Goal: Task Accomplishment & Management: Use online tool/utility

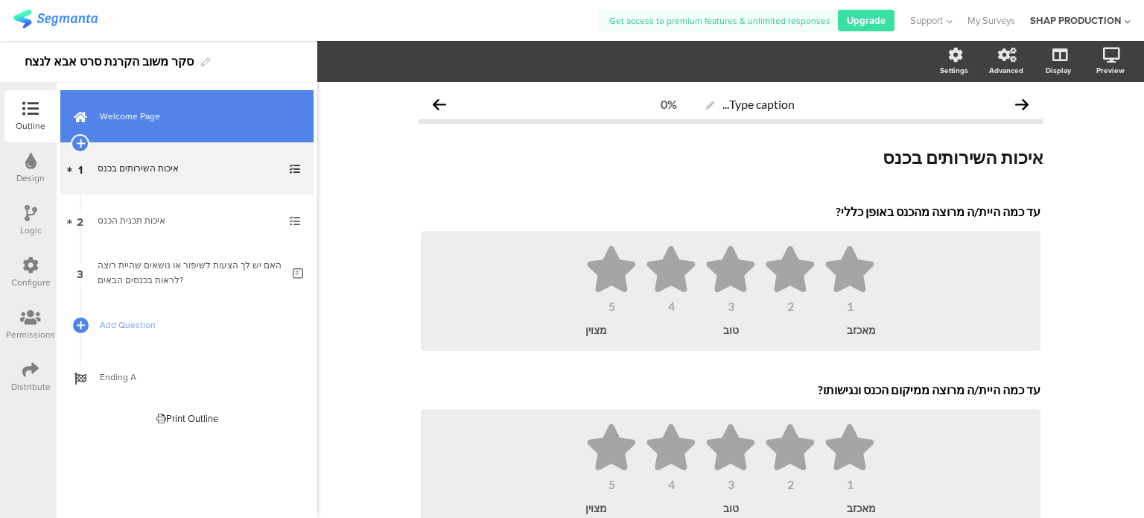
click at [128, 114] on span "Welcome Page" at bounding box center [195, 116] width 191 height 15
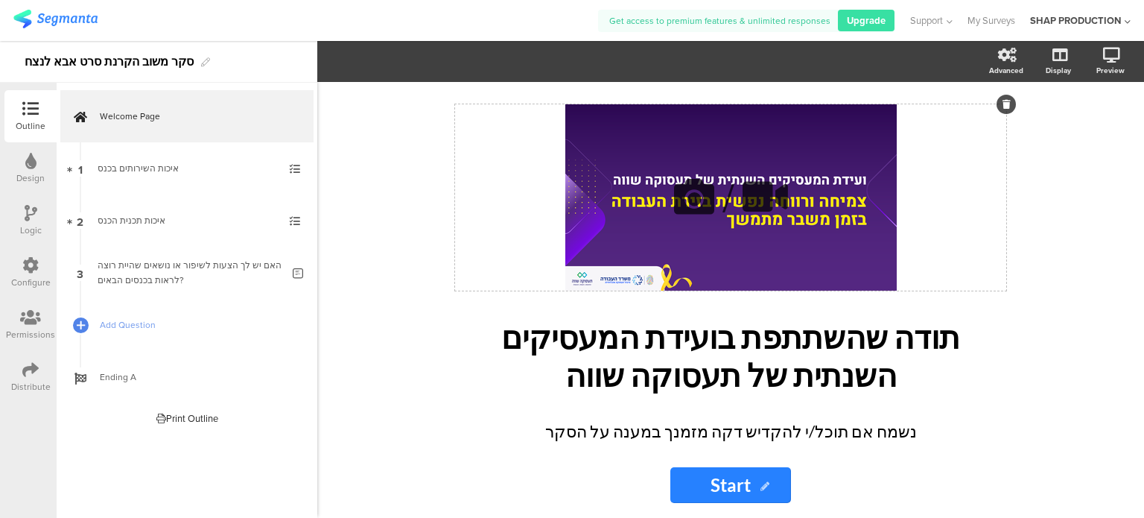
click at [727, 139] on div "/" at bounding box center [730, 197] width 551 height 186
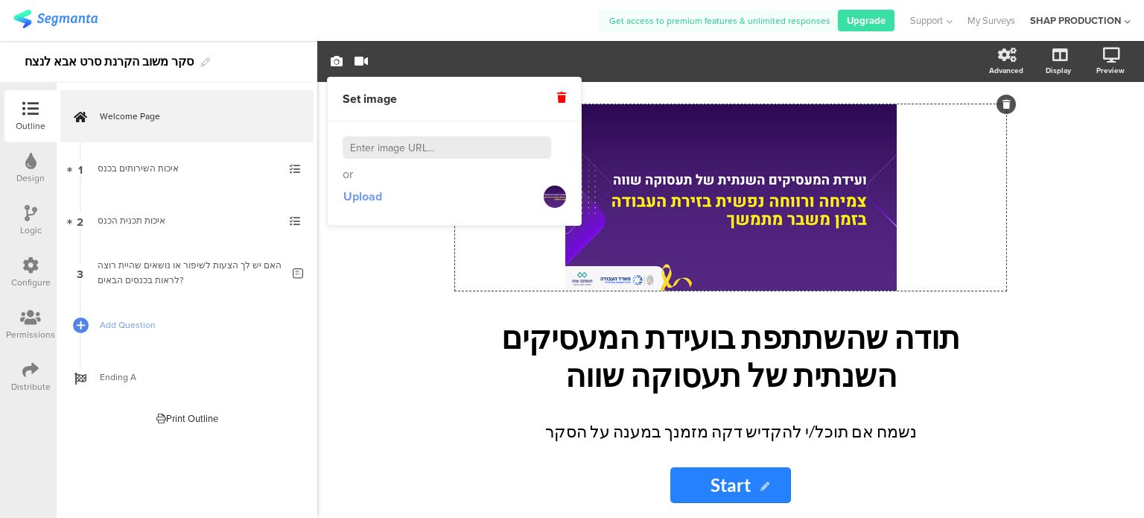
click at [352, 199] on span "Upload" at bounding box center [362, 196] width 39 height 17
click at [369, 197] on span "Upload" at bounding box center [362, 196] width 39 height 17
click at [366, 199] on span "Upload" at bounding box center [362, 196] width 39 height 17
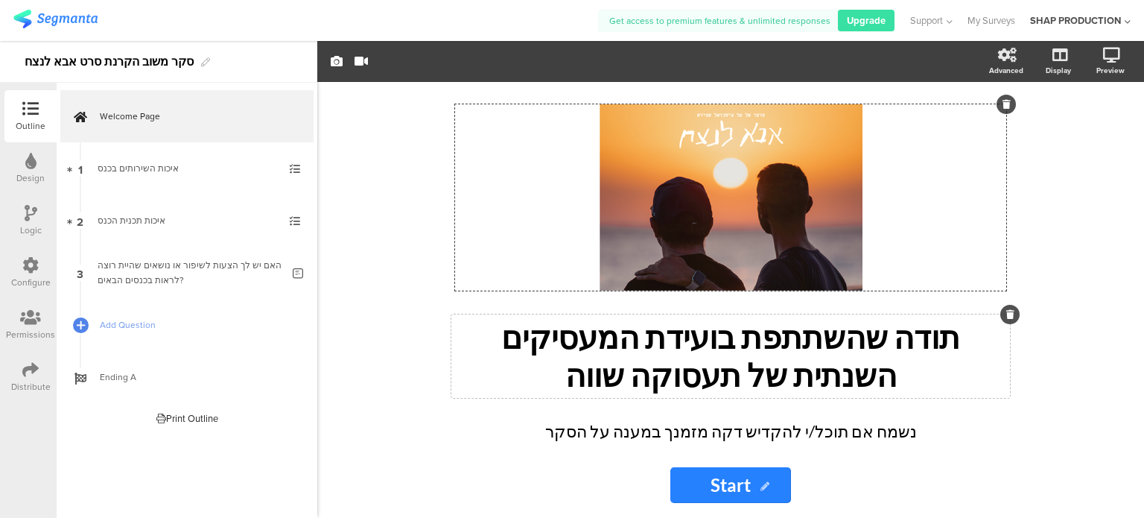
click at [739, 359] on div "תודה שהשתתפת בועידת המעסיקים השנתית של תעסוקה שווה תודה שהשתתפת בועידת המעסיקים…" at bounding box center [730, 355] width 559 height 83
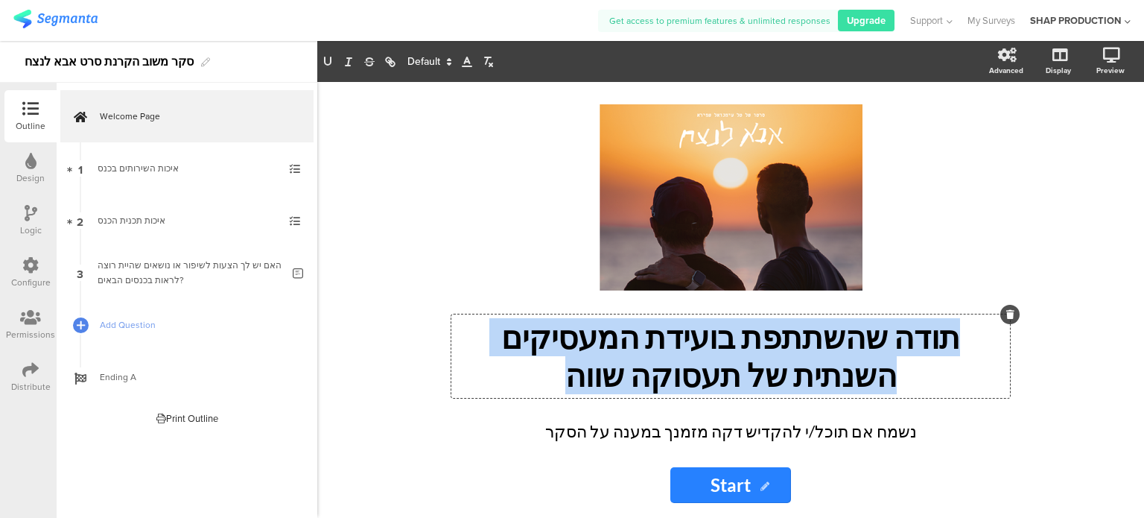
click at [739, 359] on p "תודה שהשתתפת בועידת המעסיקים השנתית של תעסוקה שווה" at bounding box center [730, 356] width 551 height 76
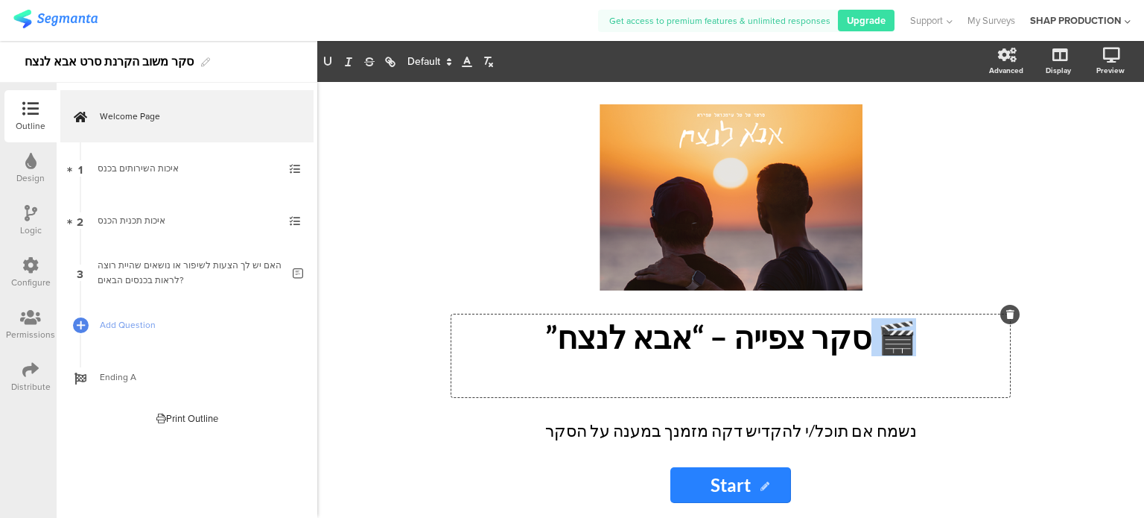
drag, startPoint x: 853, startPoint y: 343, endPoint x: 903, endPoint y: 343, distance: 49.9
click at [903, 343] on p "🎬 סקר צפייה – “אבא לנצח”" at bounding box center [730, 337] width 551 height 38
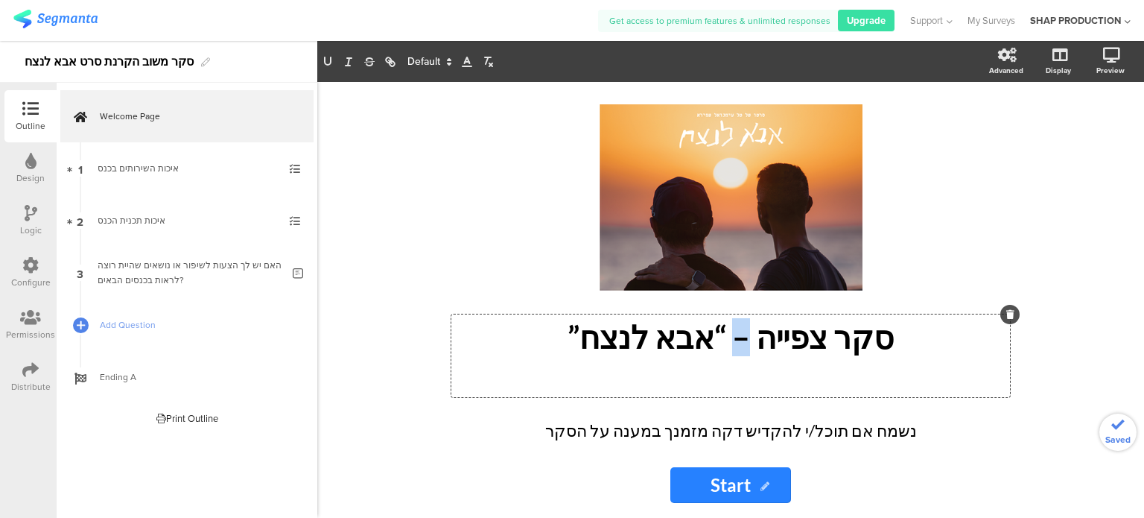
drag, startPoint x: 733, startPoint y: 334, endPoint x: 751, endPoint y: 337, distance: 18.0
click at [751, 337] on p "סקר צפייה – “אבא לנצח”" at bounding box center [730, 337] width 551 height 38
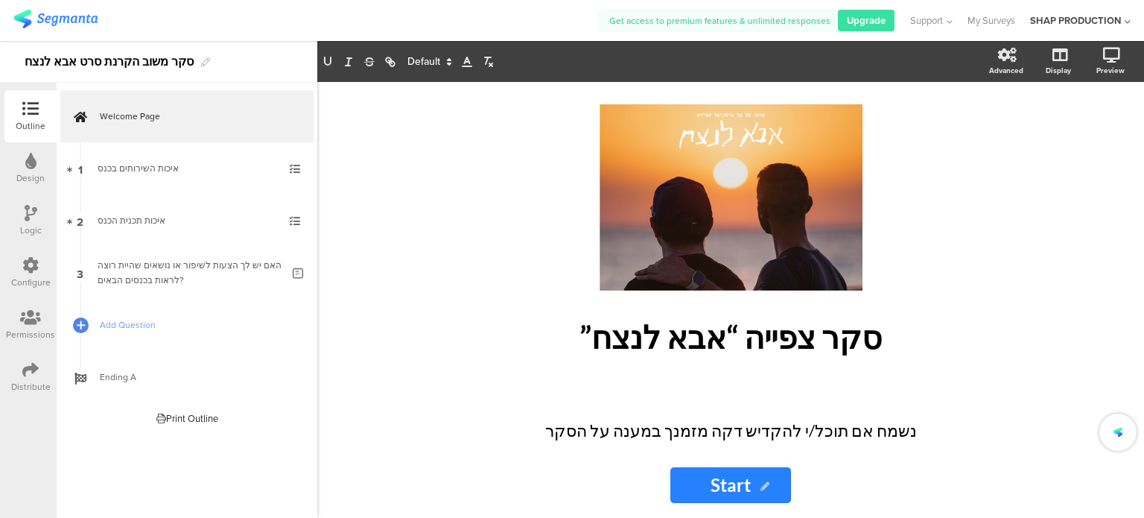
click at [729, 398] on div "/ סקר צפייה “אבא לנצח” סקר צפייה “אבא לנצח” נשמח אם תוכל/י להקדיש דקה מזמנך במע…" at bounding box center [730, 317] width 551 height 427
click at [742, 339] on div "סקר צפייה “אבא לנצח” סקר צפייה “אבא לנצח” סקר צפייה “אבא לנצח”" at bounding box center [730, 355] width 559 height 83
click at [751, 339] on p "סקר צפייה - “אבא לנצח”" at bounding box center [730, 337] width 551 height 38
click at [754, 341] on p "סקר צפייה - “אבא לנצח”" at bounding box center [730, 337] width 551 height 38
drag, startPoint x: 732, startPoint y: 342, endPoint x: 740, endPoint y: 344, distance: 8.5
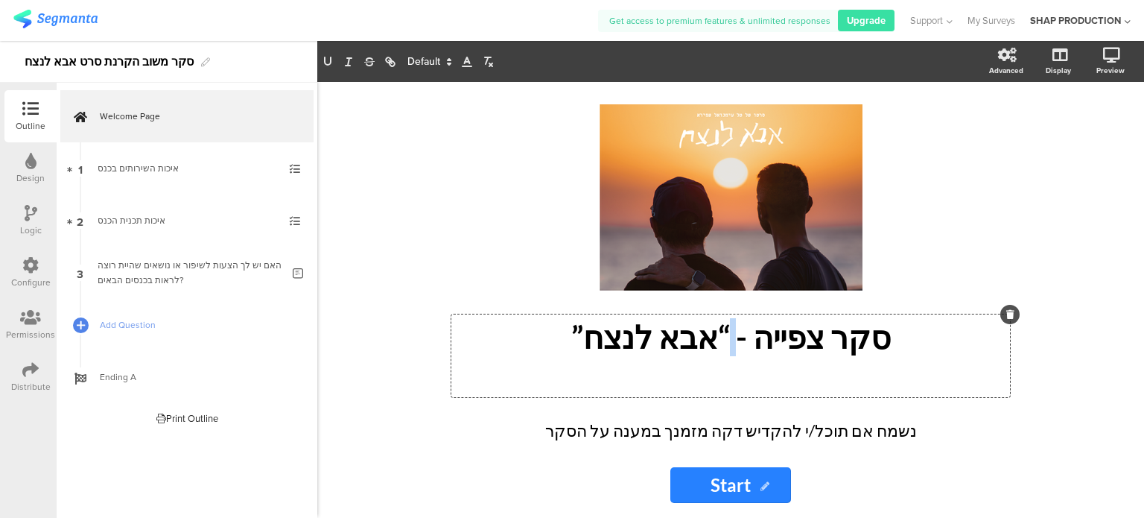
click at [740, 344] on p "סקר צפייה - “אבא לנצח”" at bounding box center [730, 337] width 551 height 38
click at [974, 216] on div "/" at bounding box center [730, 197] width 551 height 186
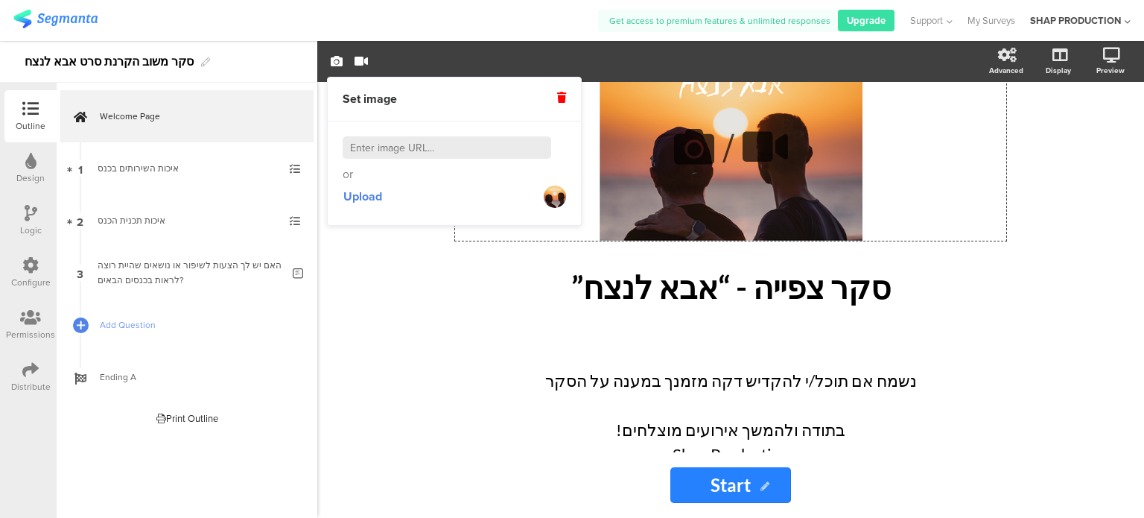
scroll to position [101, 0]
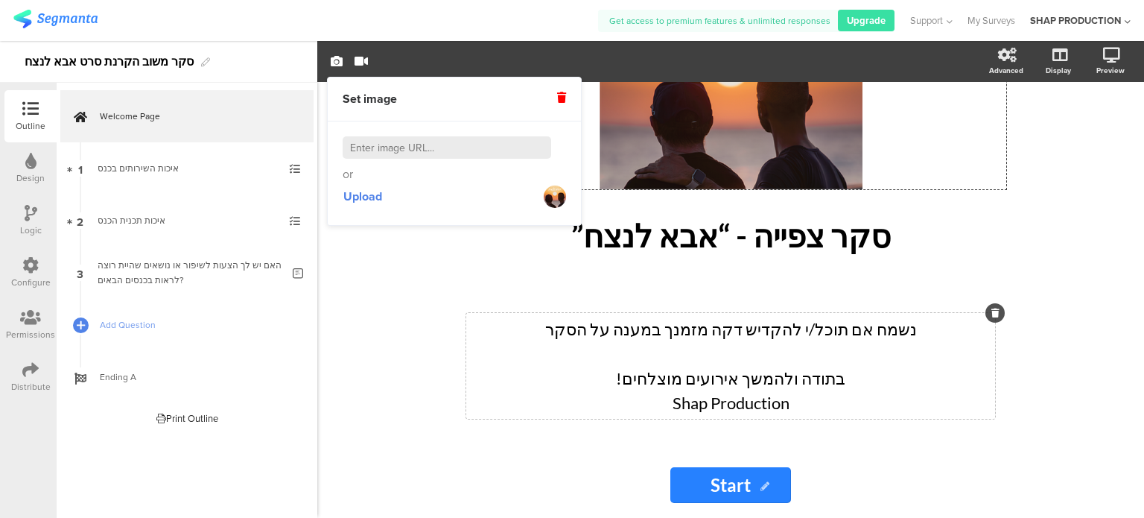
click at [697, 343] on div "נשמח אם תוכל/י להקדיש דקה מזמנך במענה על הסקר בתודה ולהמשך אירועים מוצלחים! Sha…" at bounding box center [730, 366] width 529 height 106
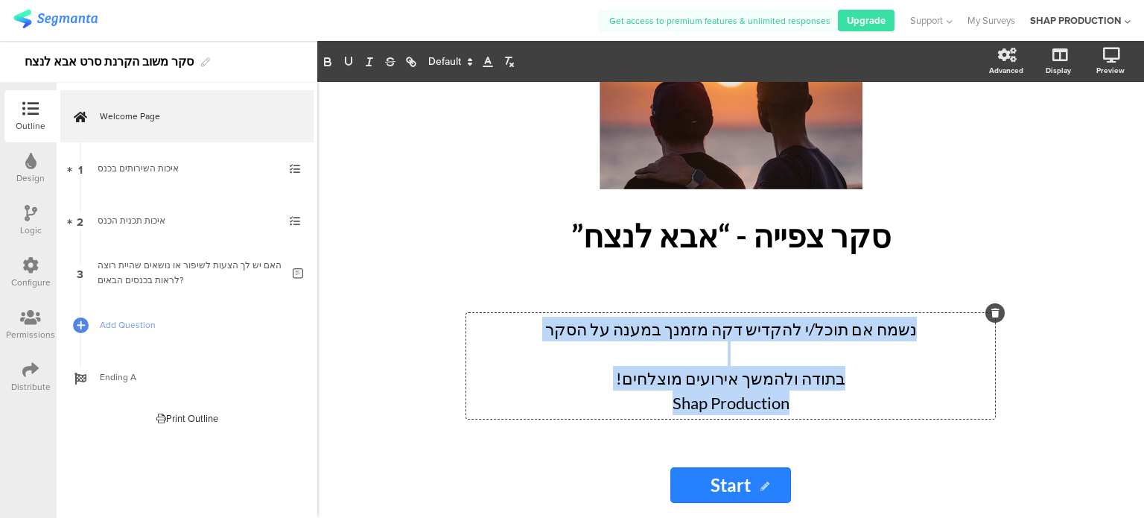
drag, startPoint x: 659, startPoint y: 410, endPoint x: 891, endPoint y: 322, distance: 247.5
click at [891, 322] on div "נשמח אם תוכל/י להקדיש דקה מזמנך במענה על הסקר בתודה ולהמשך אירועים מוצלחים! Sha…" at bounding box center [730, 366] width 521 height 98
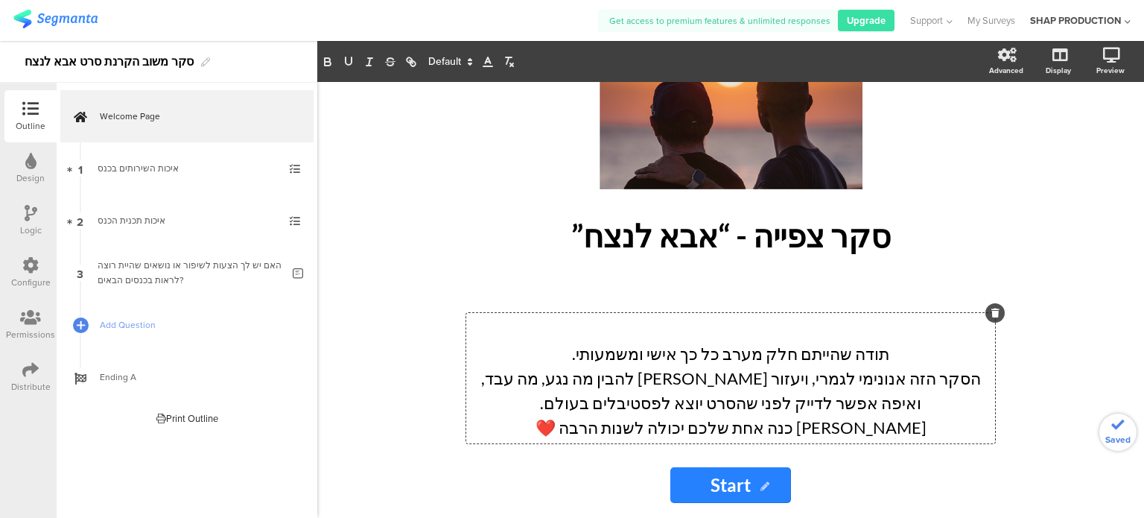
click at [831, 336] on p at bounding box center [730, 329] width 521 height 25
click at [869, 357] on p "תודה שהייתם חלק מערב כל כך אישי ומשמעותי." at bounding box center [730, 353] width 521 height 25
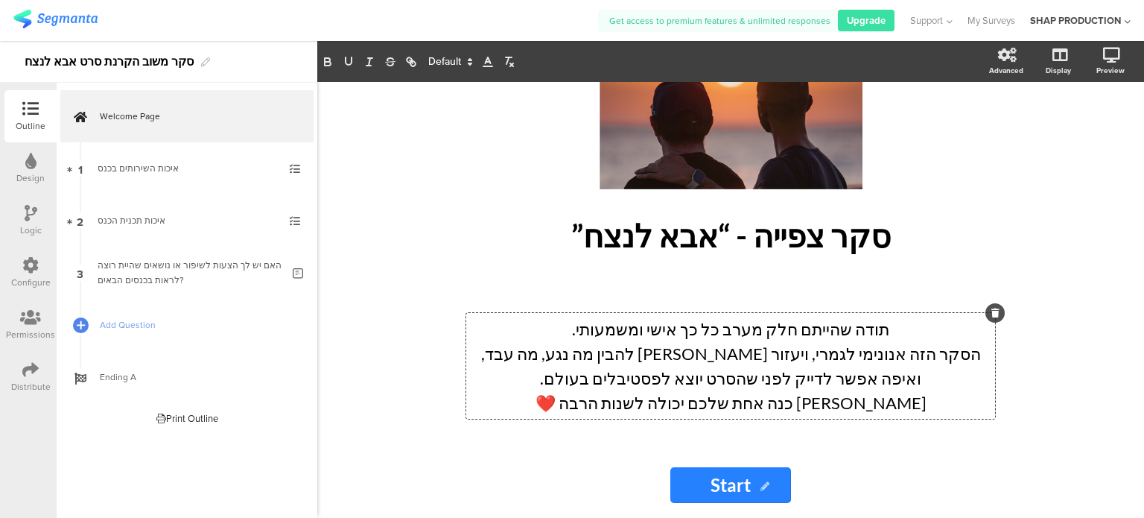
click at [933, 354] on p "הסקר הזה אנונימי לגמרי, ויעזור לי להבין מה נגע, מה עבד, ואיפה אפשר לדייק לפני ש…" at bounding box center [730, 365] width 521 height 49
click at [1037, 177] on div "/ סקר צפייה - “אבא לנצח” סקר צפייה - “אבא לנצח” תודה שהייתם חלק מערב כל כך אישי…" at bounding box center [731, 300] width 626 height 436
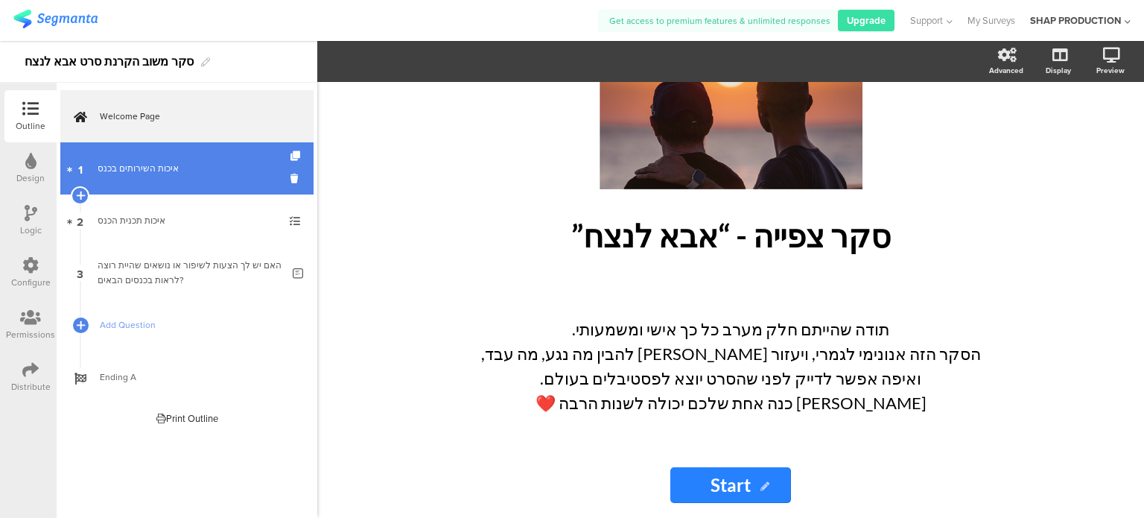
click at [117, 172] on div "איכות השירותים בכנס" at bounding box center [187, 168] width 178 height 15
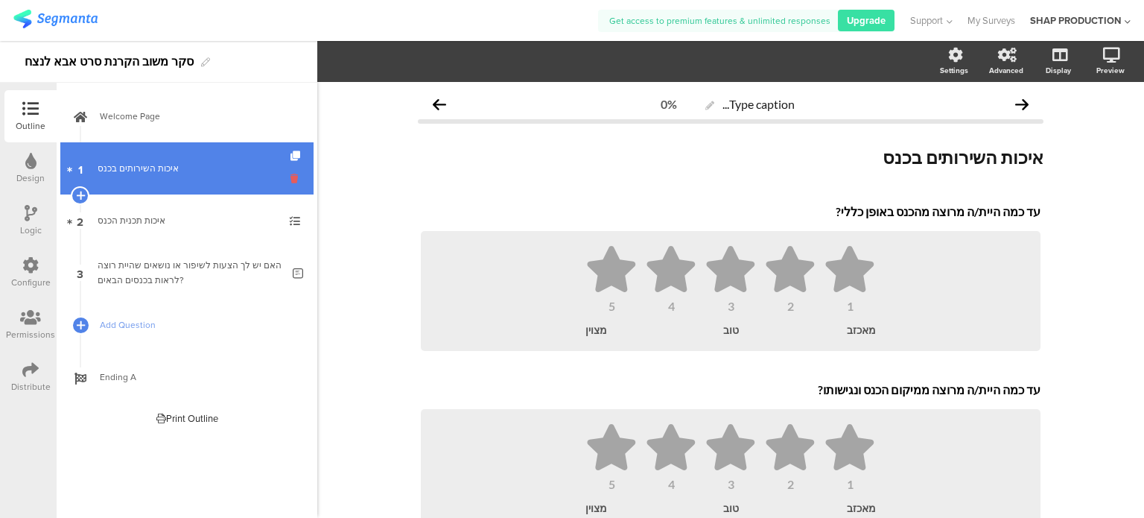
click at [291, 181] on icon at bounding box center [296, 178] width 13 height 14
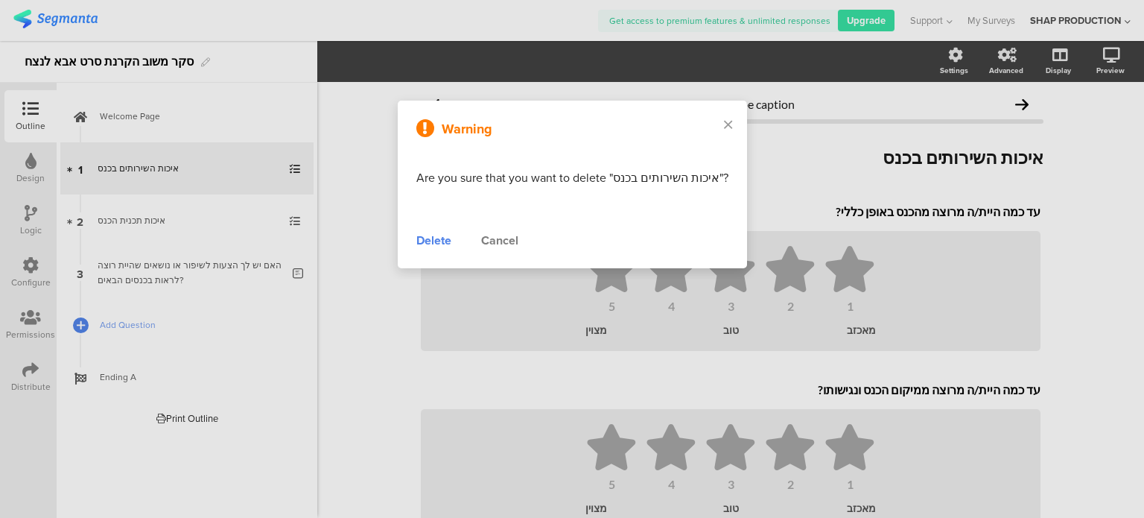
click at [425, 241] on div "Delete" at bounding box center [433, 241] width 35 height 18
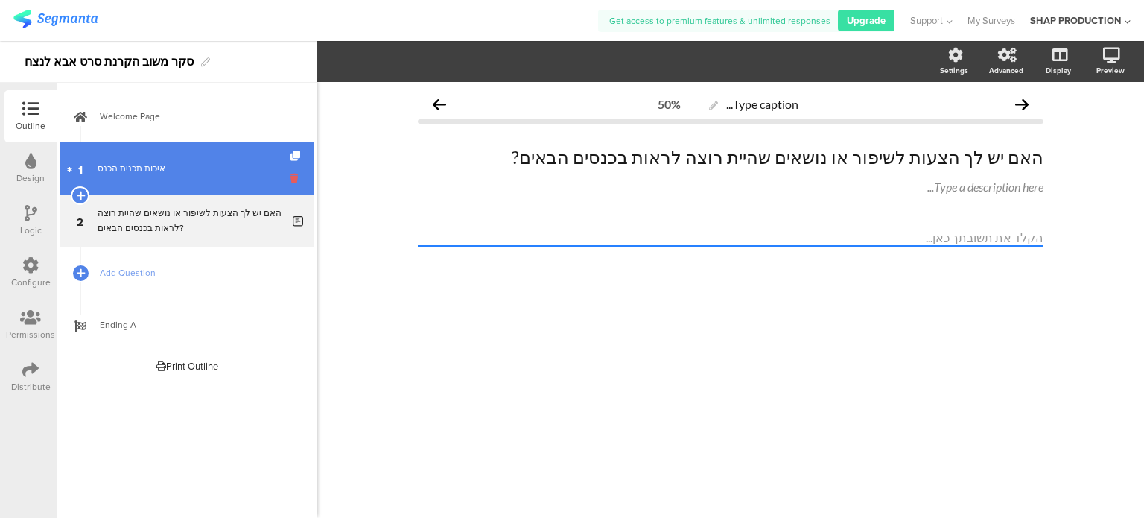
click at [299, 177] on icon at bounding box center [296, 178] width 13 height 14
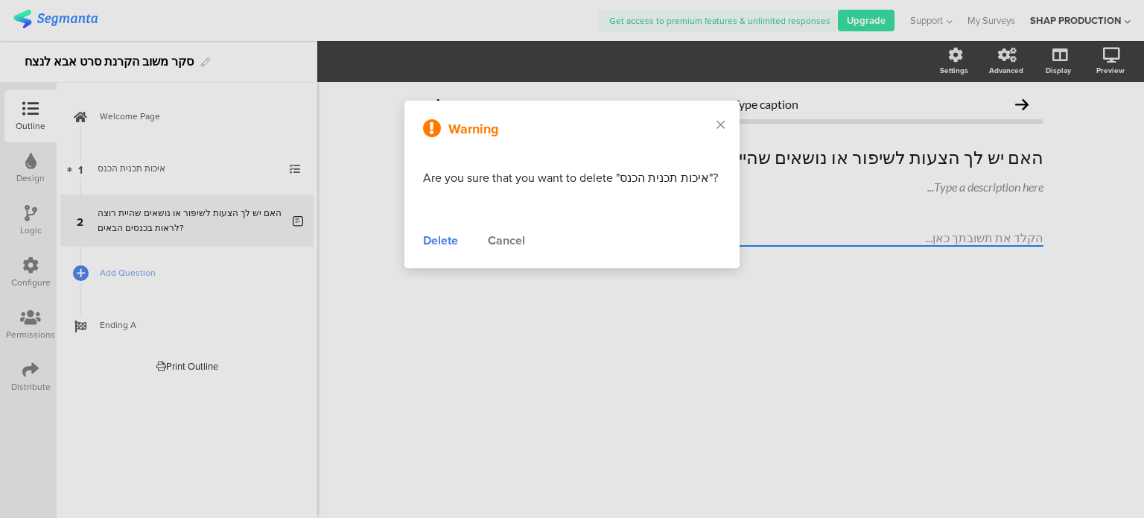
click at [432, 249] on div "Delete" at bounding box center [440, 241] width 35 height 18
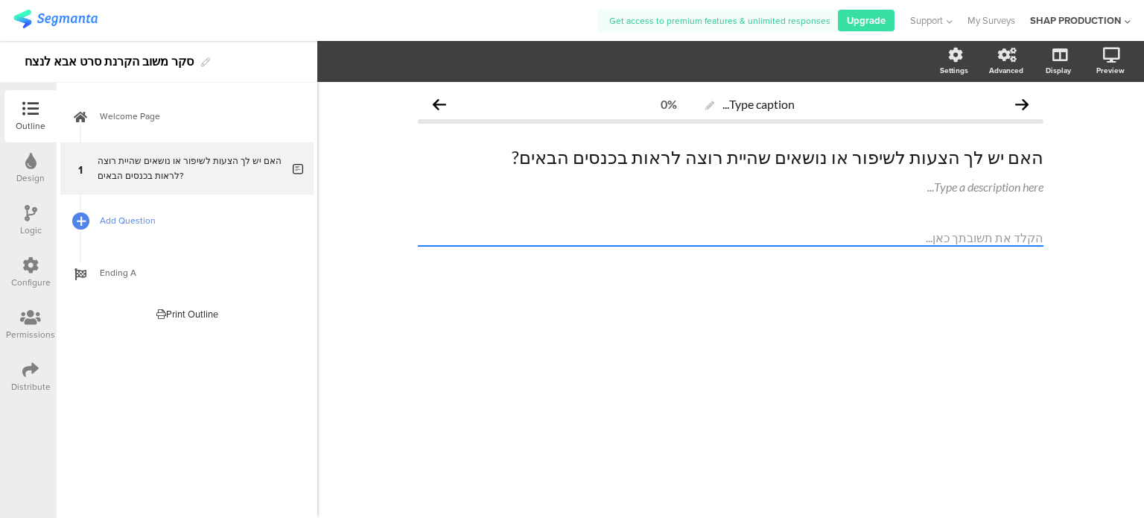
click at [77, 214] on icon at bounding box center [81, 220] width 9 height 13
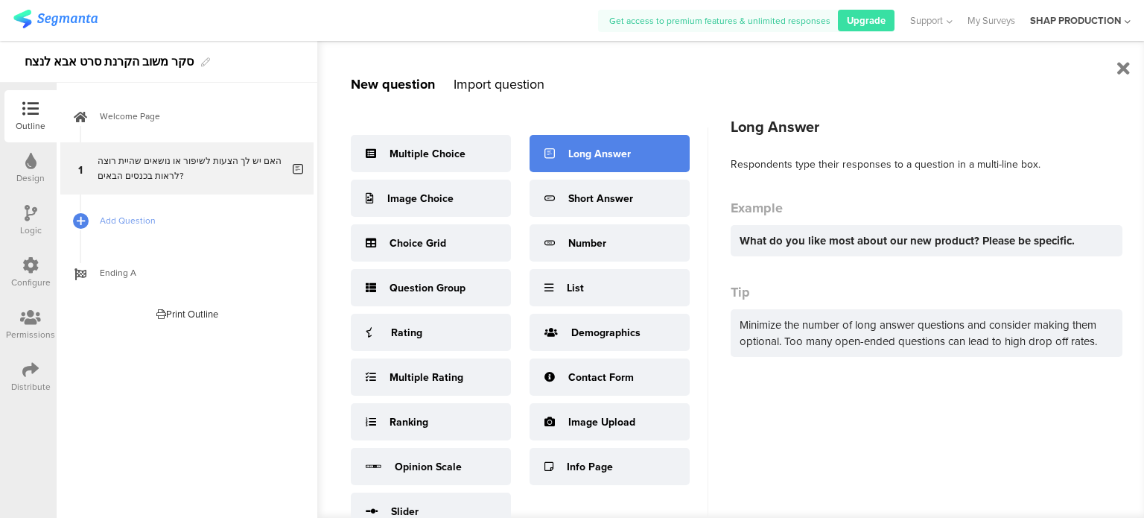
drag, startPoint x: 632, startPoint y: 106, endPoint x: 661, endPoint y: 157, distance: 58.8
click at [661, 157] on div "Long Answer" at bounding box center [610, 153] width 160 height 37
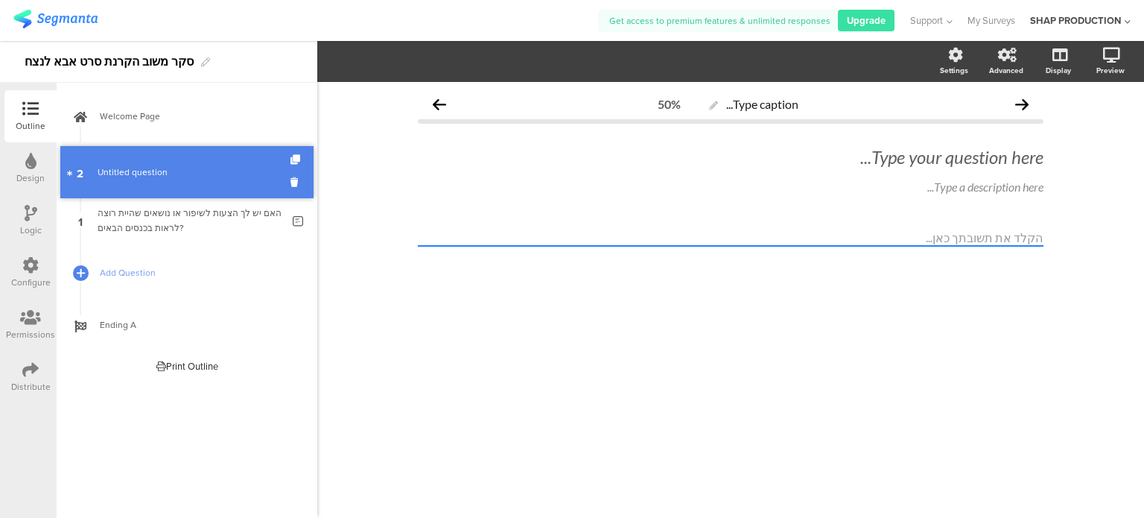
drag, startPoint x: 191, startPoint y: 223, endPoint x: 177, endPoint y: 175, distance: 50.4
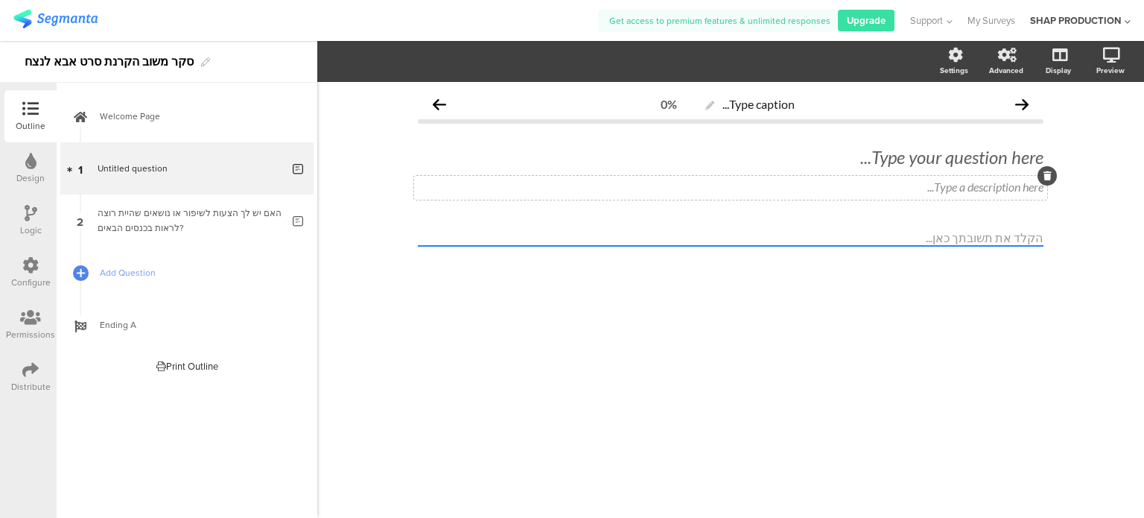
click at [1002, 188] on div "Type a description here..." at bounding box center [731, 186] width 626 height 14
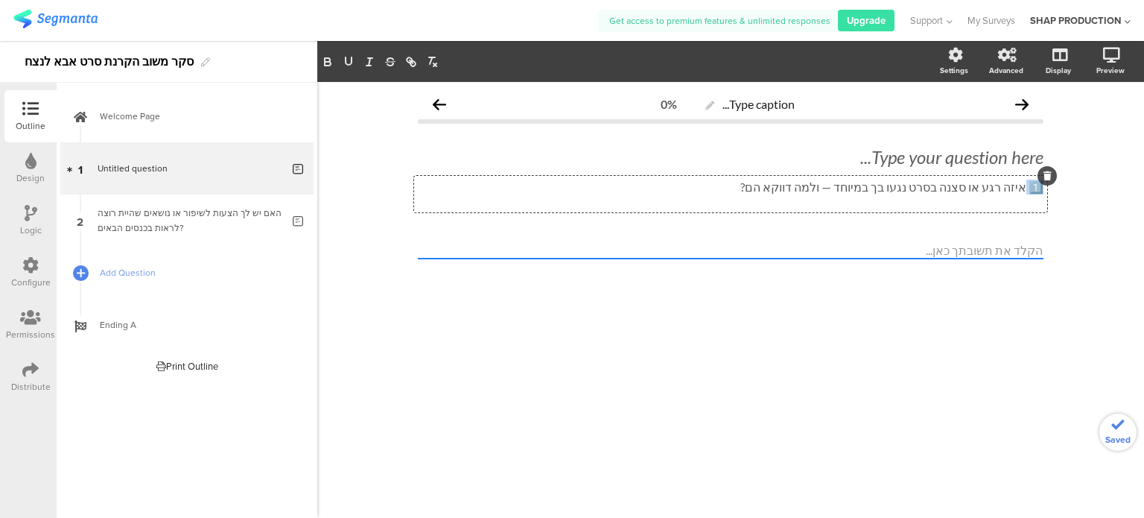
drag, startPoint x: 1025, startPoint y: 190, endPoint x: 1037, endPoint y: 192, distance: 12.1
click at [1037, 192] on p "1️⃣ איזה רגע או סצנה בסרט נגעו בך במיוחד — ולמה דווקא הם?" at bounding box center [731, 186] width 626 height 15
click at [885, 189] on p "איזה רגע או סצנה בסרט נגעו בך במיוחד — ולמה דווקא הם?" at bounding box center [731, 186] width 626 height 15
click at [888, 190] on p "איזה רגע או סצנה בסרט נגעו בך במיוחד - ולמה דווקא הם?" at bounding box center [731, 186] width 626 height 15
click at [885, 229] on div "Type caption... 0% Type your question here... איזה רגע או סצנה בסרט נגעו בך במי…" at bounding box center [731, 200] width 626 height 222
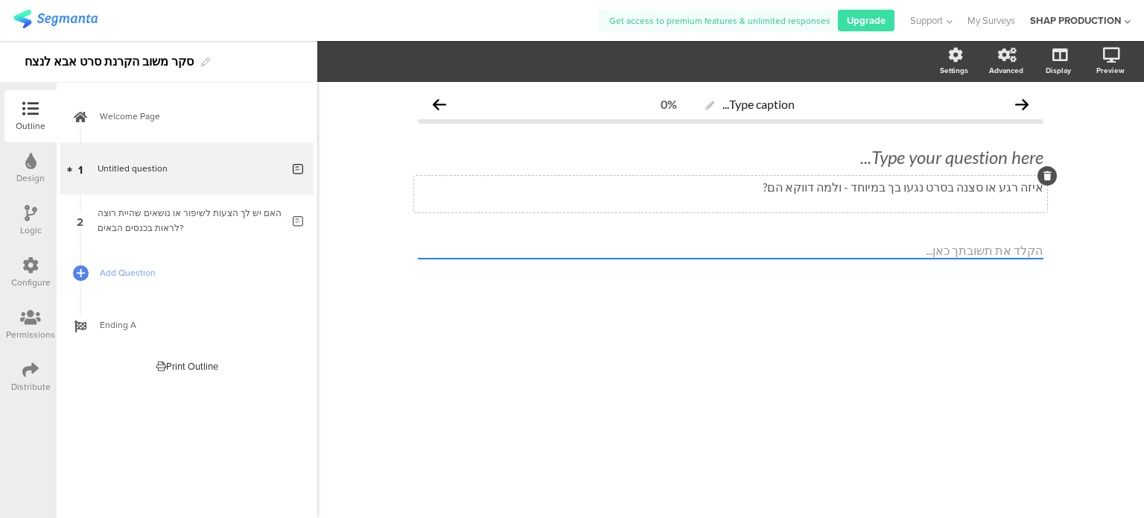
click at [1099, 214] on div "Type caption... 0% Type your question here... איזה רגע או סצנה בסרט נגעו בך במי…" at bounding box center [730, 300] width 827 height 436
click at [405, 311] on div "Type caption... 0% Type your question here... איזה רגע או סצנה בסרט נגעו בך במי…" at bounding box center [730, 200] width 655 height 237
click at [976, 191] on div "איזה רגע או סצנה בסרט נגעו בך במיוחד - ולמה דווקא הם? איזה רגע או סצנה בסרט נגע…" at bounding box center [730, 194] width 633 height 36
click at [976, 191] on p "איזה רגע או סצנה בסרט נגעו בך במיוחד - ולמה דווקא הם?" at bounding box center [731, 186] width 626 height 15
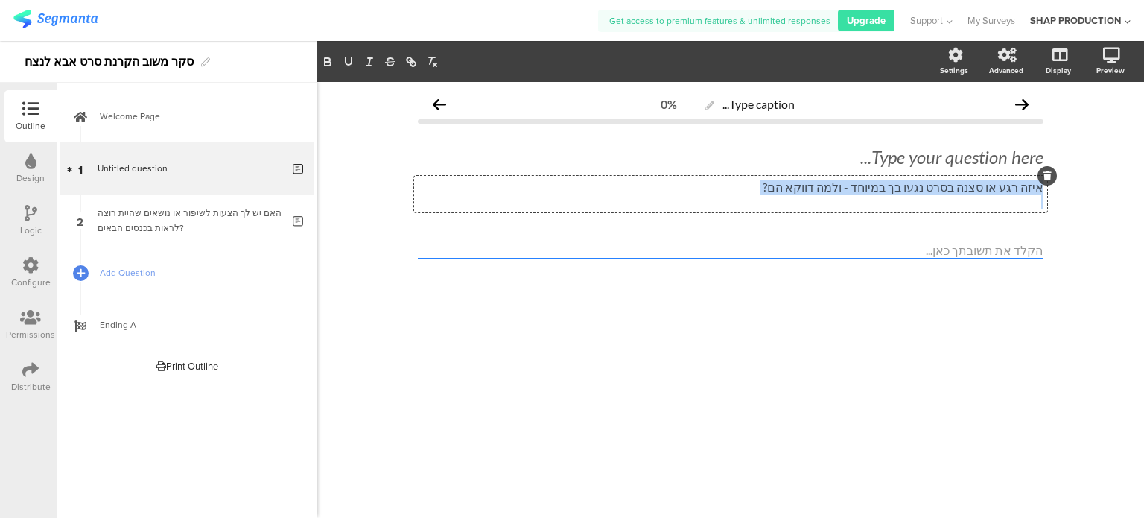
click at [976, 191] on p "איזה רגע או סצנה בסרט נגעו בך במיוחד - ולמה דווקא הם?" at bounding box center [731, 186] width 626 height 15
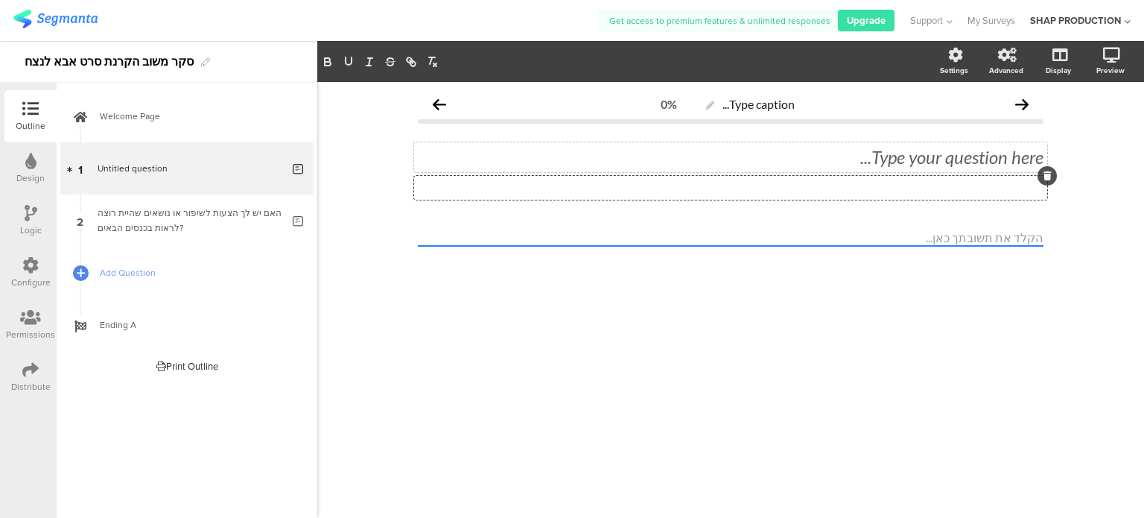
click at [992, 146] on div "Type your question here..." at bounding box center [731, 157] width 626 height 22
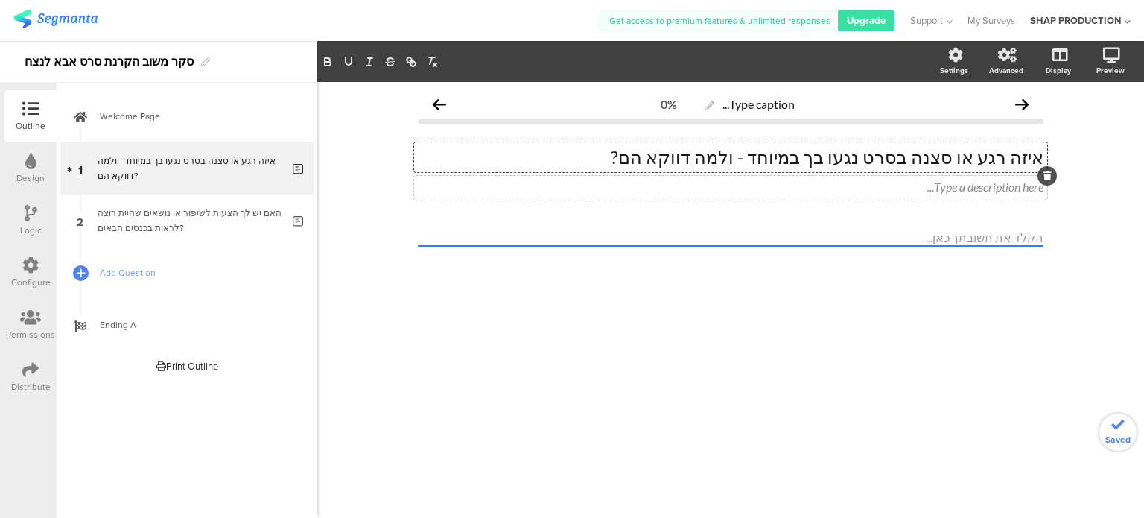
click at [1048, 178] on icon at bounding box center [1047, 175] width 8 height 9
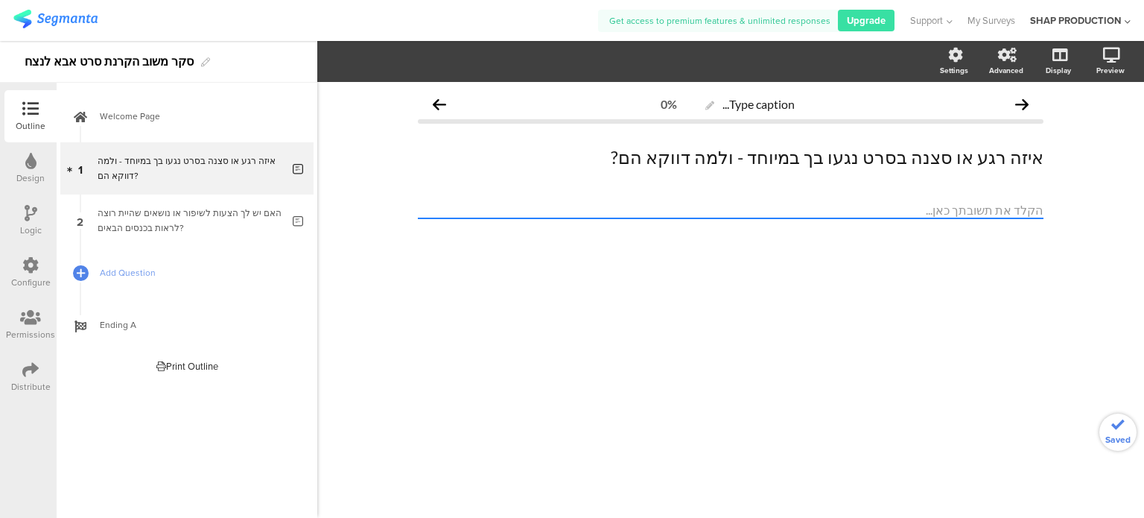
click at [989, 209] on textarea at bounding box center [731, 210] width 626 height 17
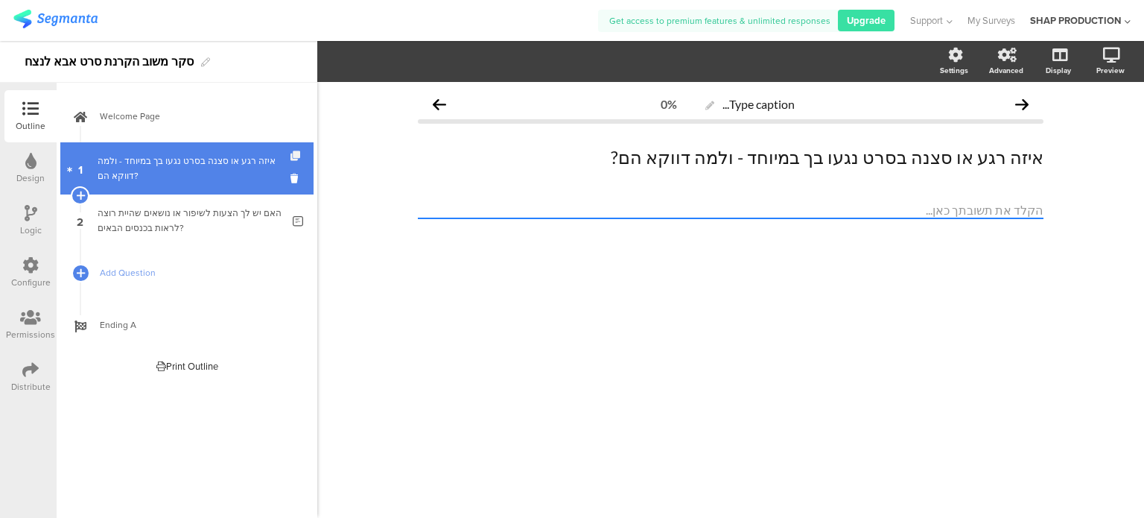
click at [298, 156] on icon at bounding box center [296, 156] width 13 height 10
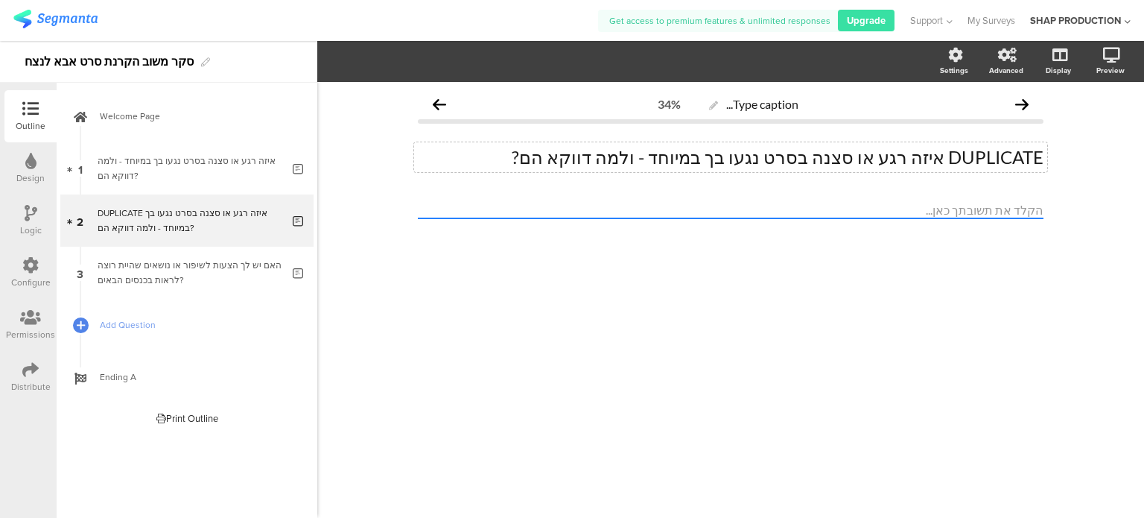
click at [937, 153] on p "DUPLICATE איזה רגע או סצנה בסרט נגעו בך במיוחד - ולמה דווקא הם?" at bounding box center [731, 157] width 626 height 22
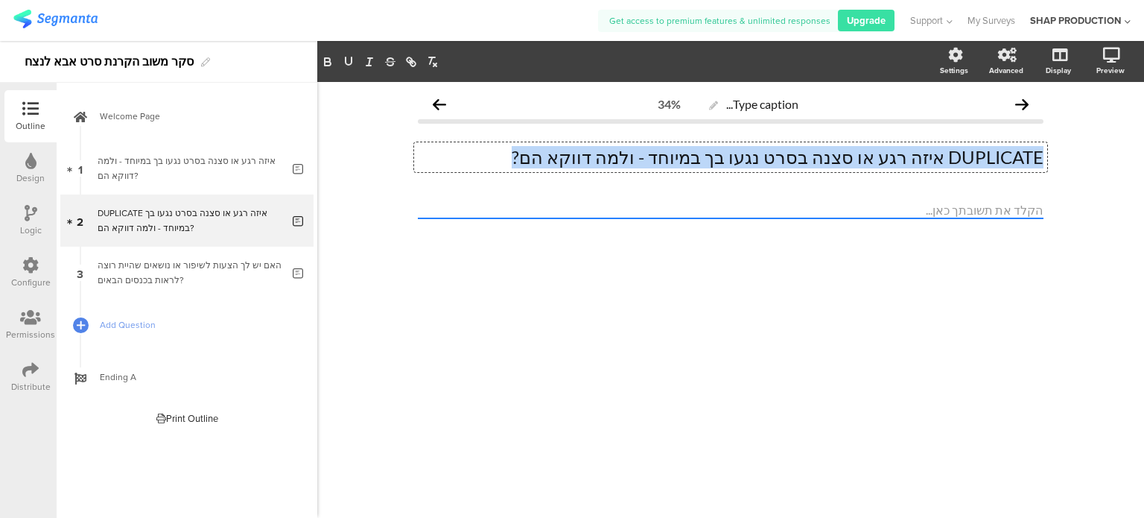
click at [937, 153] on p "DUPLICATE איזה רגע או סצנה בסרט נגעו בך במיוחד - ולמה דווקא הם?" at bounding box center [731, 157] width 626 height 22
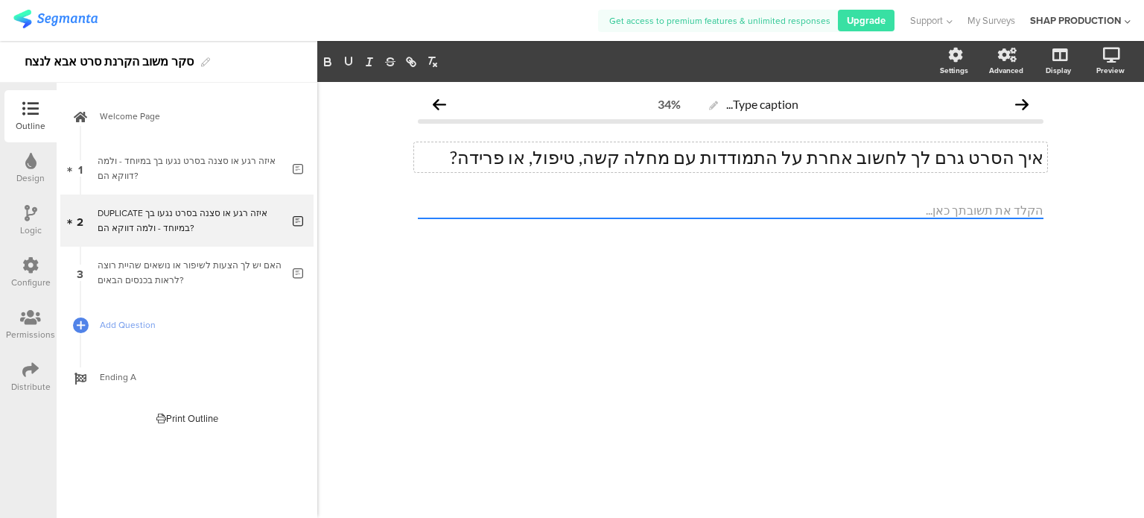
click at [912, 255] on div at bounding box center [731, 236] width 626 height 69
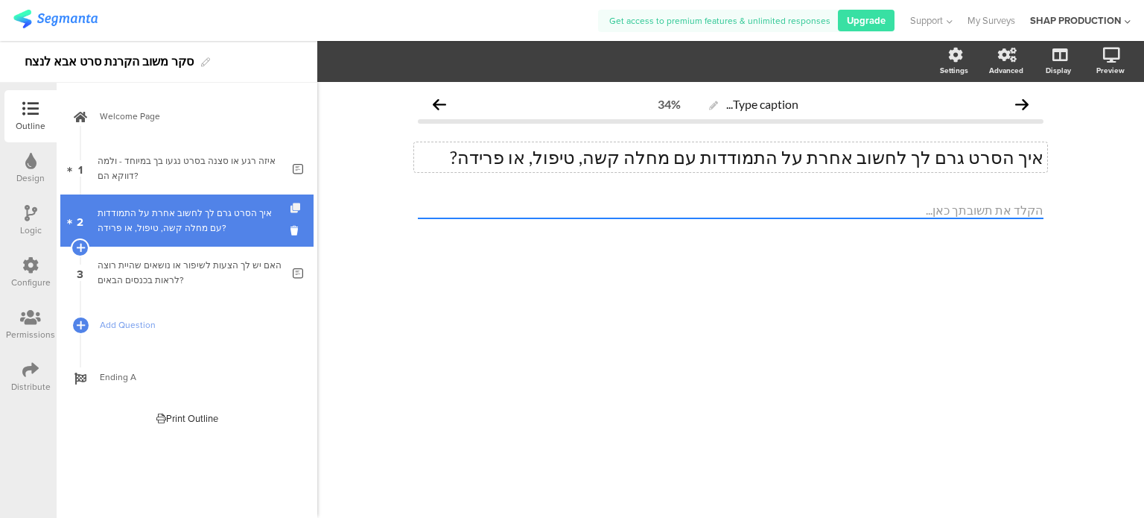
click at [298, 212] on icon at bounding box center [296, 208] width 13 height 10
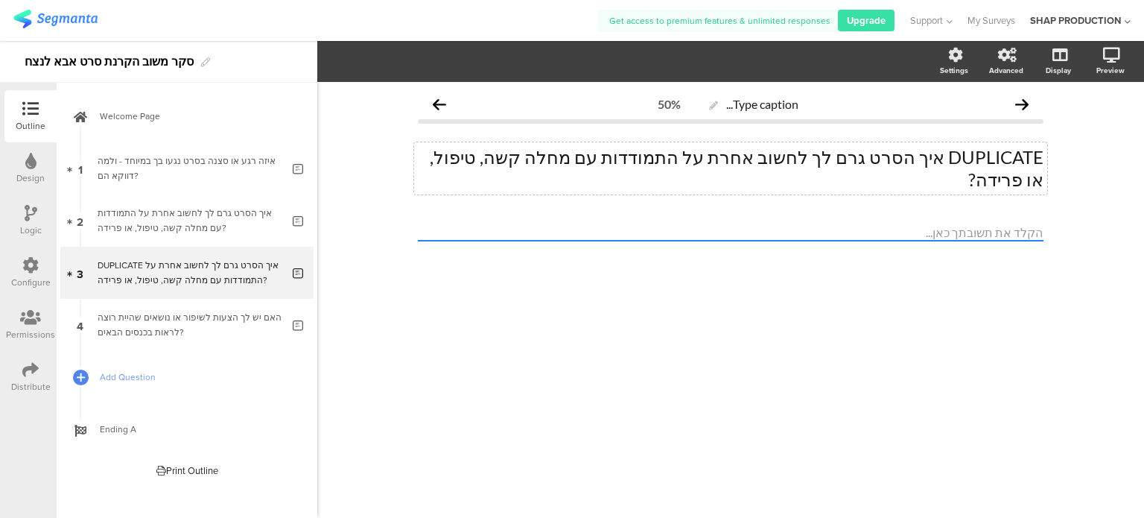
click at [903, 151] on div "DUPLICATE איך הסרט גרם לך לחשוב אחרת על התמודדות עם מחלה קשה, טיפול, או פרידה? …" at bounding box center [730, 168] width 633 height 52
click at [903, 150] on p "DUPLICATE איך הסרט גרם לך לחשוב אחרת על התמודדות עם מחלה קשה, טיפול, או פרידה?" at bounding box center [731, 168] width 626 height 45
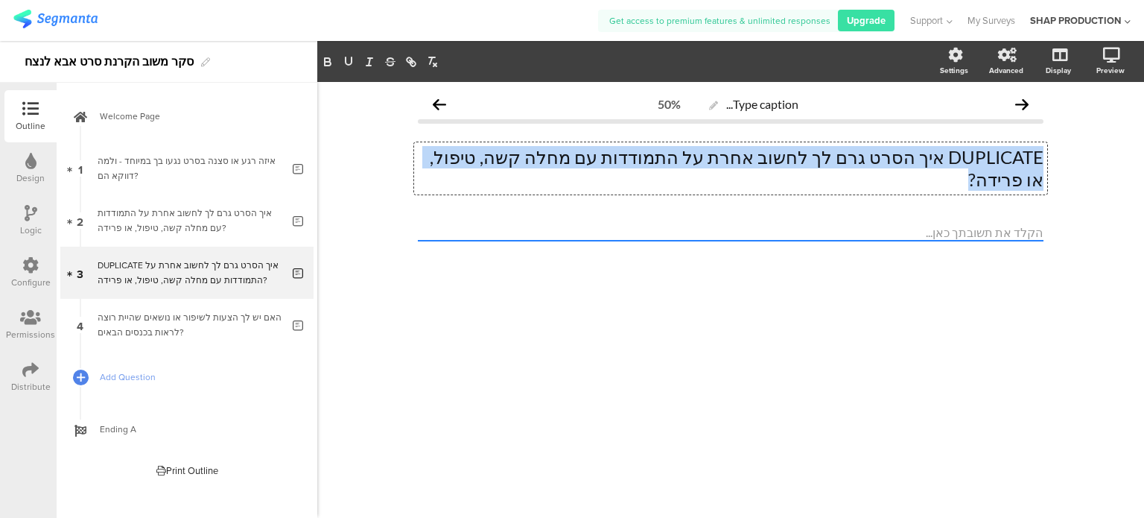
click at [903, 150] on p "DUPLICATE איך הסרט גרם לך לחשוב אחרת על התמודדות עם מחלה קשה, טיפול, או פרידה?" at bounding box center [731, 168] width 626 height 45
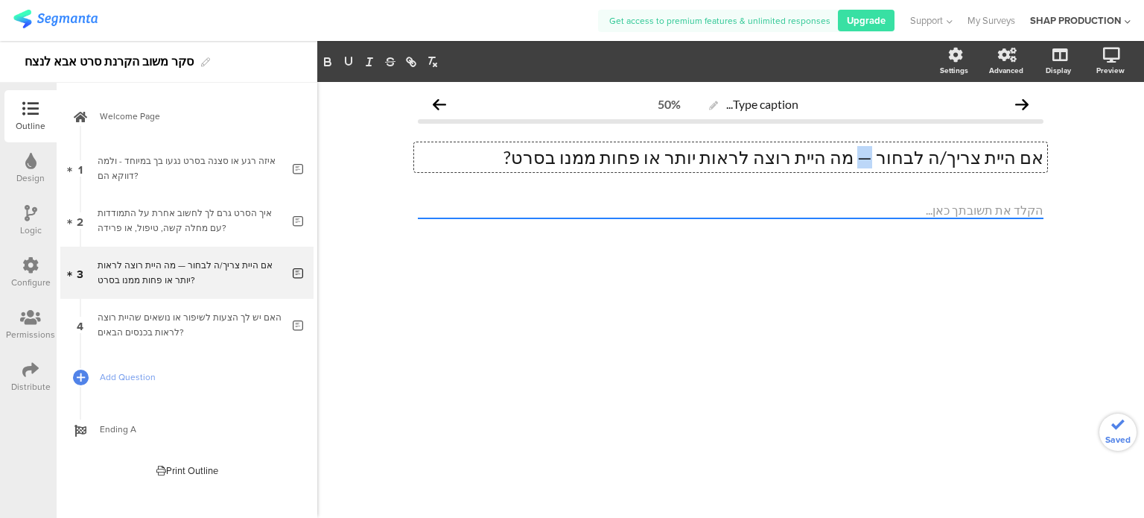
click at [898, 160] on p "אם היית צריך/ה לבחור — מה היית רוצה לראות יותר או פחות ממנו בסרט?" at bounding box center [731, 157] width 626 height 22
click at [926, 241] on div at bounding box center [731, 236] width 626 height 69
click at [978, 212] on textarea at bounding box center [731, 210] width 626 height 17
click at [995, 205] on textarea at bounding box center [731, 210] width 626 height 17
click at [1009, 185] on div "Type caption... 50% אם היית צריך/ה לבחור - מה היית רוצה לראות יותר או פחות ממנו…" at bounding box center [731, 180] width 626 height 182
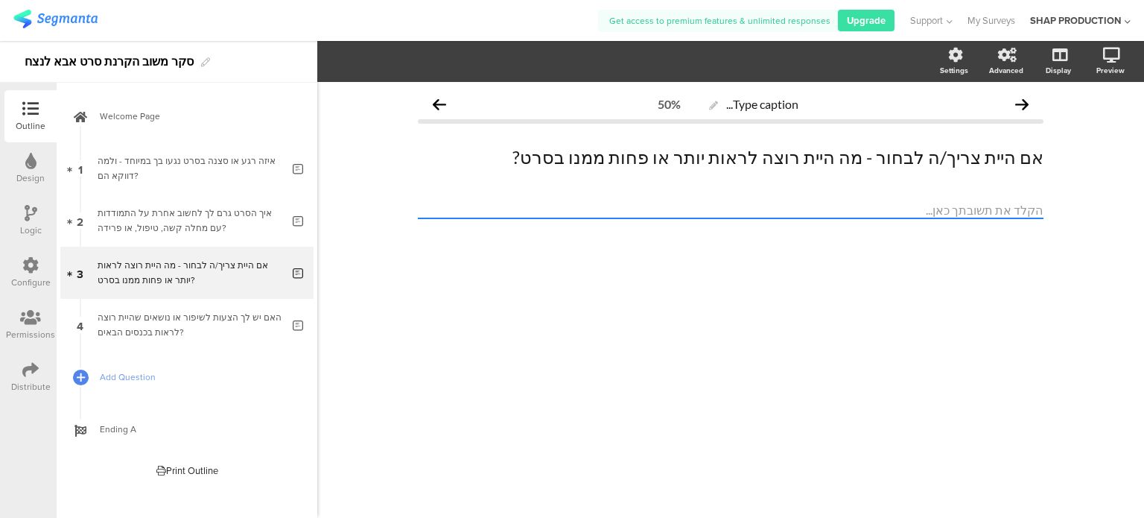
click at [1004, 211] on textarea at bounding box center [731, 210] width 626 height 17
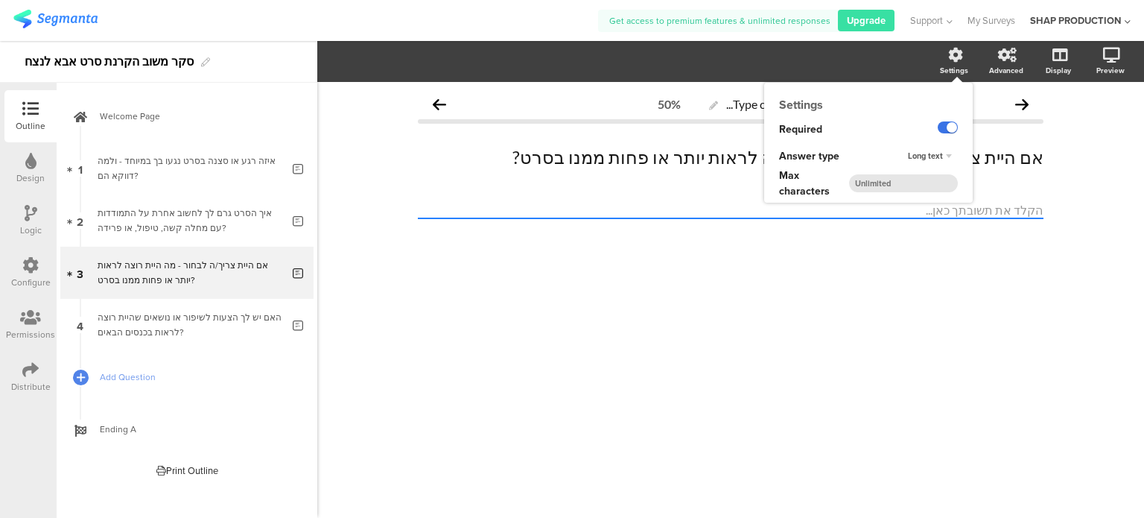
click at [946, 126] on label at bounding box center [948, 127] width 20 height 12
click at [0, 0] on input "checkbox" at bounding box center [0, 0] width 0 height 0
click at [953, 129] on label at bounding box center [948, 127] width 20 height 12
click at [0, 0] on input "checkbox" at bounding box center [0, 0] width 0 height 0
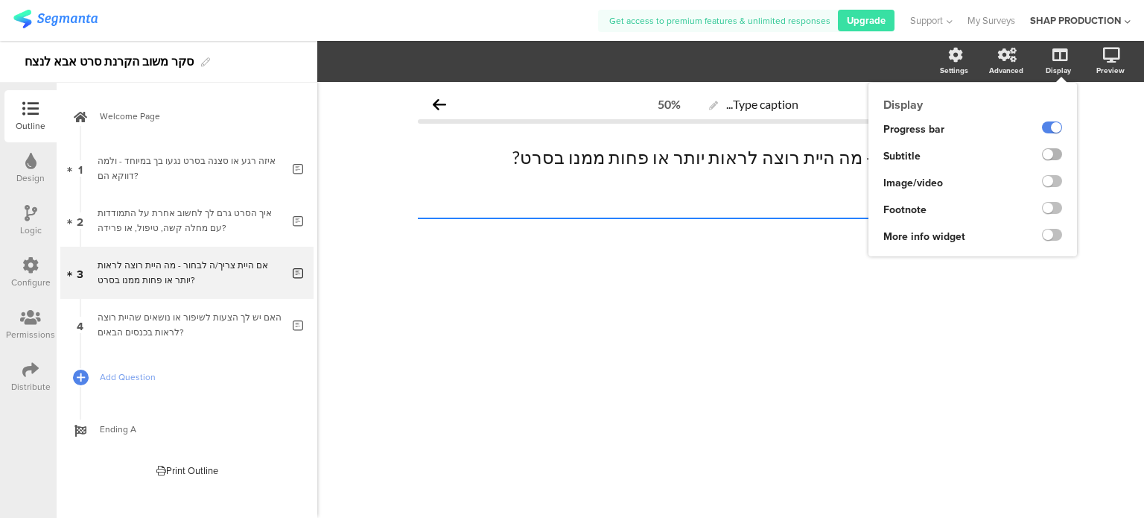
click at [1054, 156] on label at bounding box center [1052, 154] width 20 height 12
click at [0, 0] on input "checkbox" at bounding box center [0, 0] width 0 height 0
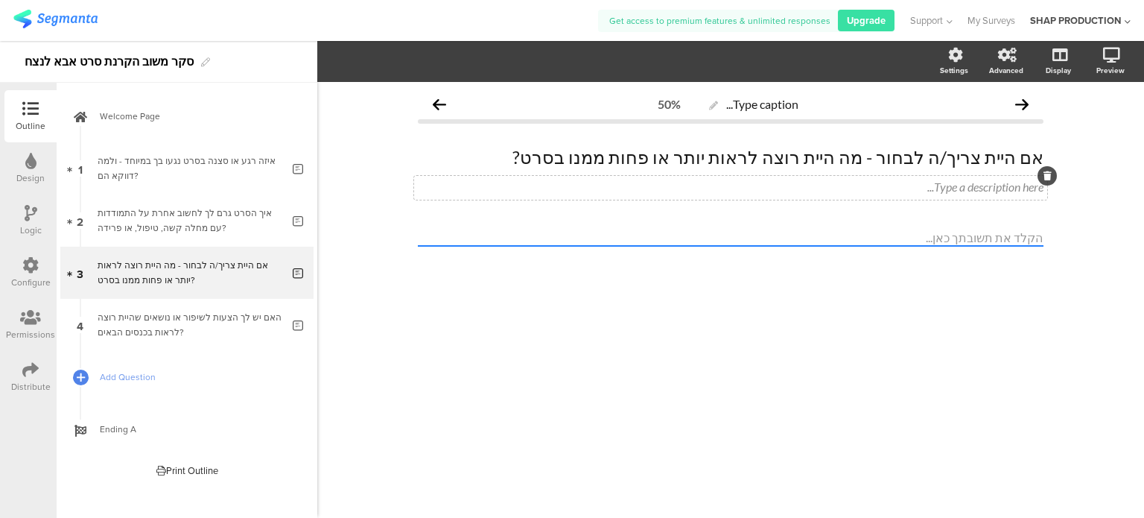
click at [737, 184] on div "Type a description here..." at bounding box center [730, 188] width 633 height 24
click at [952, 295] on div at bounding box center [731, 263] width 626 height 69
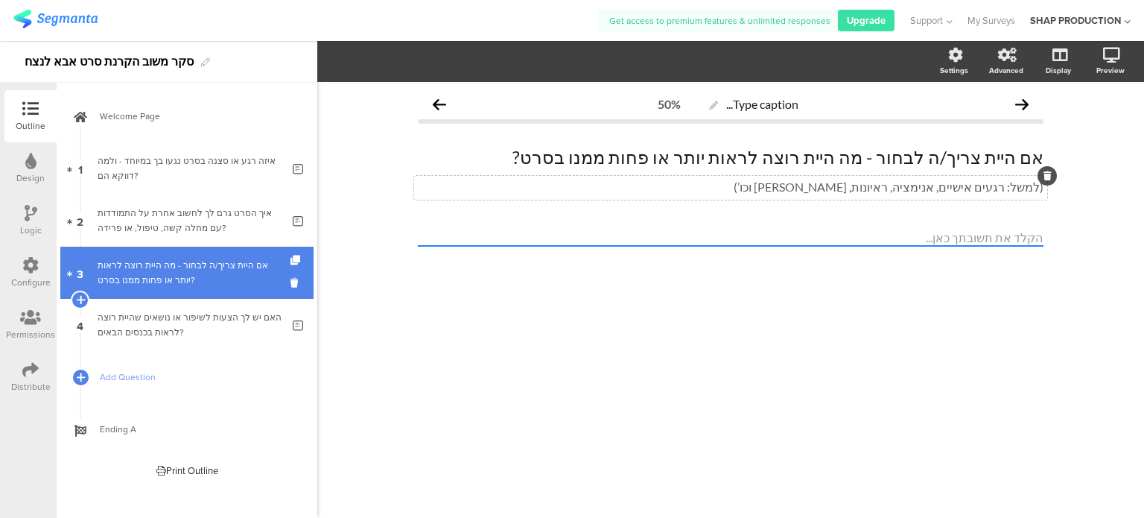
click at [296, 252] on div at bounding box center [296, 273] width 13 height 52
click at [295, 261] on icon at bounding box center [296, 260] width 13 height 10
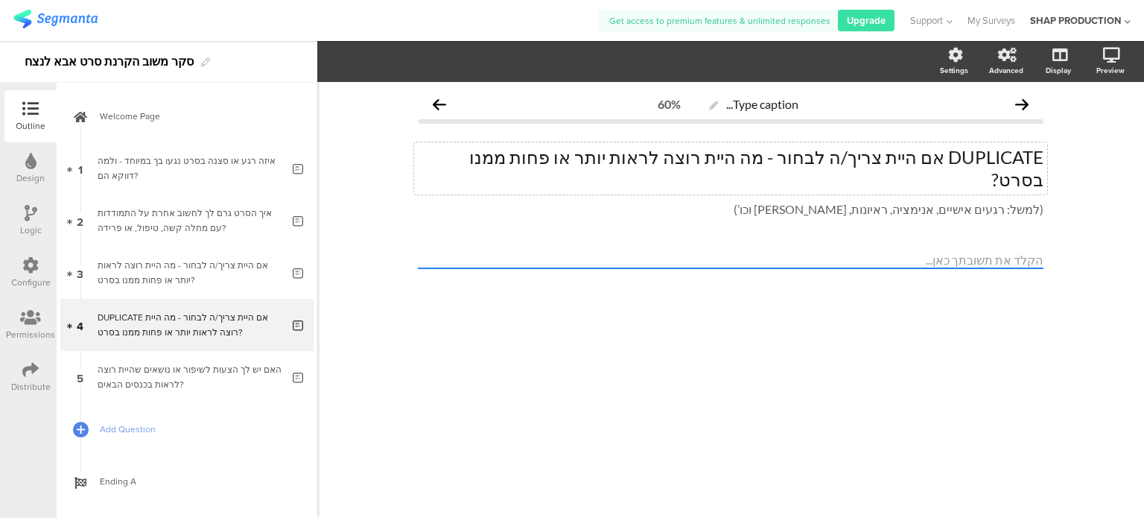
click at [710, 160] on div "DUPLICATE אם היית צריך/ה לבחור - מה היית רוצה לראות יותר או פחות ממנו בסרט? DUP…" at bounding box center [730, 168] width 633 height 52
click at [710, 160] on p "DUPLICATE אם היית צריך/ה לבחור - מה היית רוצה לראות יותר או פחות ממנו בסרט?" at bounding box center [731, 168] width 626 height 45
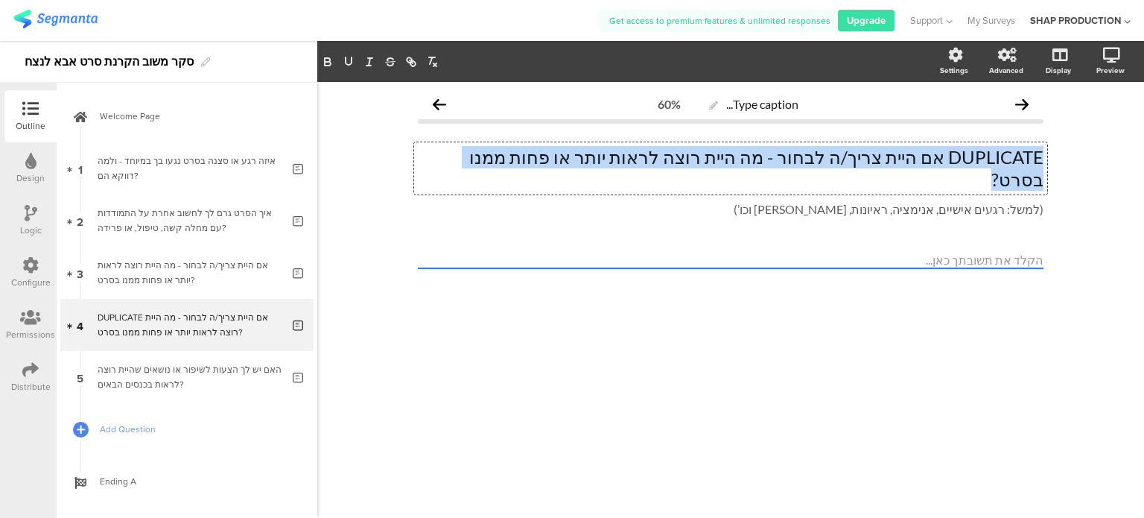
click at [710, 160] on p "DUPLICATE אם היית צריך/ה לבחור - מה היית רוצה לראות יותר או פחות ממנו בסרט?" at bounding box center [731, 168] width 626 height 45
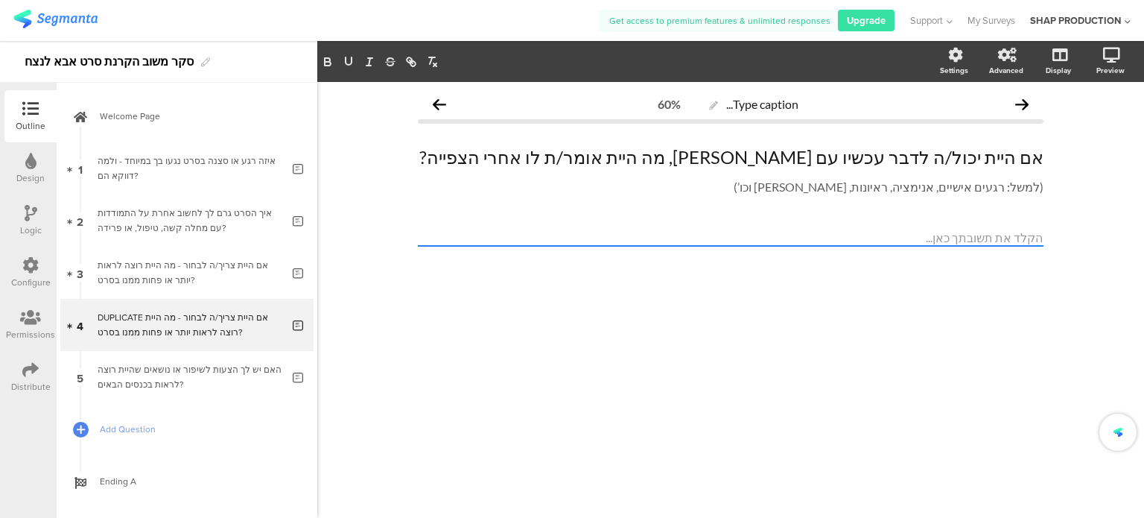
click at [771, 322] on div "Type caption... 60% אם היית יכול/ה לדבר עכשיו עם משה, מה היית אומר/ת לו אחרי הצ…" at bounding box center [730, 300] width 827 height 436
click at [1052, 179] on div at bounding box center [1046, 175] width 19 height 19
click at [1049, 177] on icon at bounding box center [1047, 175] width 8 height 9
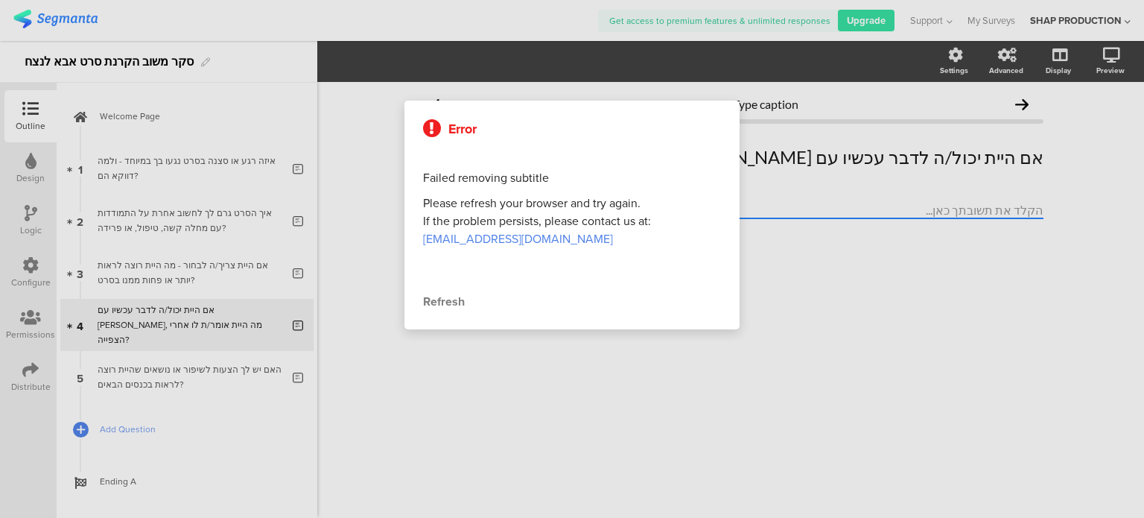
click at [455, 299] on div "Refresh" at bounding box center [572, 302] width 298 height 18
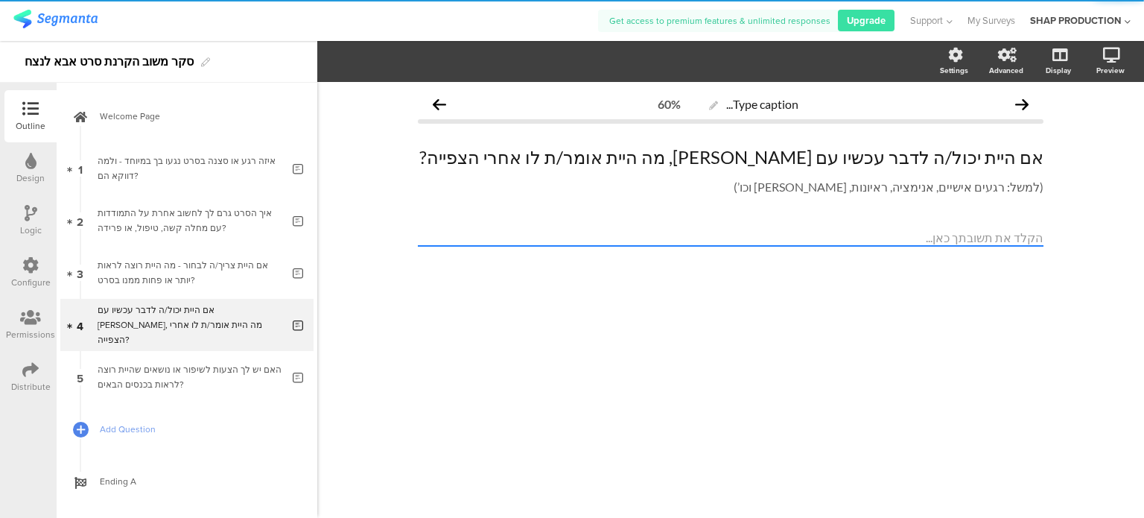
scroll to position [23, 0]
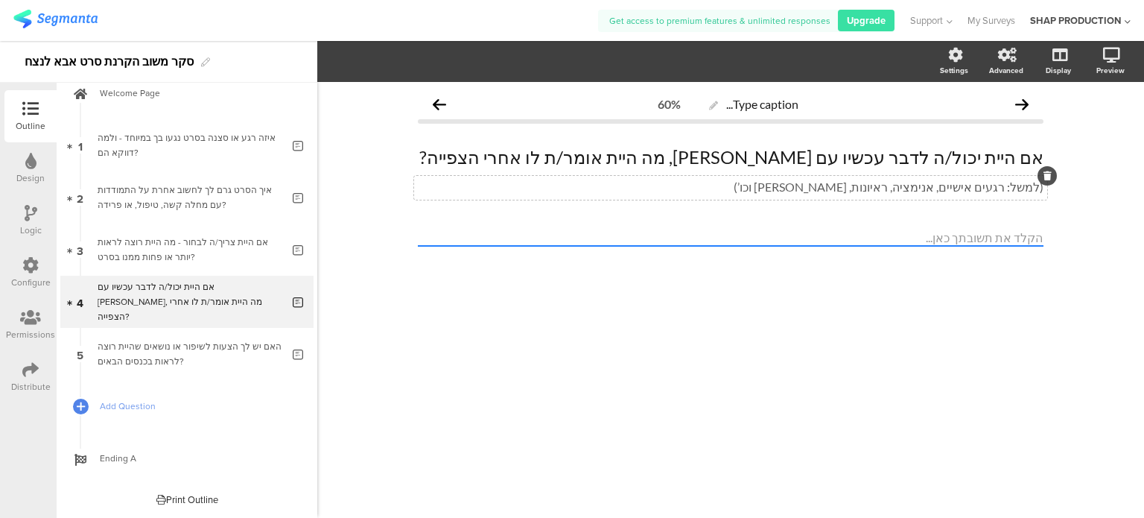
click at [994, 186] on p "(למשל: רגעים אישיים, אנימציה, ראיונות, [PERSON_NAME] וכו’)" at bounding box center [731, 186] width 626 height 15
click at [1049, 177] on icon at bounding box center [1047, 175] width 8 height 9
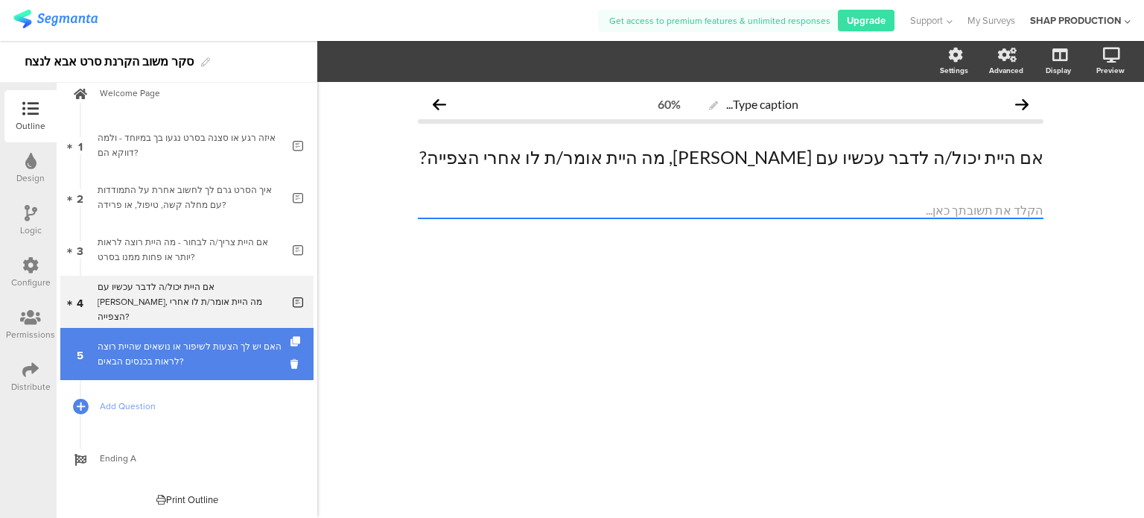
click at [151, 369] on link "5 האם יש לך הצעות לשיפור או נושאים שהיית רוצה לראות בכנסים הבאים?" at bounding box center [186, 354] width 253 height 52
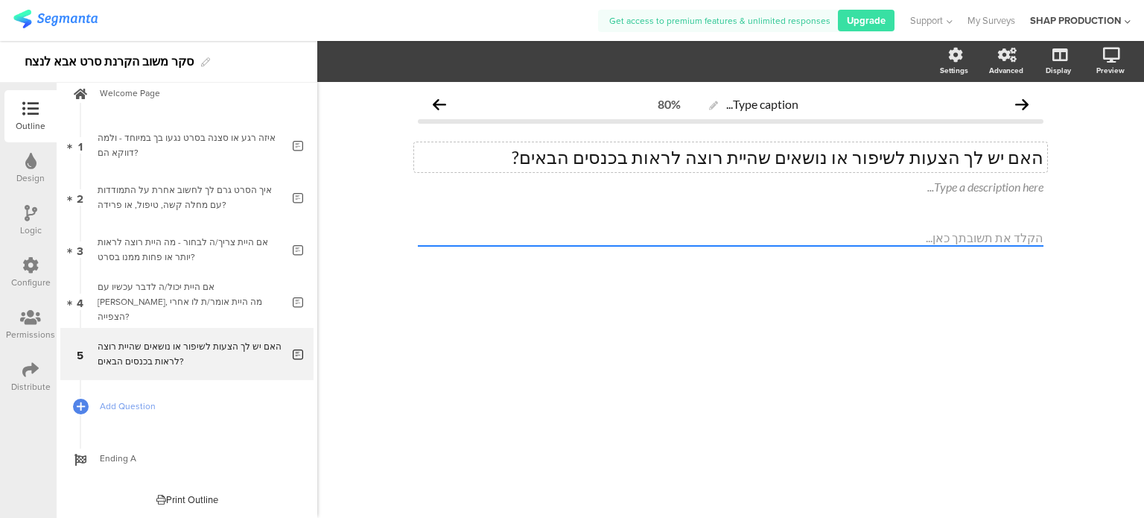
click at [786, 158] on div "האם יש לך הצעות לשיפור או נושאים שהיית רוצה לראות בכנסים הבאים? האם יש לך הצעות…" at bounding box center [730, 157] width 633 height 30
click at [786, 158] on p "האם יש לך הצעות לשיפור או נושאים שהיית רוצה לראות בכנסים הבאים?" at bounding box center [731, 157] width 626 height 22
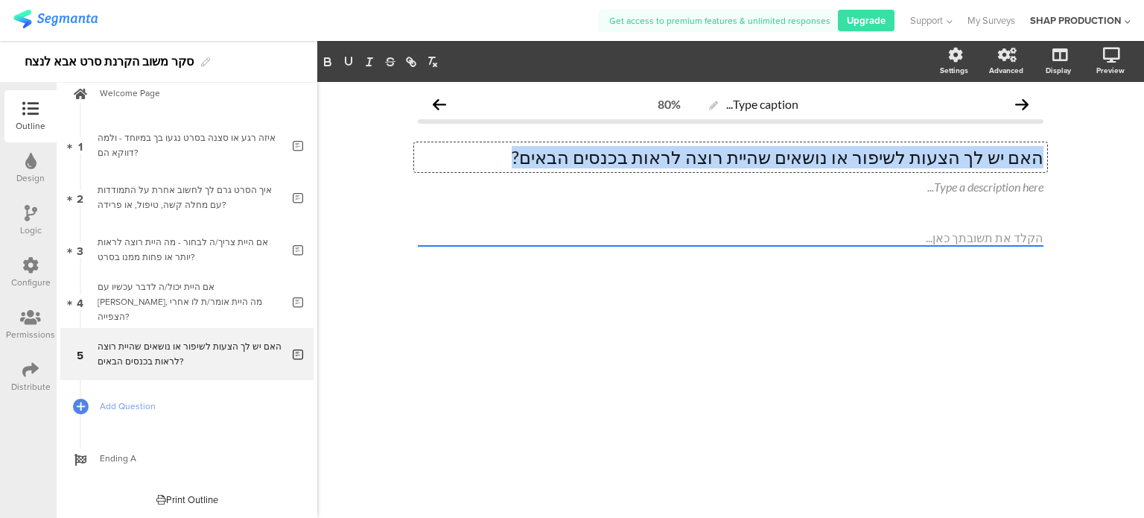
click at [786, 158] on p "האם יש לך הצעות לשיפור או נושאים שהיית רוצה לראות בכנסים הבאים?" at bounding box center [731, 157] width 626 height 22
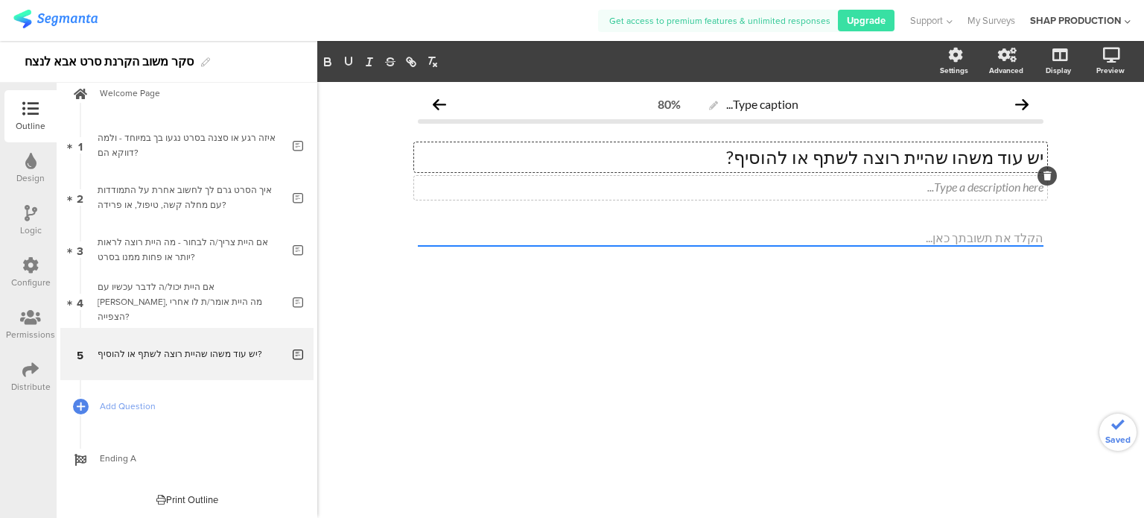
click at [1048, 172] on icon at bounding box center [1047, 175] width 8 height 9
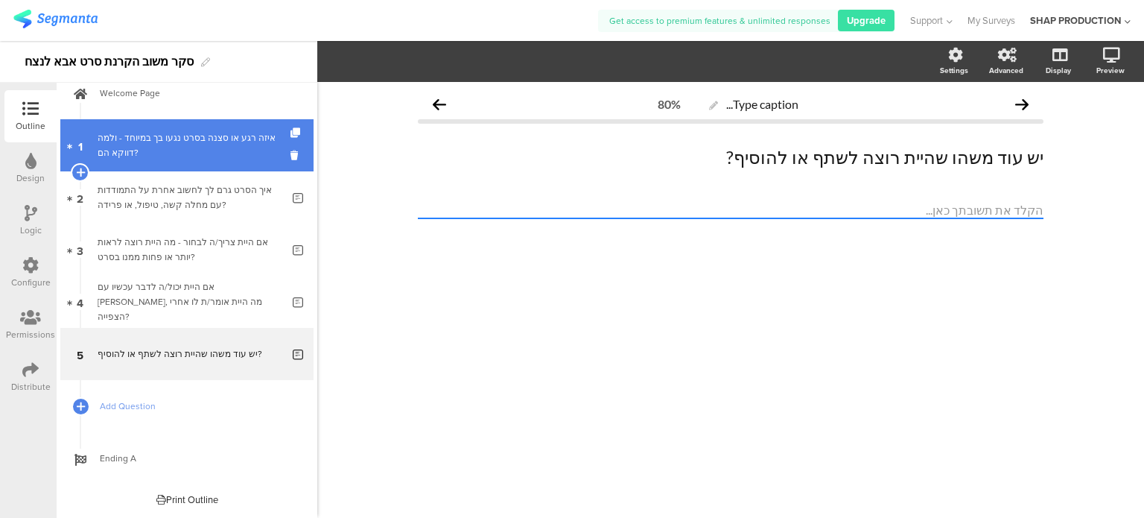
click at [176, 147] on div "איזה רגע או סצנה בסרט נגעו בך במיוחד - ולמה דווקא הם?" at bounding box center [190, 145] width 184 height 30
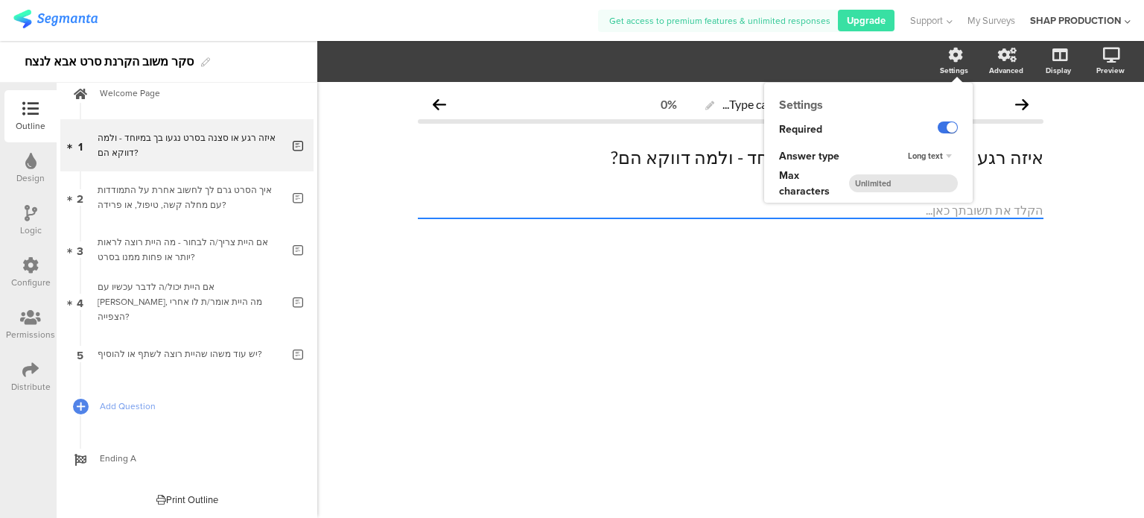
click at [946, 129] on label at bounding box center [948, 127] width 20 height 12
click at [0, 0] on input "checkbox" at bounding box center [0, 0] width 0 height 0
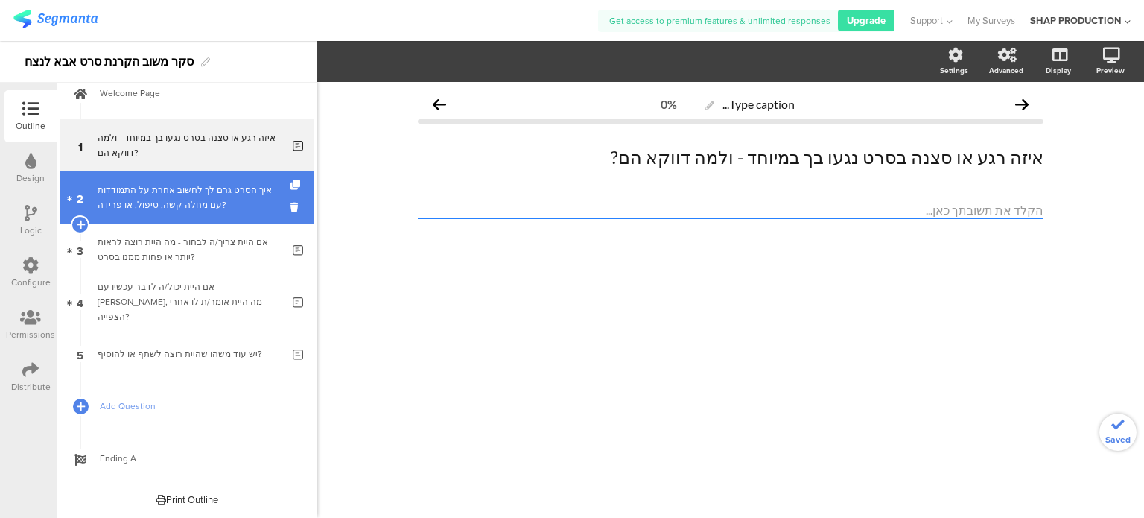
click at [209, 194] on div "איך הסרט גרם לך לחשוב אחרת על התמודדות עם מחלה קשה, טיפול, או פרידה?" at bounding box center [190, 197] width 184 height 30
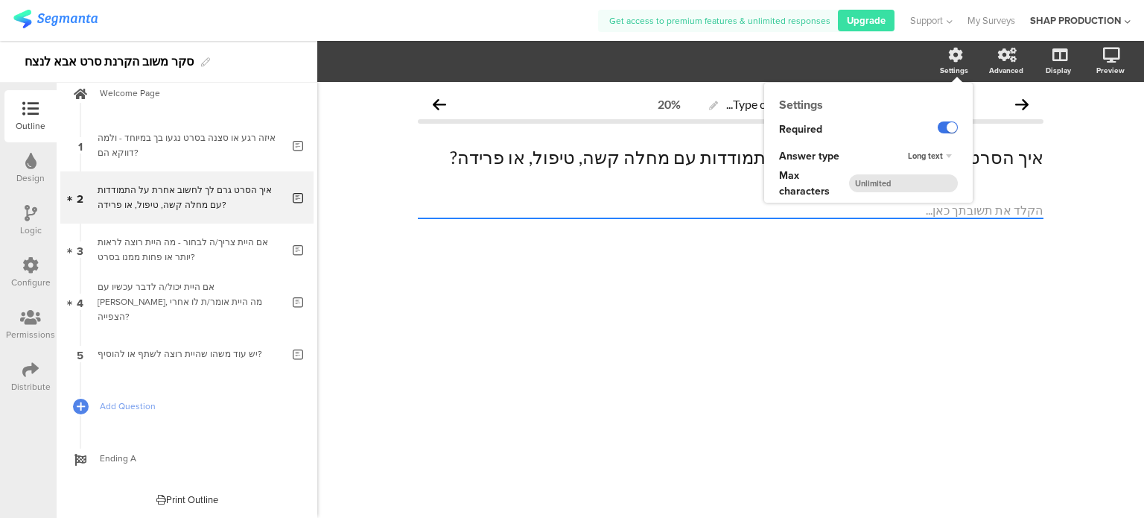
click at [941, 124] on label at bounding box center [948, 127] width 20 height 12
click at [0, 0] on input "checkbox" at bounding box center [0, 0] width 0 height 0
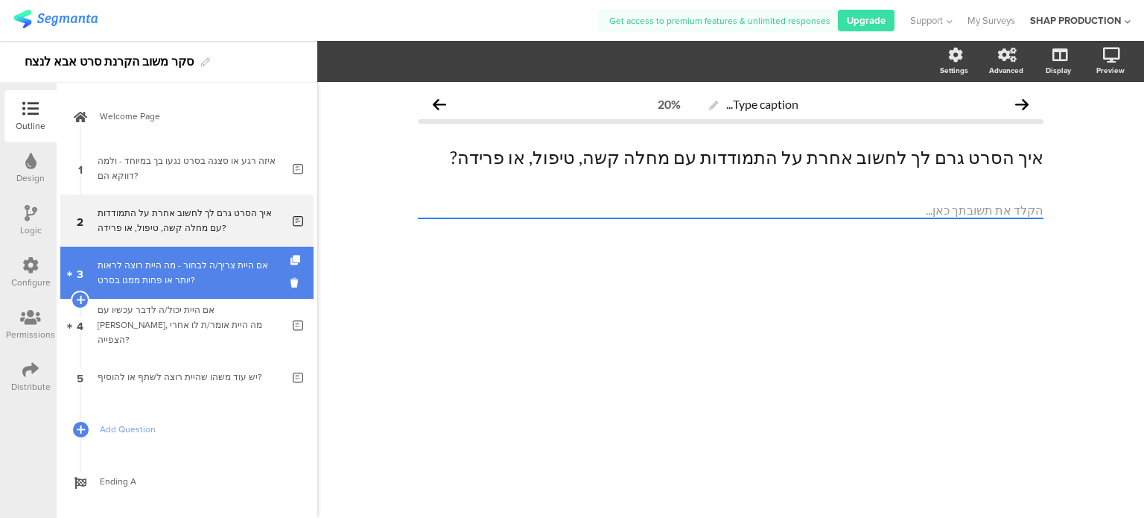
click at [206, 264] on div "אם היית צריך/ה לבחור - מה היית רוצה לראות יותר או פחות ממנו בסרט?" at bounding box center [190, 273] width 184 height 30
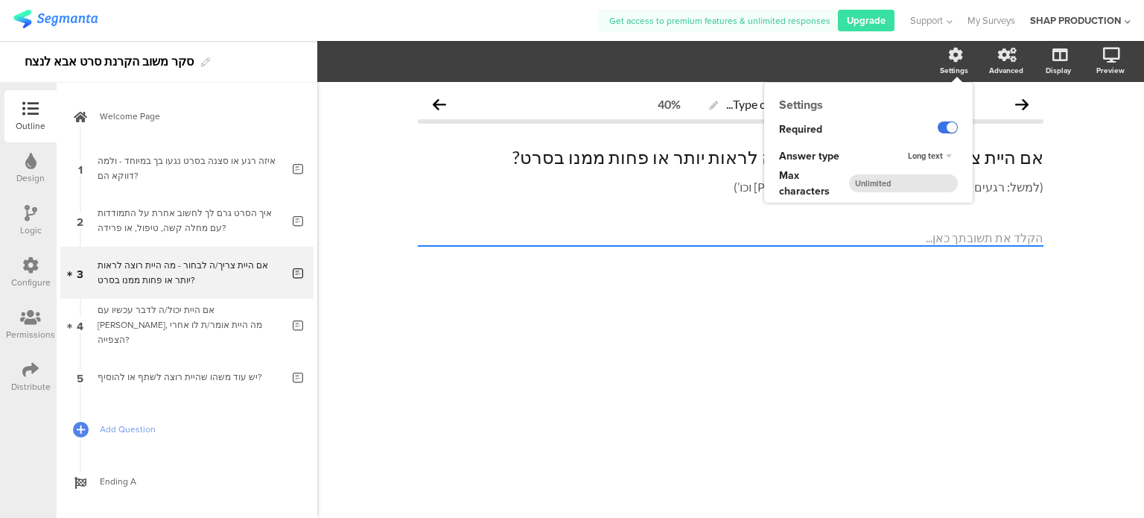
click at [941, 127] on label at bounding box center [948, 127] width 20 height 12
click at [0, 0] on input "checkbox" at bounding box center [0, 0] width 0 height 0
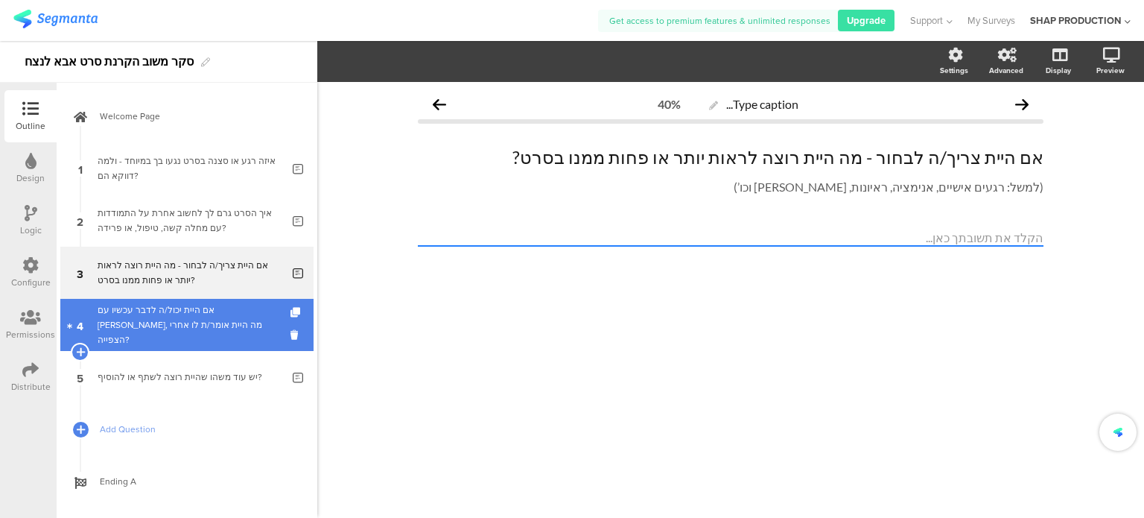
click at [202, 321] on div "אם היית יכול/ה לדבר עכשיו עם משה, מה היית אומר/ת לו אחרי הצפייה?" at bounding box center [190, 324] width 184 height 45
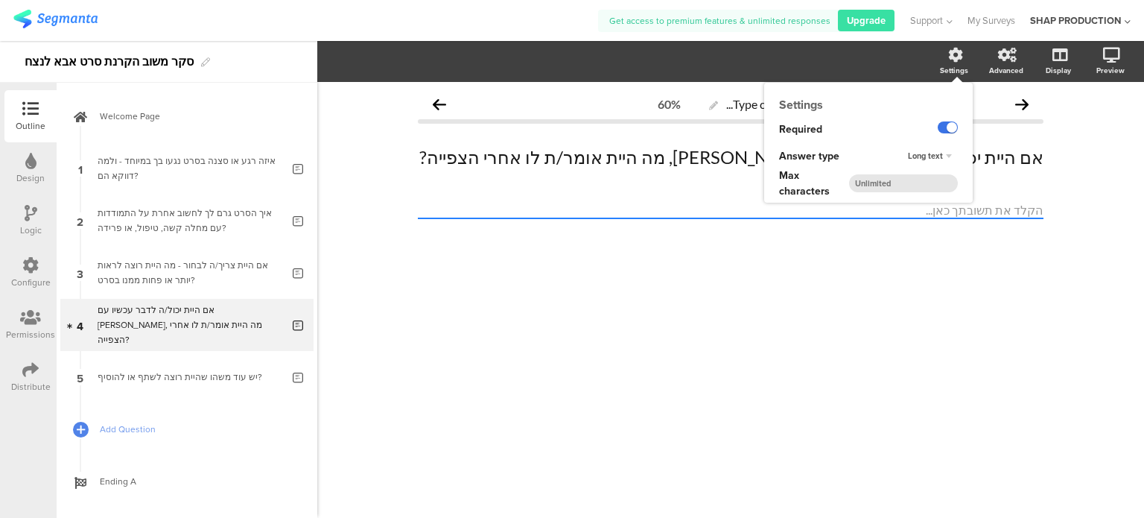
click at [943, 131] on label at bounding box center [948, 127] width 20 height 12
click at [0, 0] on input "checkbox" at bounding box center [0, 0] width 0 height 0
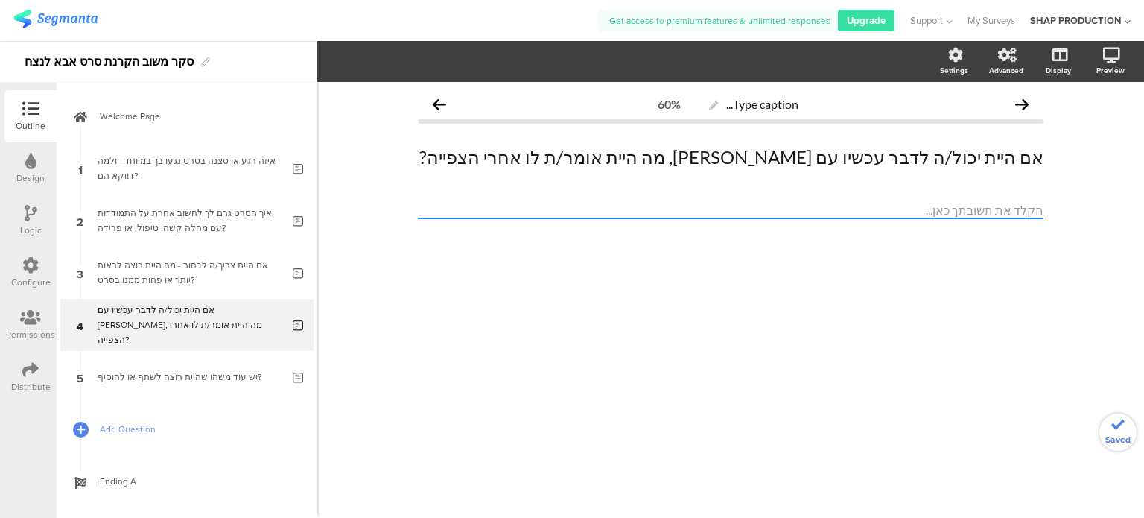
click at [153, 390] on link "5 יש עוד משהו שהיית רוצה לשתף או להוסיף?" at bounding box center [186, 377] width 253 height 52
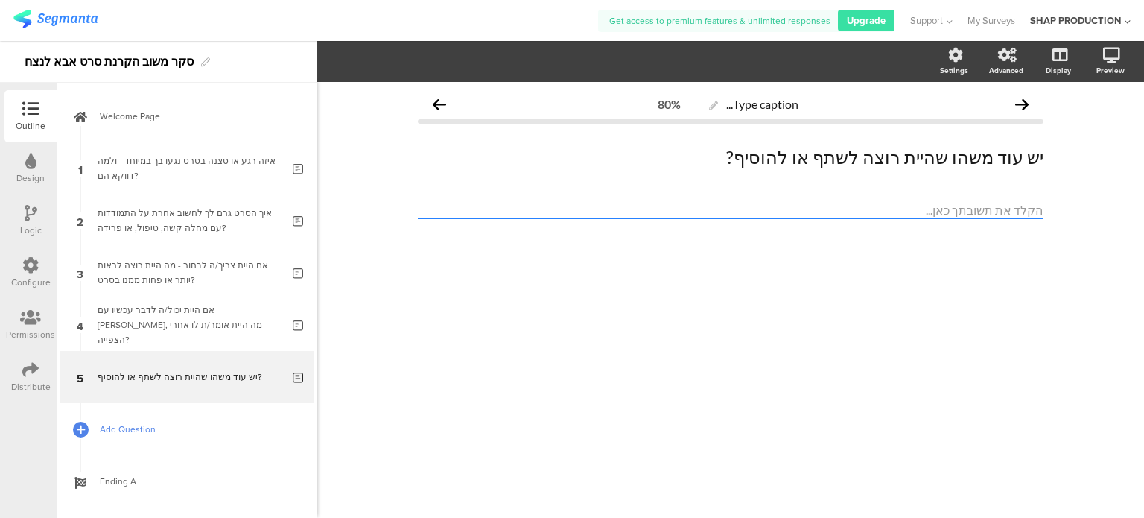
click at [147, 431] on span "Add Question" at bounding box center [195, 429] width 191 height 15
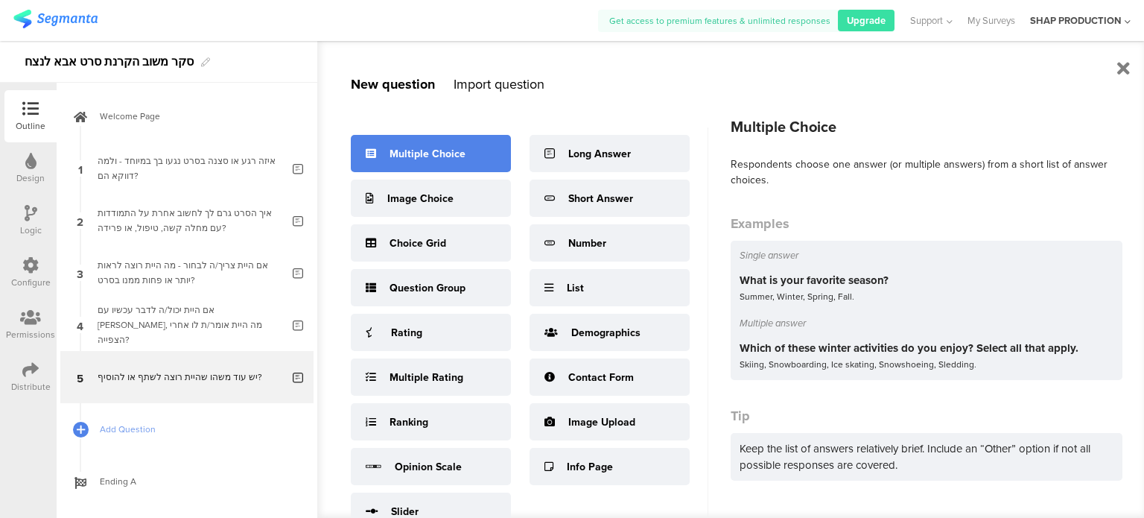
click at [402, 162] on div "Multiple Choice" at bounding box center [431, 153] width 160 height 37
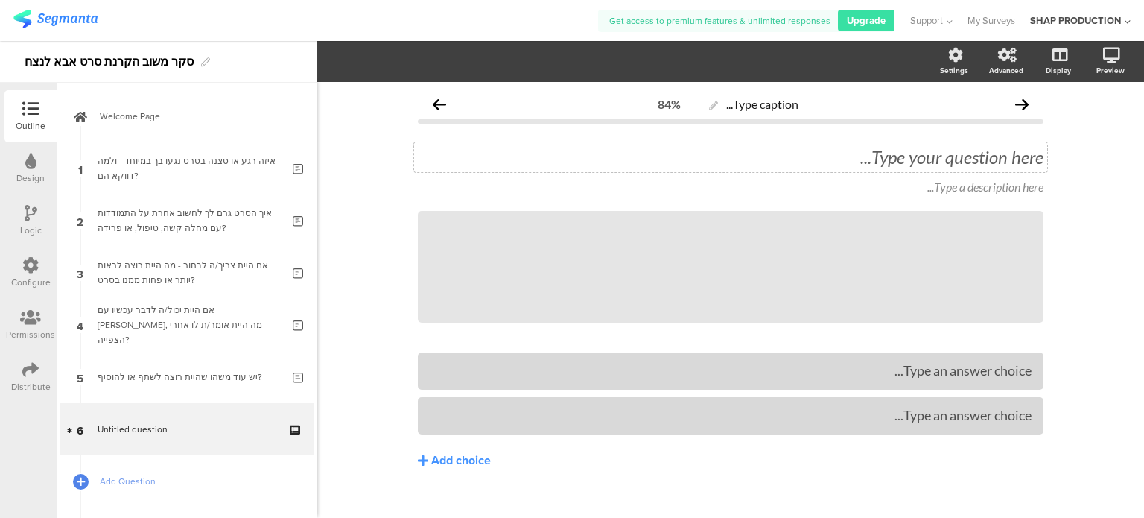
click at [944, 162] on div "Type your question here..." at bounding box center [730, 157] width 633 height 30
click at [998, 157] on p "יש עוד משהו שהיית רוצה לשתף או להוסיף?" at bounding box center [731, 157] width 626 height 22
click at [998, 156] on p "יש עוד משהו שהיית רוצה לשתף או להוסיף?" at bounding box center [731, 157] width 626 height 22
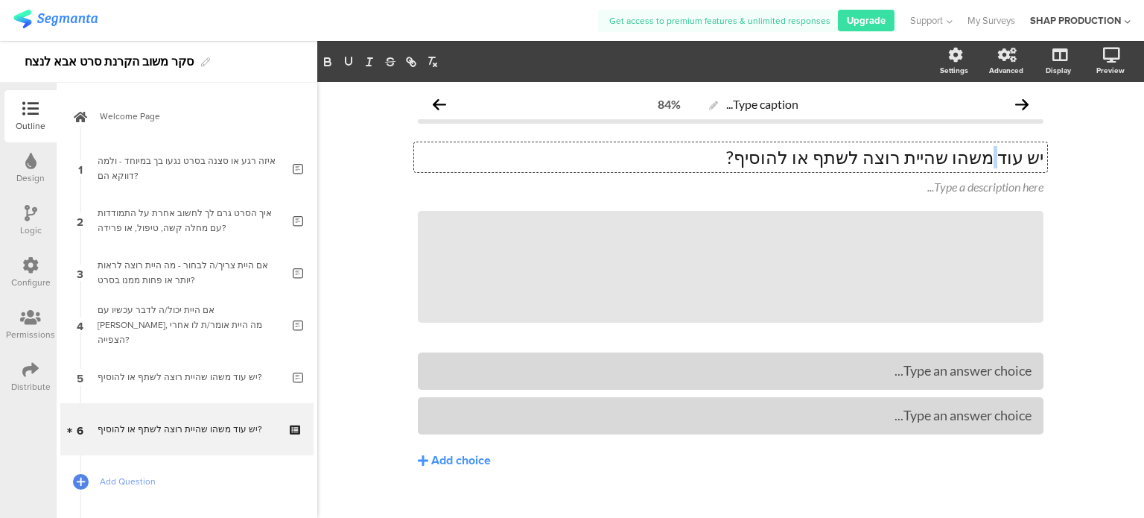
click at [998, 156] on p "יש עוד משהו שהיית רוצה לשתף או להוסיף?" at bounding box center [731, 157] width 626 height 22
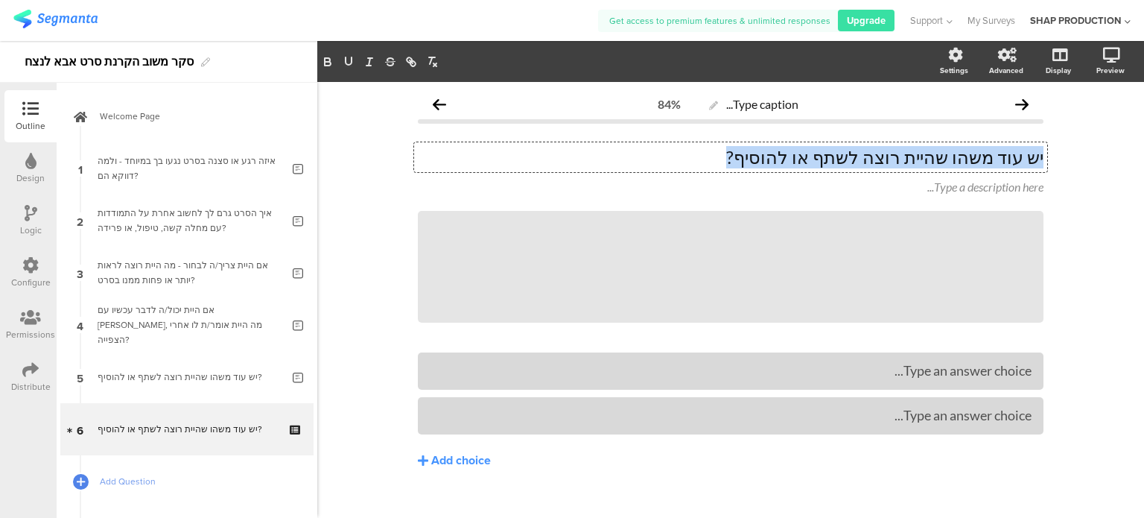
click at [998, 156] on p "יש עוד משהו שהיית רוצה לשתף או להוסיף?" at bounding box center [731, 157] width 626 height 22
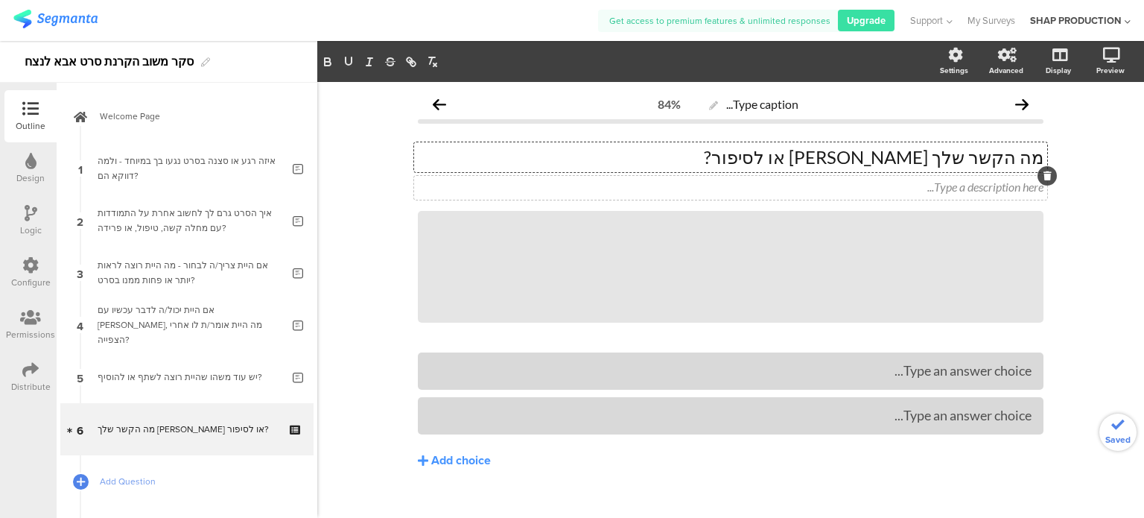
click at [1040, 181] on div at bounding box center [1046, 175] width 19 height 19
click at [1043, 175] on icon at bounding box center [1047, 175] width 8 height 9
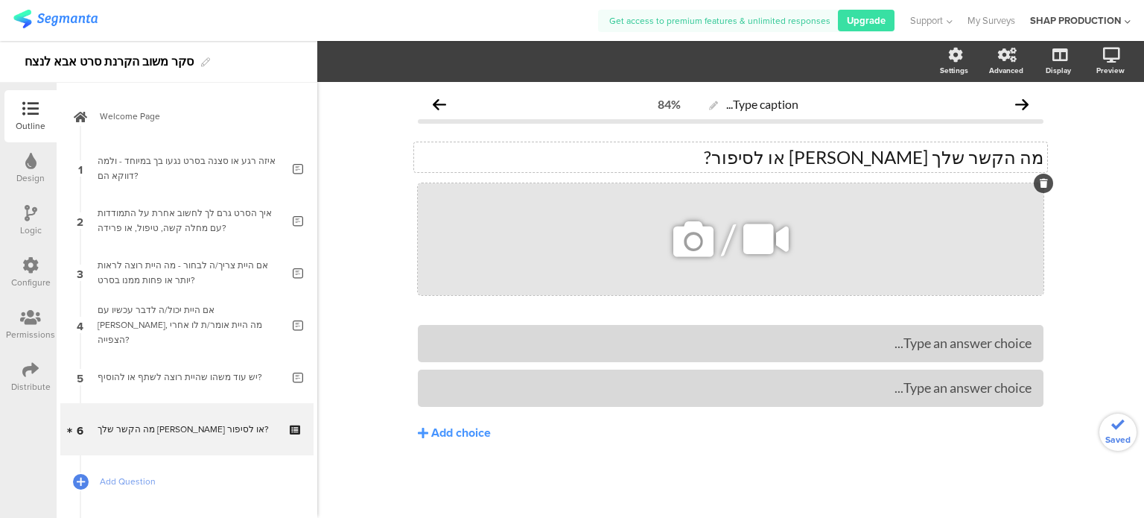
click at [1043, 179] on icon at bounding box center [1044, 183] width 8 height 9
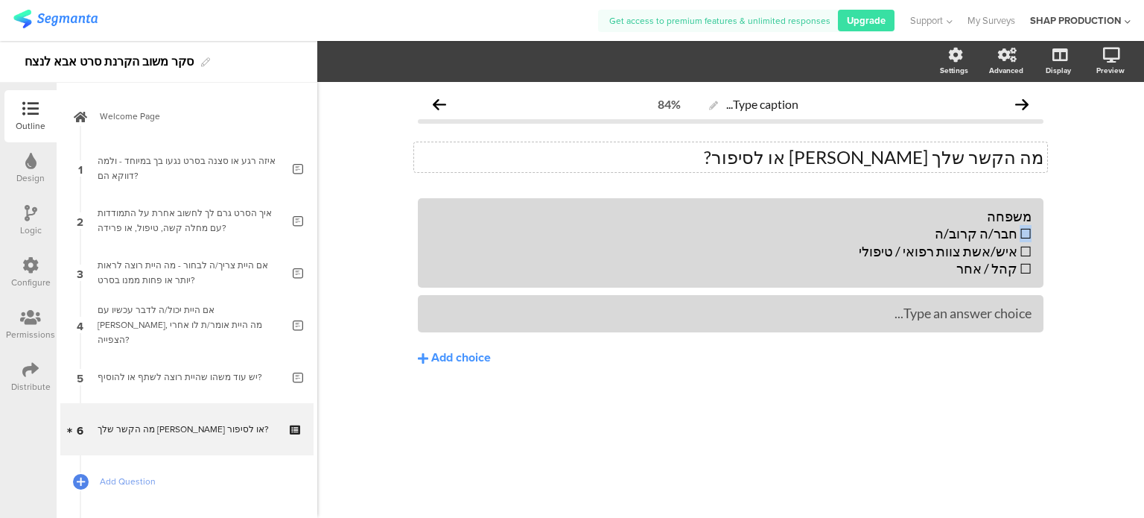
drag, startPoint x: 1021, startPoint y: 231, endPoint x: 1051, endPoint y: 226, distance: 30.1
click at [1051, 226] on div "Type caption... 84% מה הקשר שלך למשה או לסיפור? מה הקשר שלך למשה או לסיפור? משפ…" at bounding box center [730, 259] width 655 height 354
click at [985, 233] on div "משפחה חבר/ה קרוב/ה ☐ איש/אשת צוות רפואי / טיפולי ☐ קהל / אחר" at bounding box center [731, 243] width 602 height 70
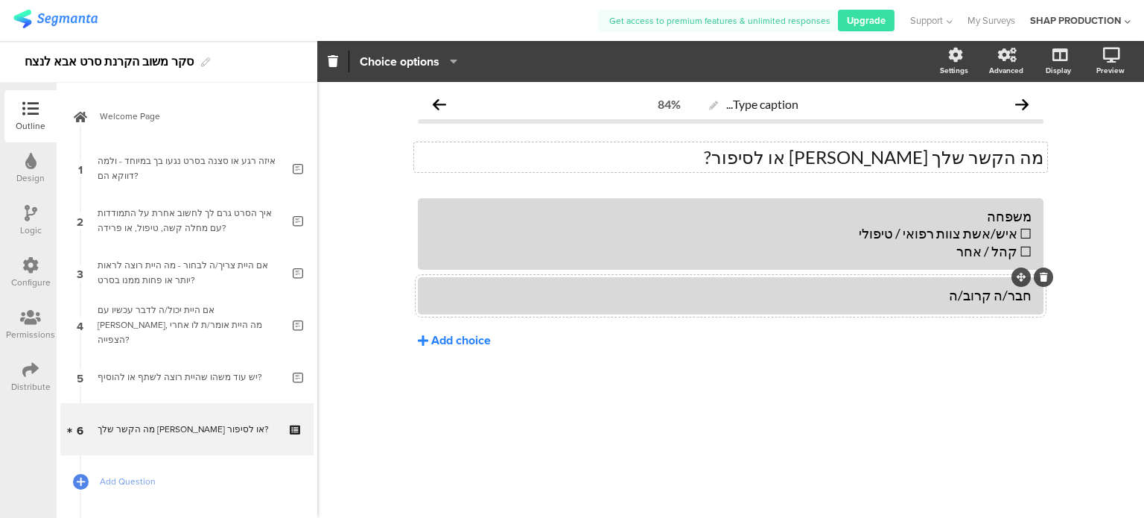
click at [467, 342] on div "Add choice" at bounding box center [461, 341] width 60 height 16
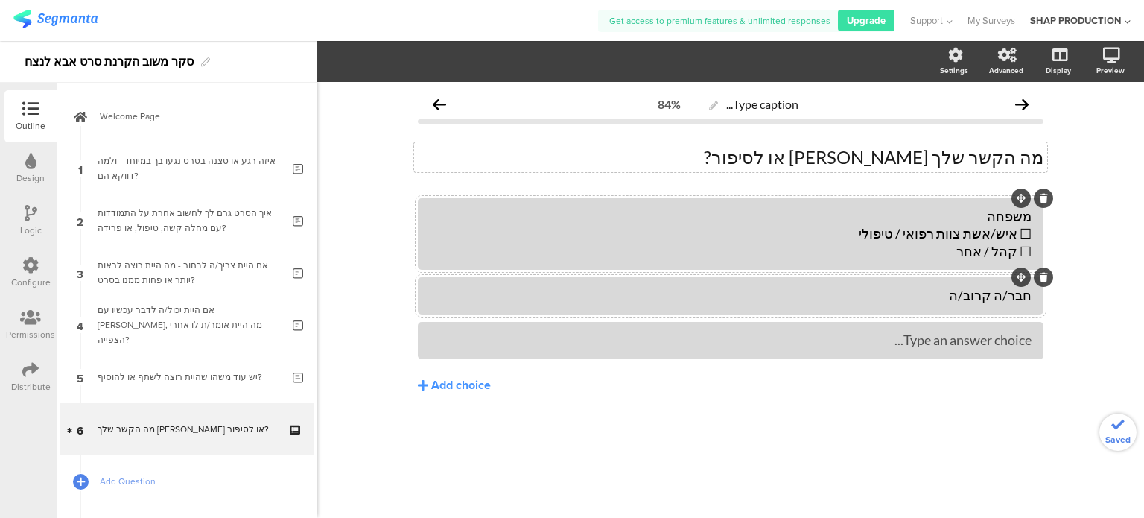
click at [967, 238] on div "משפחה ☐ איש/אשת צוות רפואי / טיפולי ☐ קהל / אחר" at bounding box center [731, 234] width 602 height 52
click at [881, 232] on div "משפחה ☐ איש/אשת צוות רפואי / טיפולי ☐ קהל / אחר" at bounding box center [731, 234] width 602 height 52
click at [861, 235] on div "משפחה ☐ איש/אשת צוות רפואי / טיפולי ☐ קהל / אחר" at bounding box center [731, 234] width 602 height 52
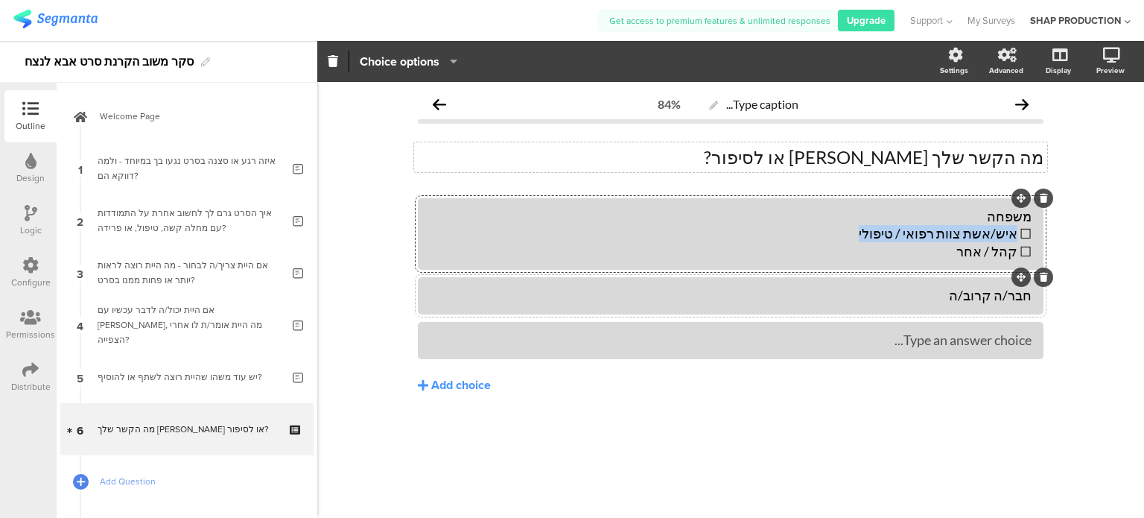
drag, startPoint x: 839, startPoint y: 235, endPoint x: 1017, endPoint y: 235, distance: 178.0
click at [1017, 235] on div "משפחה ☐ איש/אשת צוות רפואי / טיפולי ☐ קהל / אחר" at bounding box center [731, 234] width 602 height 52
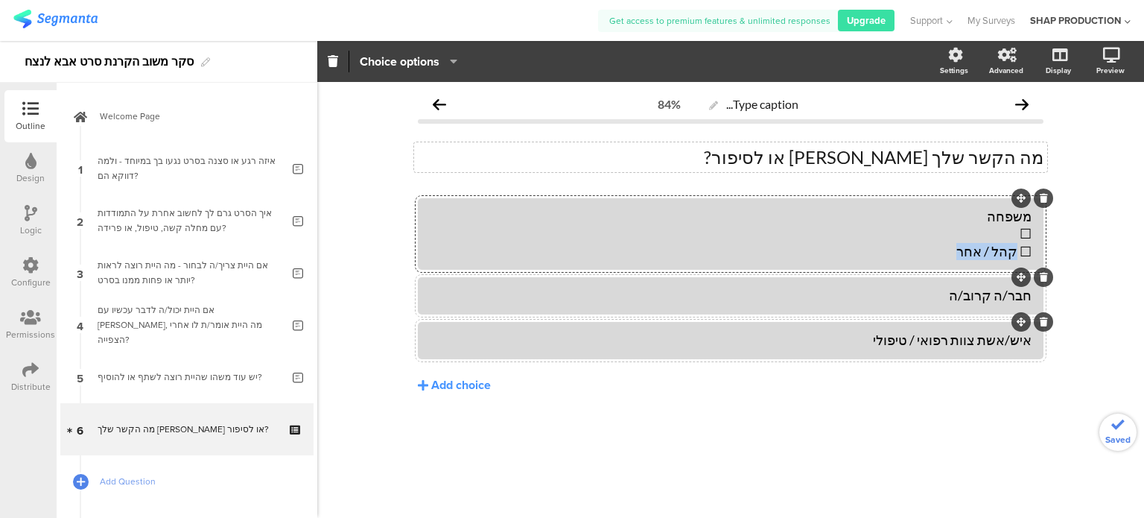
drag, startPoint x: 959, startPoint y: 251, endPoint x: 1016, endPoint y: 255, distance: 56.8
click at [1016, 255] on div "משפחה ☐ ☐ קהל / אחר" at bounding box center [731, 234] width 602 height 52
click at [430, 384] on button "Add choice" at bounding box center [731, 384] width 626 height 37
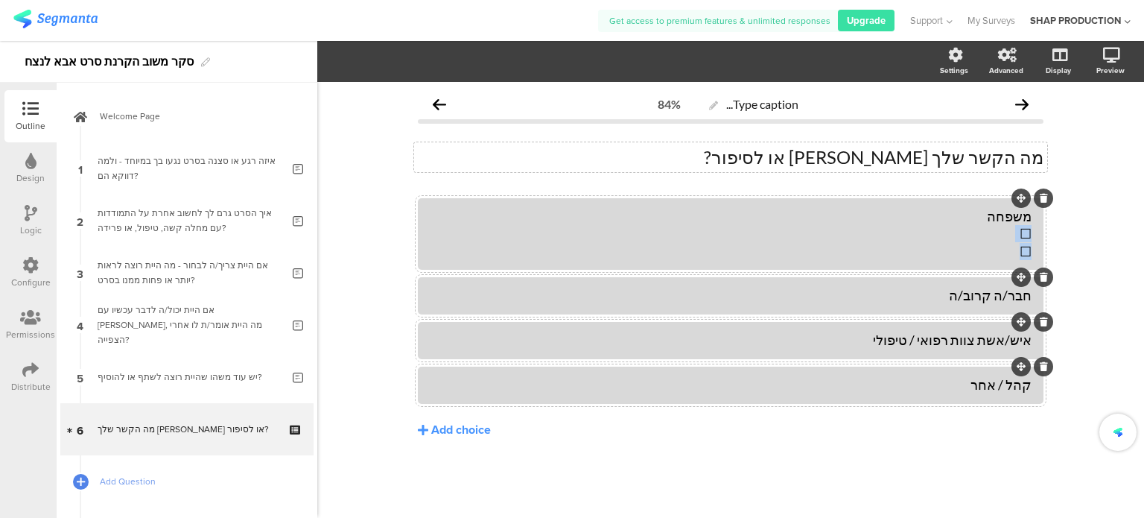
drag, startPoint x: 1007, startPoint y: 252, endPoint x: 1037, endPoint y: 230, distance: 37.2
click at [1037, 230] on div "משפחה ☐ ☐" at bounding box center [731, 233] width 626 height 71
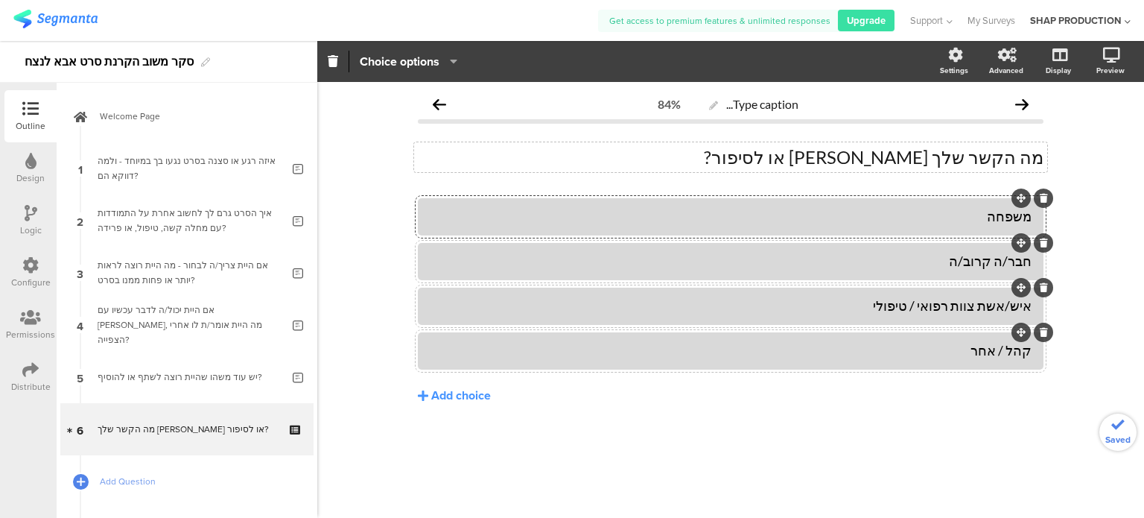
click at [1075, 271] on div "Type caption... 84% מה הקשר שלך למשה או לסיפור? מה הקשר שלך למשה או לסיפור? משפ…" at bounding box center [730, 300] width 827 height 436
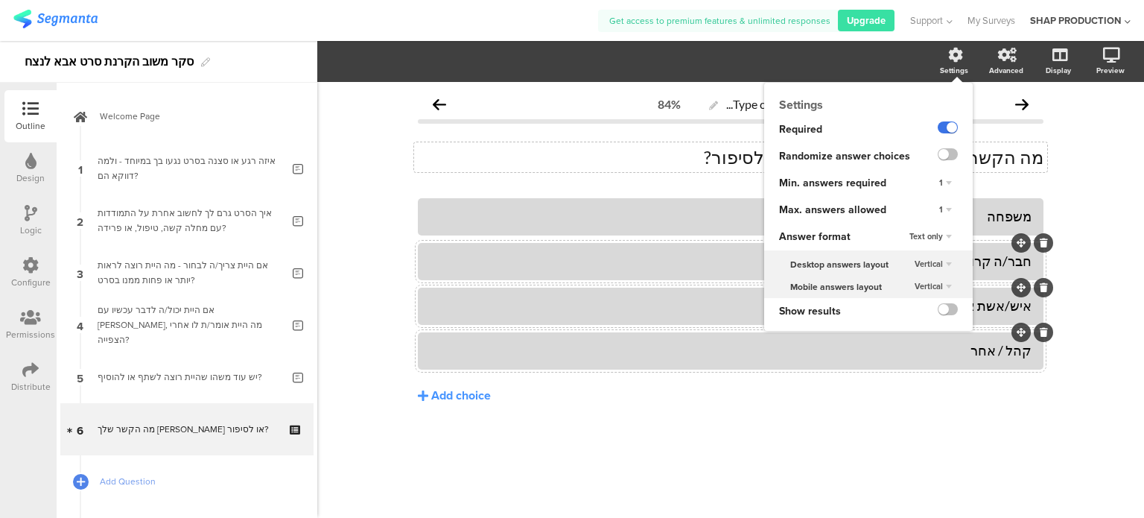
click at [943, 127] on label at bounding box center [948, 127] width 20 height 12
click at [0, 0] on input "checkbox" at bounding box center [0, 0] width 0 height 0
click at [947, 212] on div "1" at bounding box center [945, 210] width 25 height 18
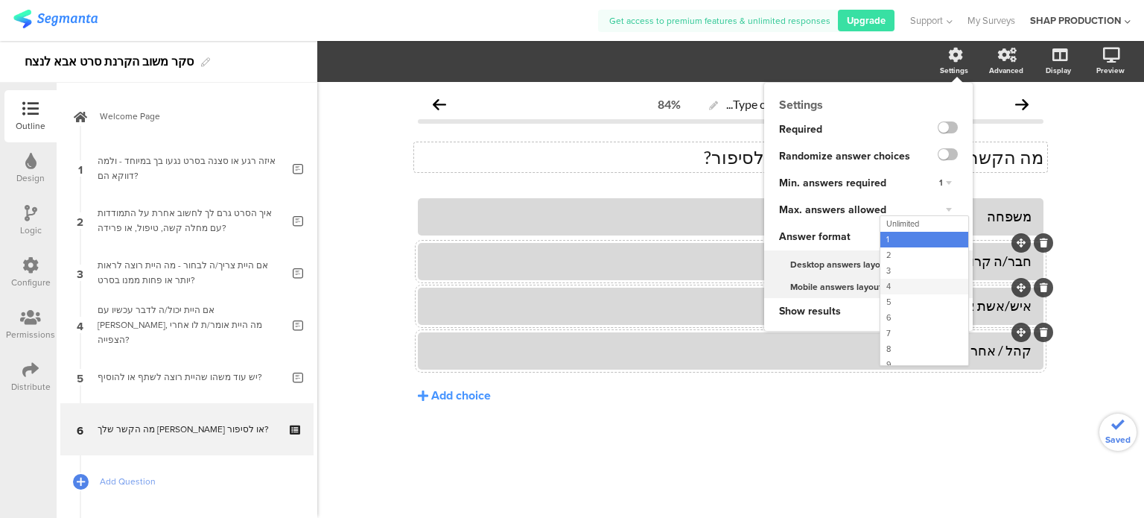
click at [895, 282] on div "4" at bounding box center [924, 287] width 88 height 16
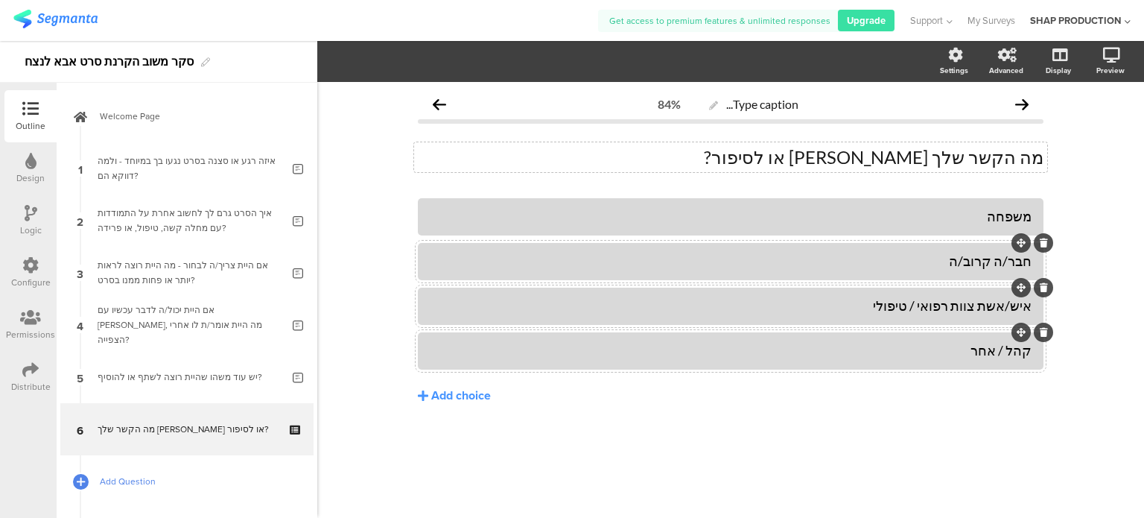
click at [129, 488] on span "Add Question" at bounding box center [195, 481] width 191 height 15
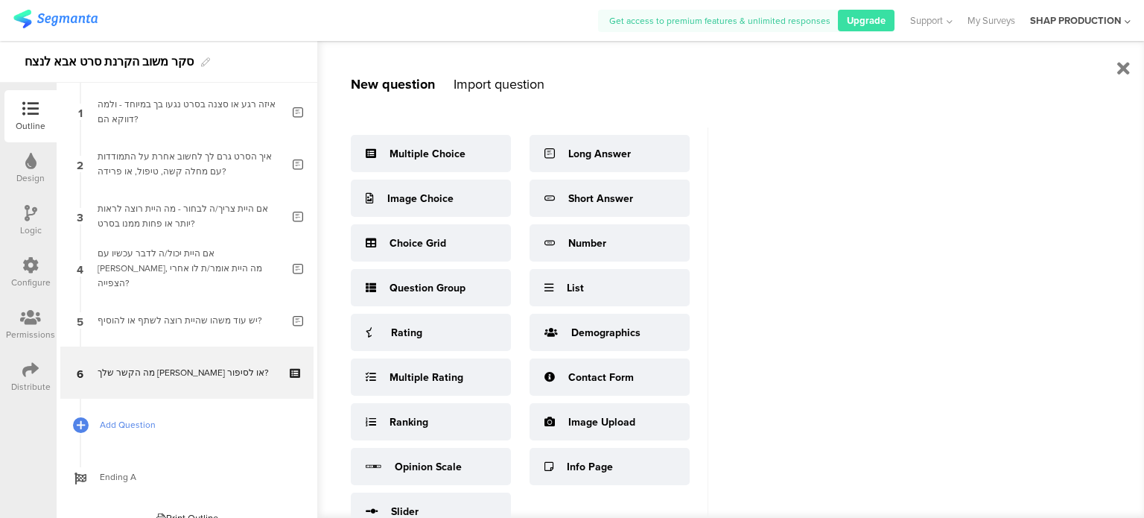
scroll to position [74, 0]
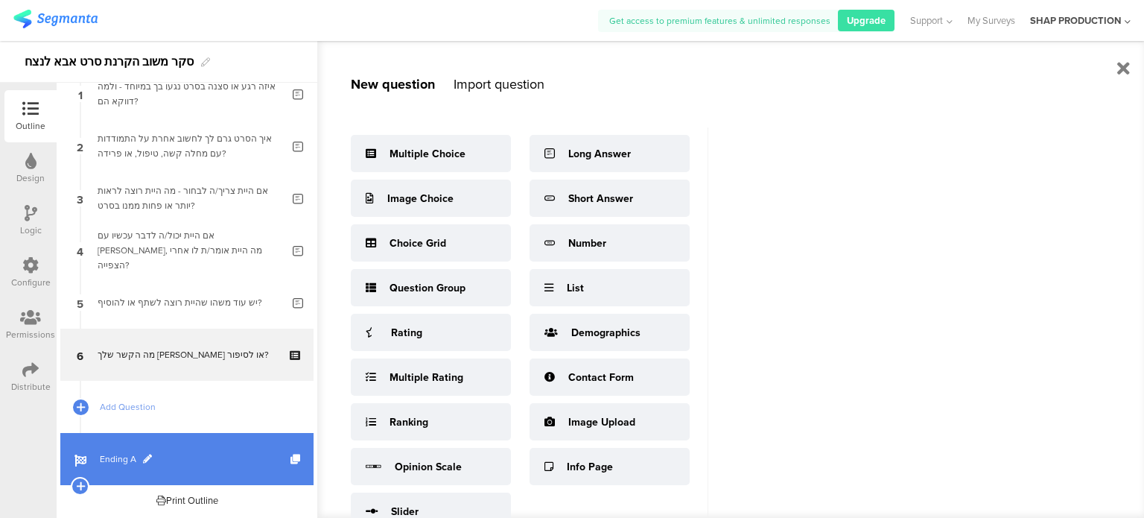
click at [127, 442] on link "Ending A" at bounding box center [186, 459] width 253 height 52
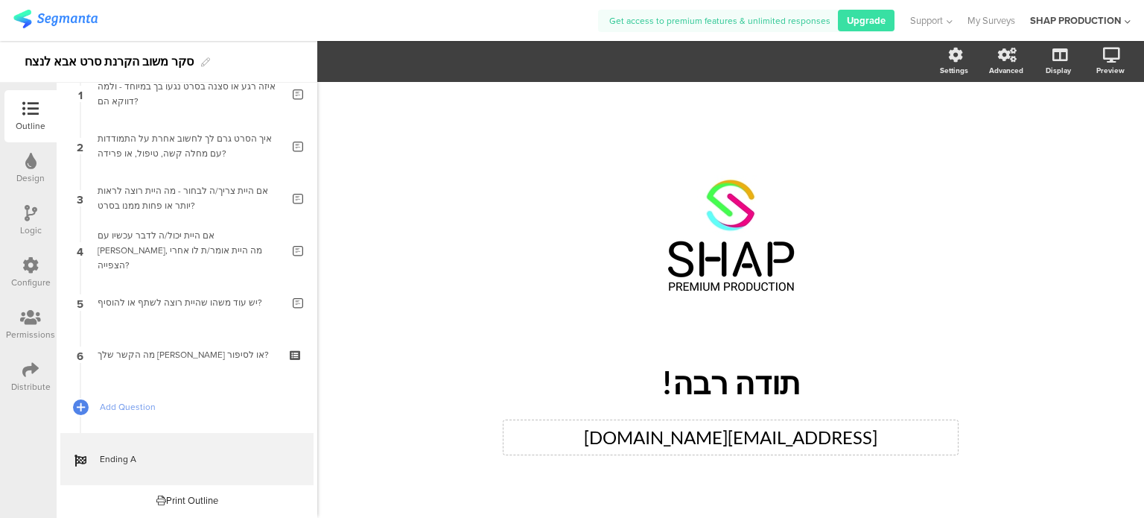
click at [751, 420] on div "Shapievents@gmail.com Shapievents@gmail.com" at bounding box center [730, 437] width 454 height 34
click at [751, 424] on p "Shapievents@gmail.com" at bounding box center [730, 437] width 447 height 27
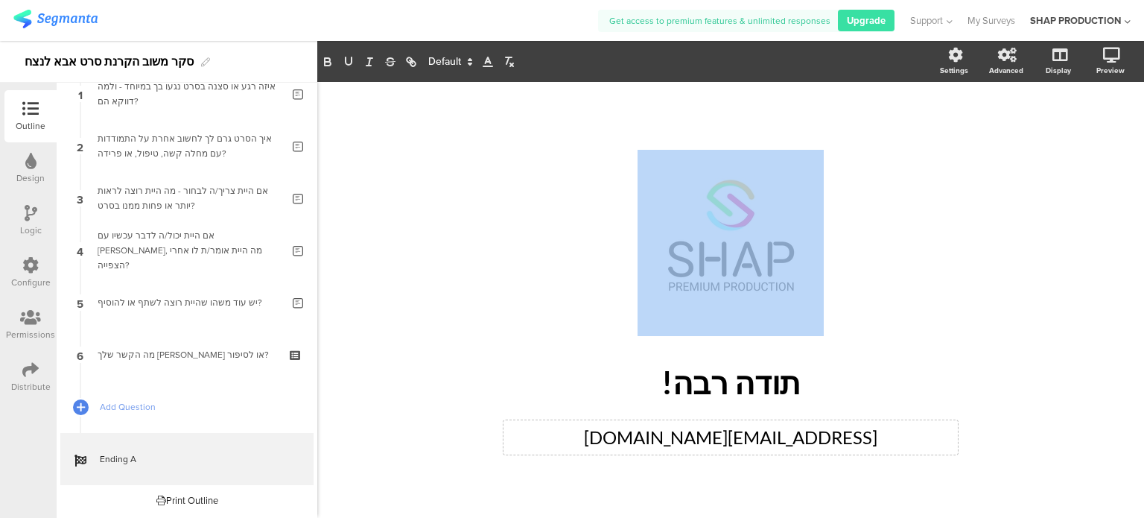
click at [751, 347] on cover-media-container "/" at bounding box center [730, 257] width 551 height 214
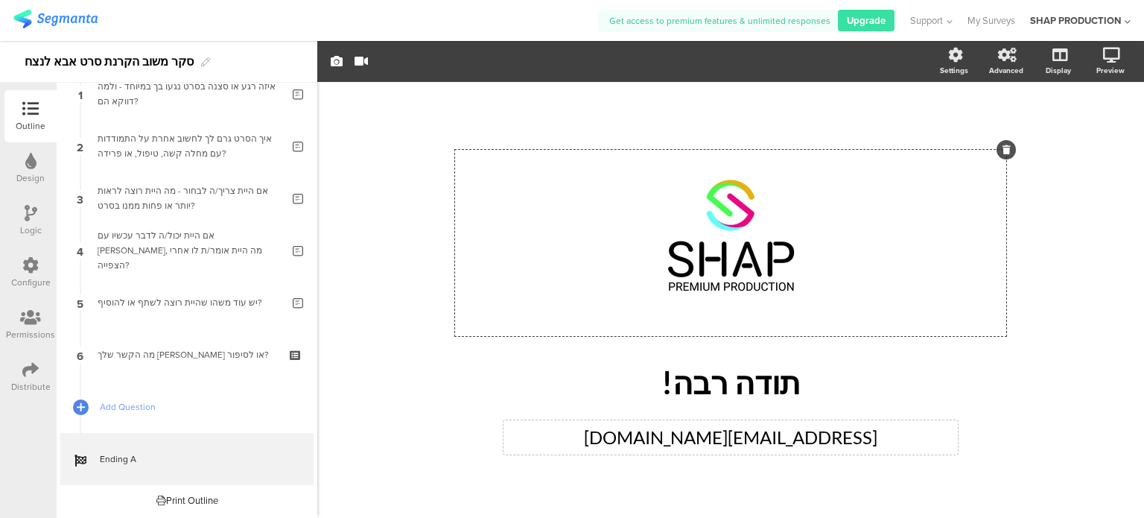
click at [726, 439] on div "Shapievents@gmail.com Shapievents@gmail.com" at bounding box center [730, 437] width 454 height 34
click at [726, 439] on p "Shapievents@gmail.com" at bounding box center [730, 437] width 447 height 27
click at [742, 284] on div "/" at bounding box center [730, 243] width 551 height 186
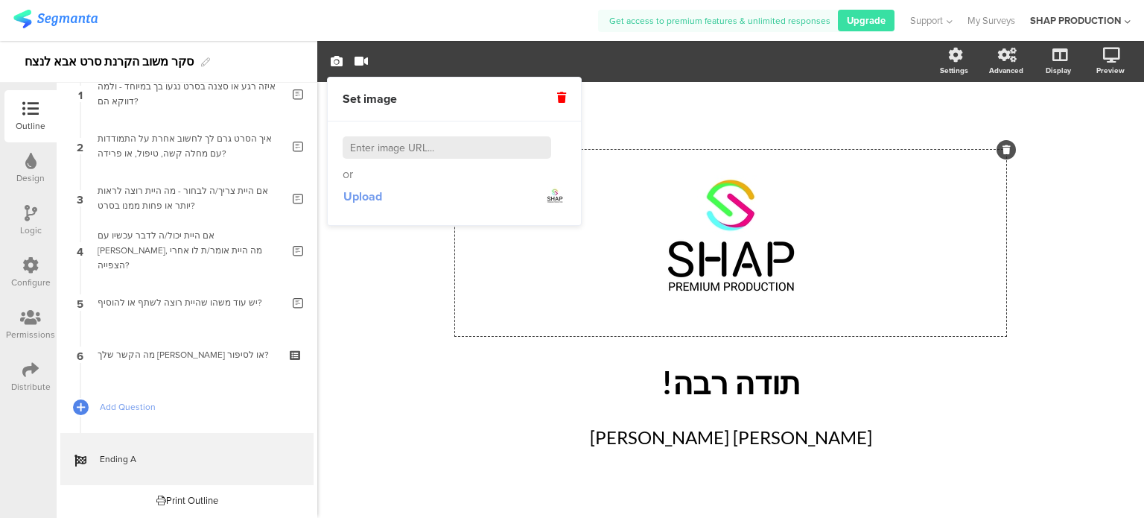
click at [369, 191] on span "Upload" at bounding box center [362, 196] width 39 height 17
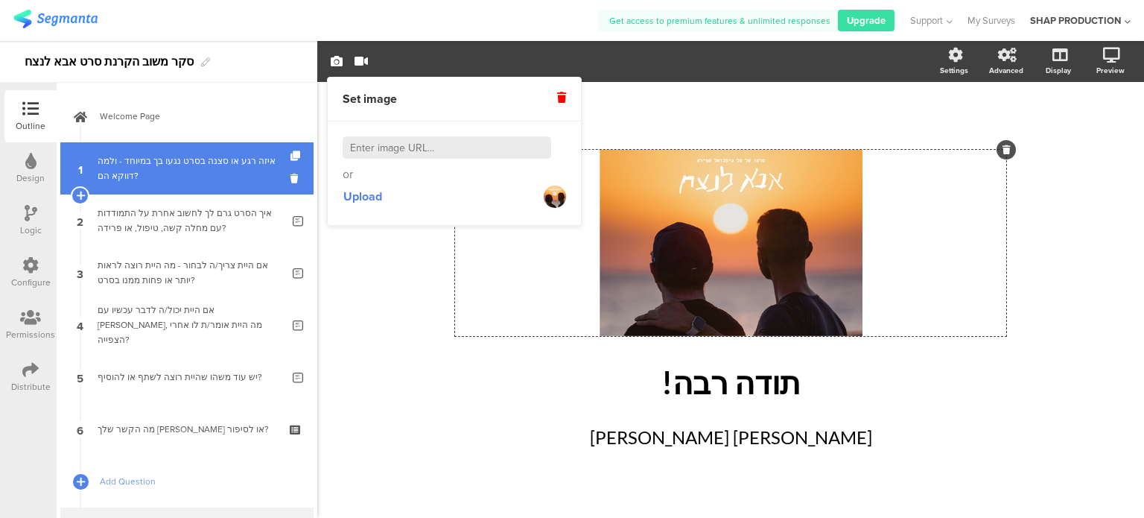
click at [194, 170] on div "איזה רגע או סצנה בסרט נגעו בך במיוחד - ולמה דווקא הם?" at bounding box center [190, 168] width 184 height 30
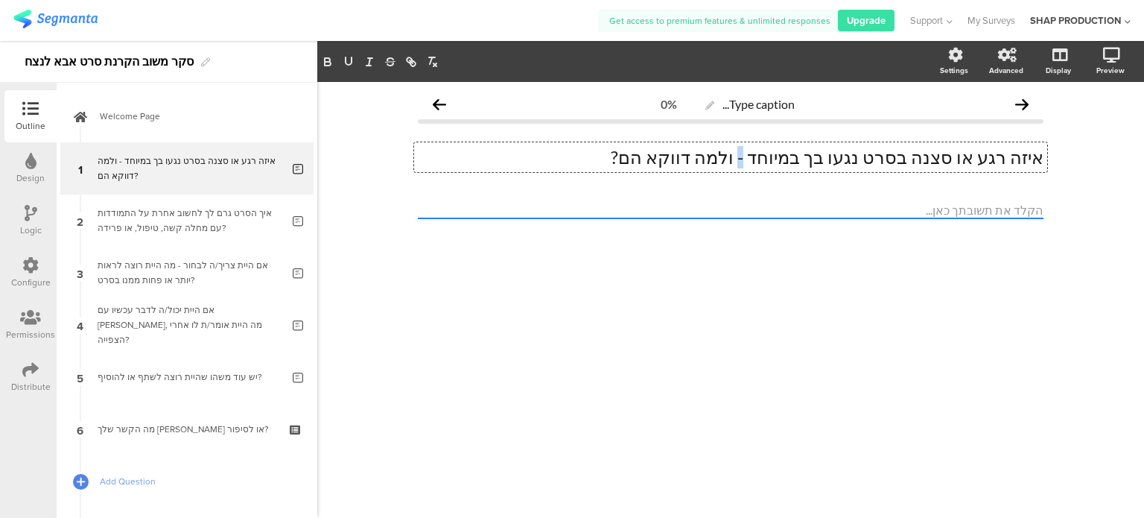
click at [804, 159] on div "איזה רגע או סצנה בסרט נגעו בך במיוחד - ולמה דווקא הם? איזה רגע או סצנה בסרט נגע…" at bounding box center [730, 157] width 633 height 30
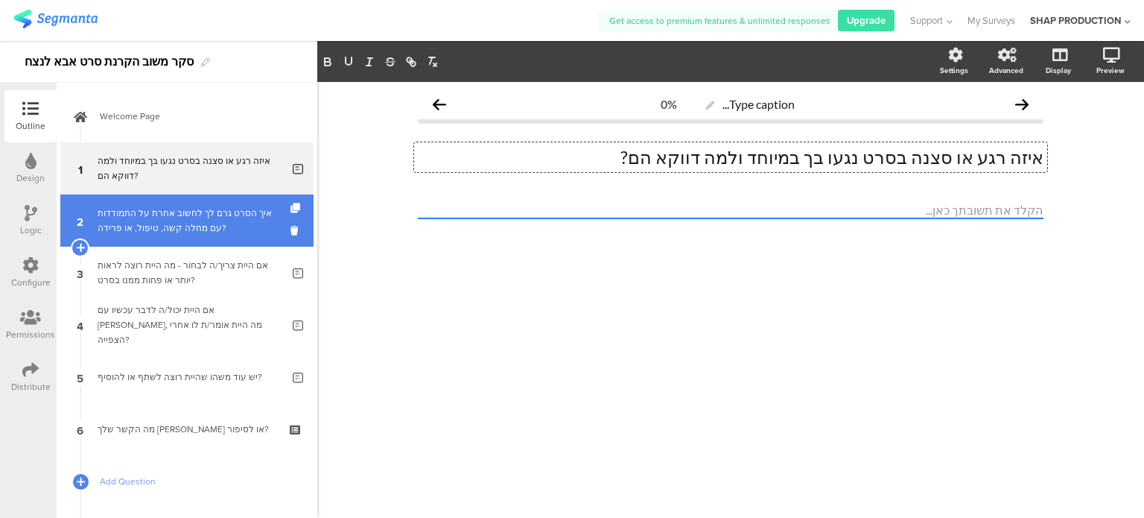
click at [237, 218] on div "איך הסרט גרם לך לחשוב אחרת על התמודדות עם מחלה קשה, טיפול, או פרידה?" at bounding box center [190, 221] width 184 height 30
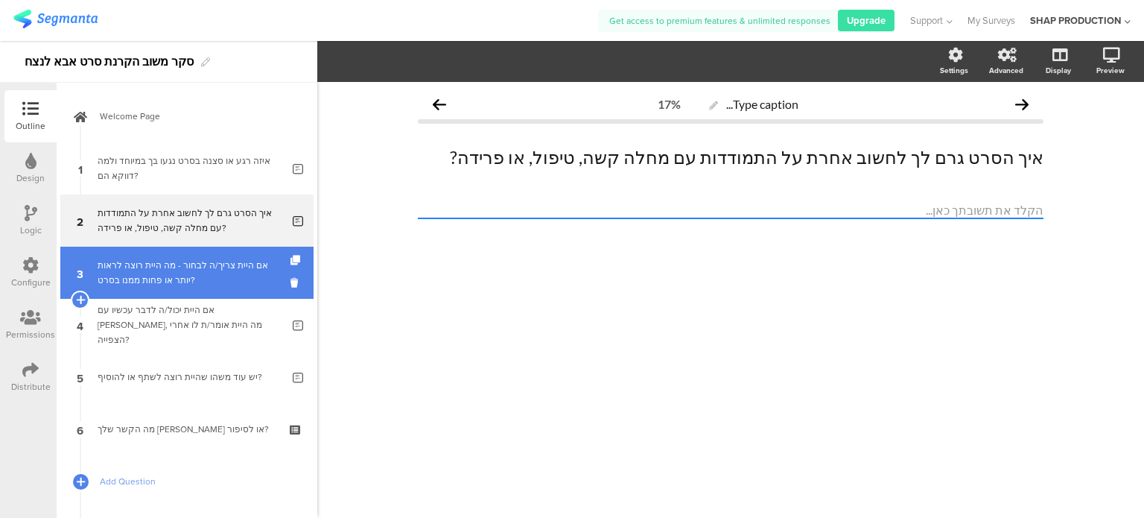
click at [197, 279] on div "אם היית צריך/ה לבחור - מה היית רוצה לראות יותר או פחות ממנו בסרט?" at bounding box center [190, 273] width 184 height 30
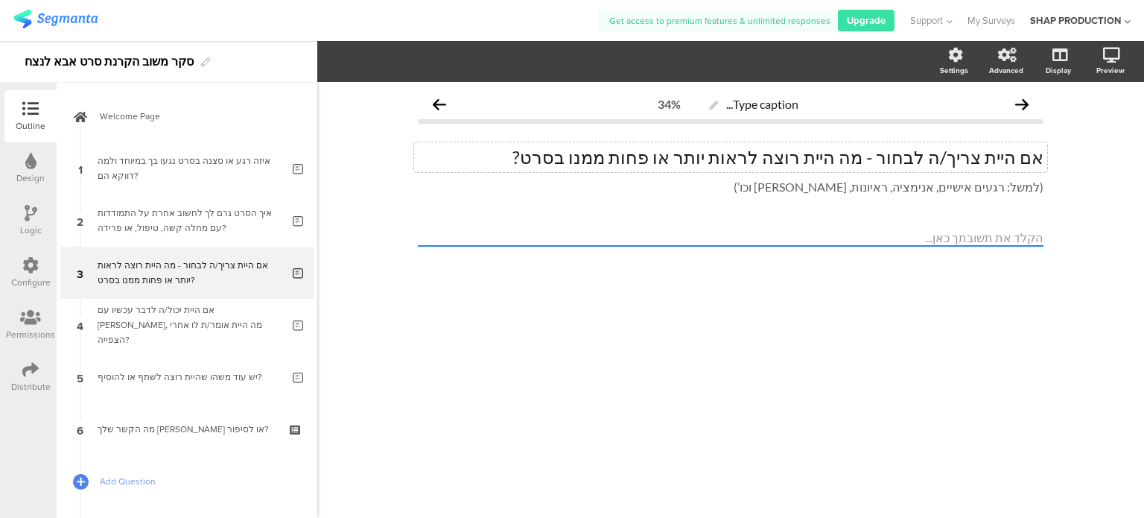
click at [649, 165] on p "אם היית צריך/ה לבחור - מה היית רוצה לראות יותר או פחות ממנו בסרט?" at bounding box center [731, 157] width 626 height 22
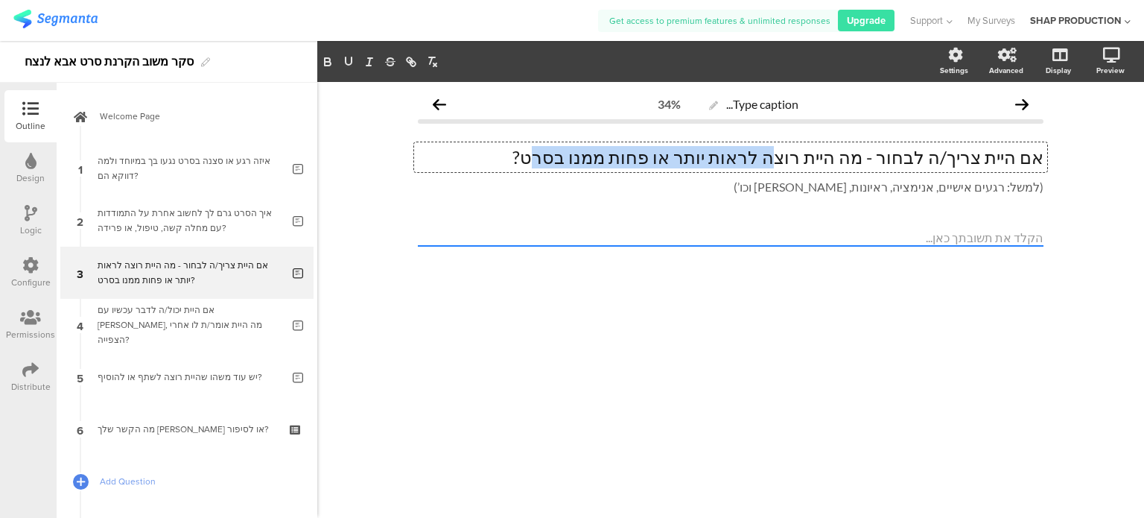
drag, startPoint x: 625, startPoint y: 159, endPoint x: 825, endPoint y: 139, distance: 201.3
click at [825, 139] on div "אם היית צריך/ה לבחור - מה היית רוצה לראות יותר או פחות ממנו בסרט? אם היית צריך/…" at bounding box center [731, 171] width 626 height 80
click at [923, 159] on p "אם היית צריך/ה לבחור - מה היית רוצה לראות יותר או פחות ממנו בסרט?" at bounding box center [731, 157] width 626 height 22
click at [594, 156] on p "אם היית צריך/ה לבחור - מה היית רוצה לראות יותר או פחות ממנו בסרט?" at bounding box center [731, 157] width 626 height 22
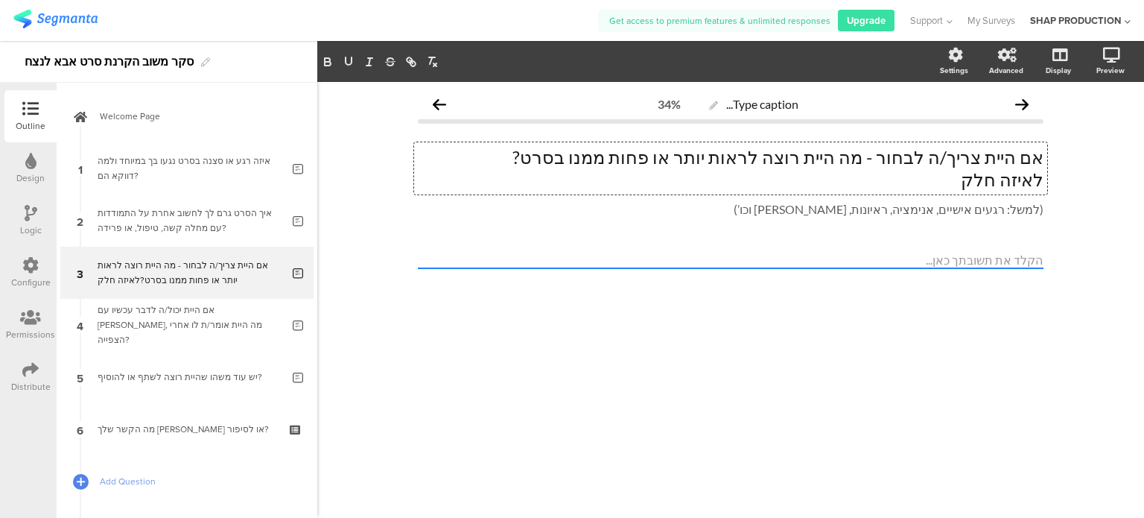
drag, startPoint x: 953, startPoint y: 187, endPoint x: 1051, endPoint y: 165, distance: 100.1
click at [1051, 165] on div "Type caption... 34% אם היית צריך/ה לבחור - מה היית רוצה לראות יותר או פחות ממנו…" at bounding box center [730, 205] width 655 height 247
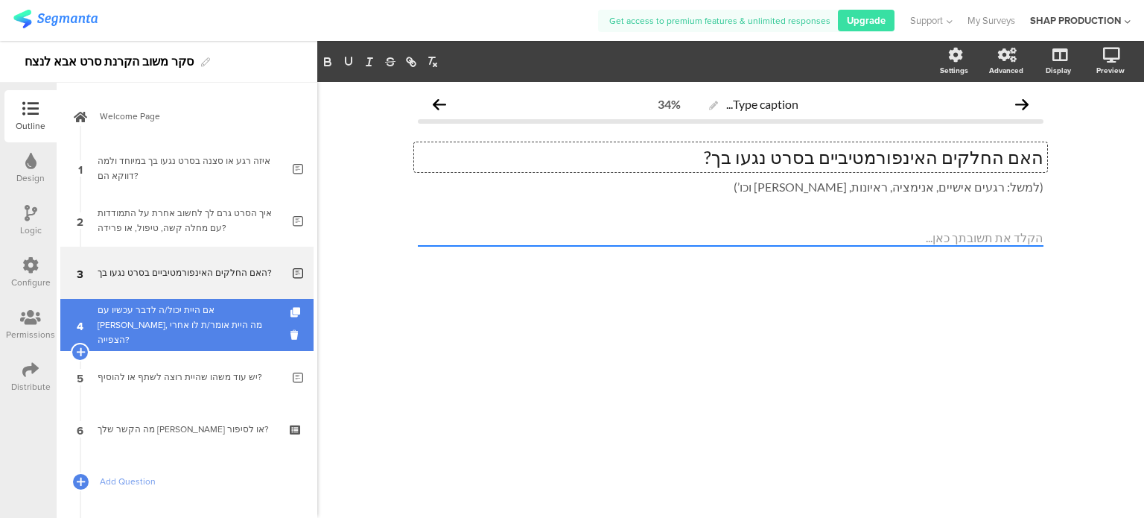
click at [143, 333] on div "אם היית יכול/ה לדבר עכשיו עם משה, מה היית אומר/ת לו אחרי הצפייה?" at bounding box center [190, 324] width 184 height 45
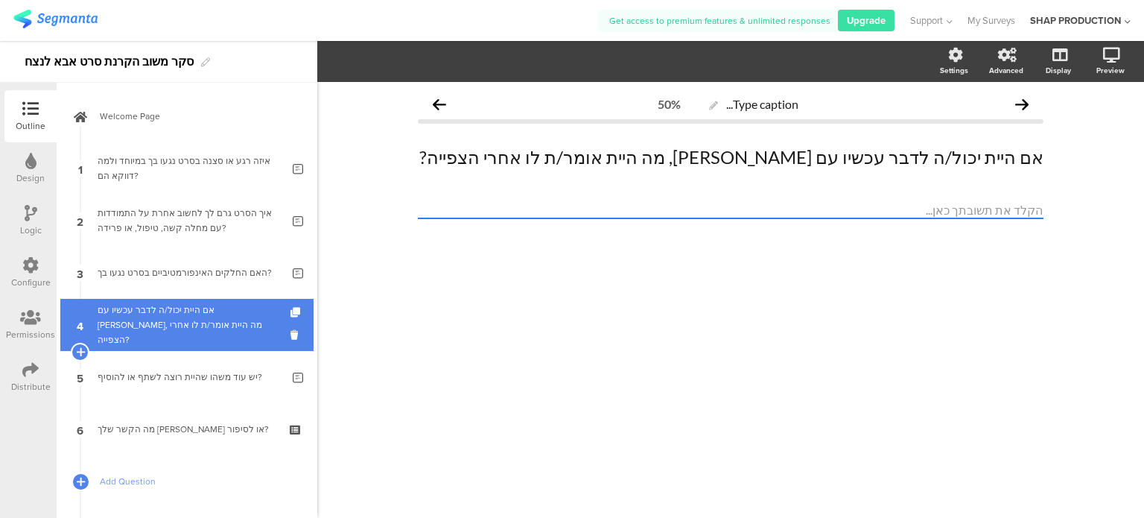
click at [136, 327] on div "אם היית יכול/ה לדבר עכשיו עם משה, מה היית אומר/ת לו אחרי הצפייה?" at bounding box center [190, 324] width 184 height 45
click at [150, 330] on div "אם היית יכול/ה לדבר עכשיו עם משה, מה היית אומר/ת לו אחרי הצפייה?" at bounding box center [190, 324] width 184 height 45
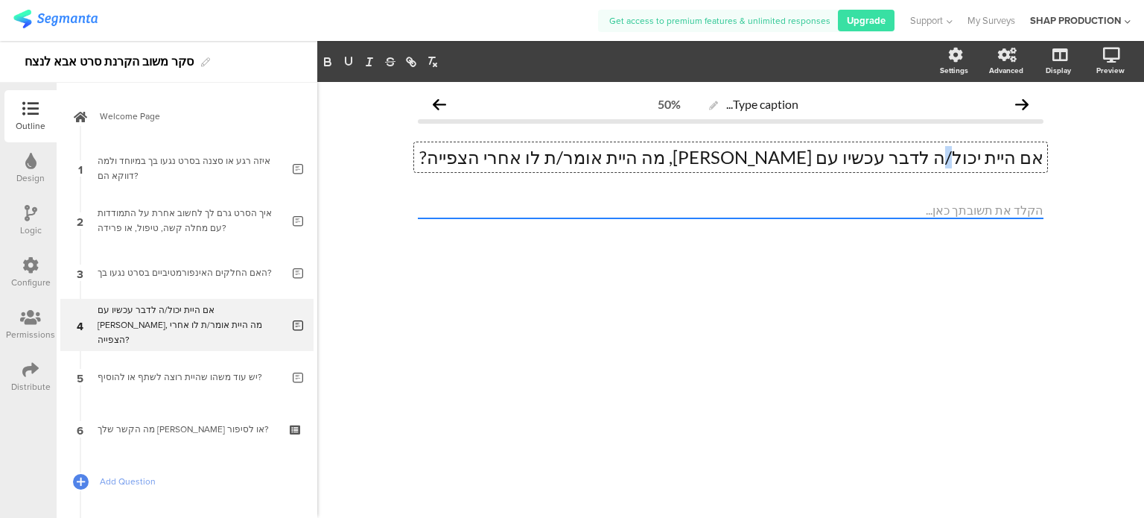
click at [957, 151] on div "אם היית יכול/ה לדבר עכשיו עם משה, מה היית אומר/ת לו אחרי הצפייה? אם היית יכול/ה…" at bounding box center [730, 157] width 633 height 30
drag, startPoint x: 736, startPoint y: 157, endPoint x: 733, endPoint y: 165, distance: 8.0
click at [733, 165] on p "אם היית יכול.ה לדבר עכשיו עם משה, מה היית אומר/ת לו אחרי הצפייה?" at bounding box center [731, 157] width 626 height 22
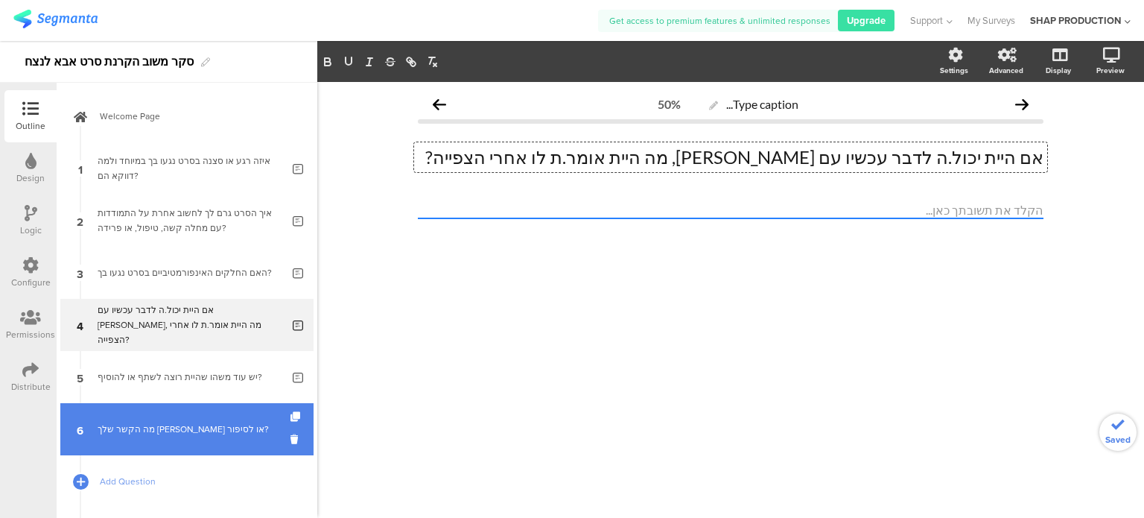
click at [150, 449] on link "6 מה הקשר שלך למשה או לסיפור?" at bounding box center [186, 429] width 253 height 52
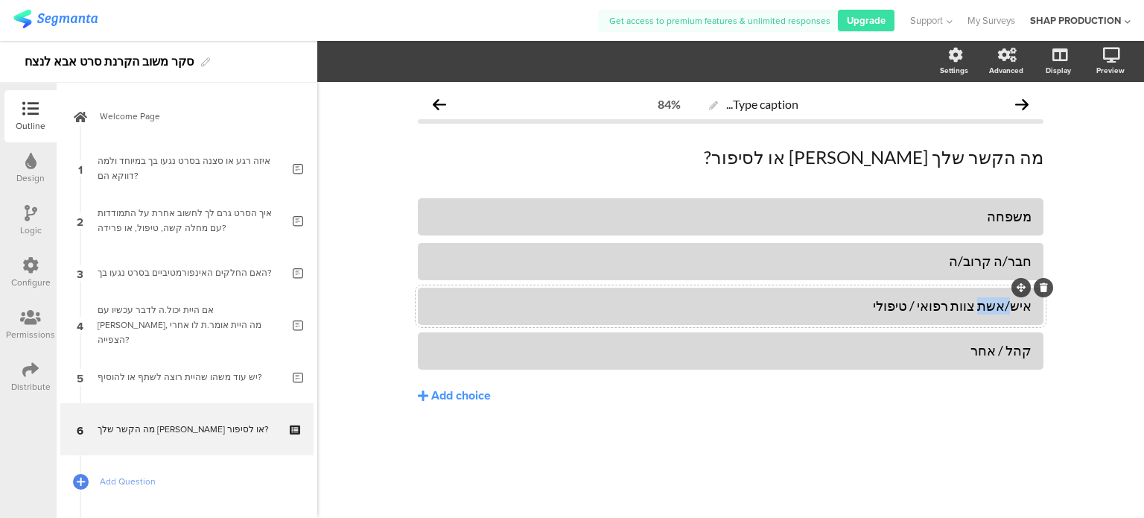
drag, startPoint x: 989, startPoint y: 304, endPoint x: 1016, endPoint y: 306, distance: 26.9
click at [1016, 306] on div "איש/אשת צוות רפואי / טיפולי" at bounding box center [731, 305] width 602 height 17
click at [1013, 258] on div "חבר/ה קרוב/ה" at bounding box center [731, 260] width 602 height 17
click at [978, 261] on div "חבר.ה קרוב/ה" at bounding box center [731, 260] width 602 height 17
click at [1028, 217] on div "משפחה" at bounding box center [731, 216] width 602 height 17
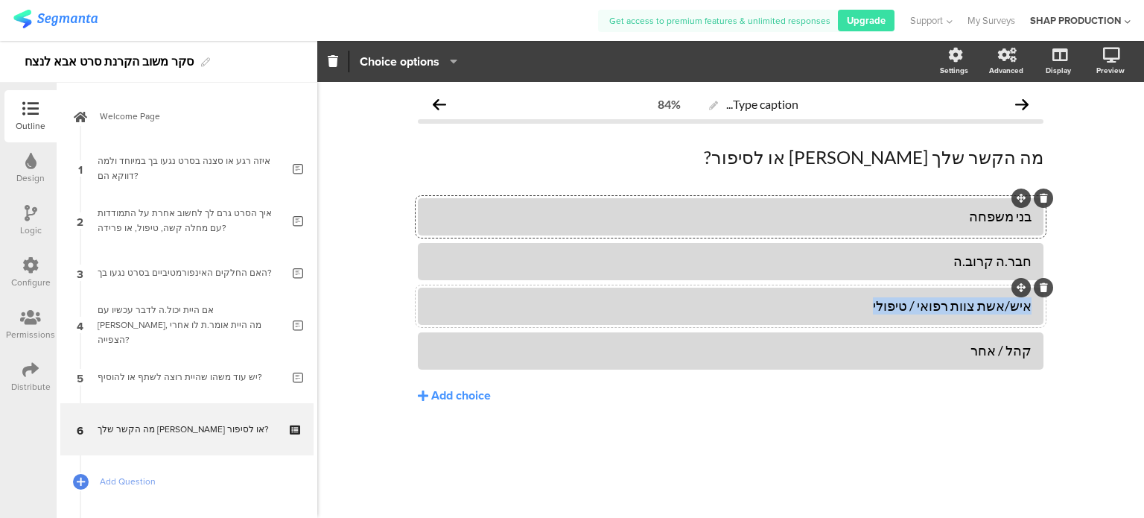
drag, startPoint x: 888, startPoint y: 307, endPoint x: 1036, endPoint y: 302, distance: 148.3
click at [1036, 302] on div "איש/אשת צוות רפואי / טיפולי" at bounding box center [731, 305] width 626 height 37
click at [967, 474] on div "Type caption... 84% מה הקשר שלך למשה או לסיפור? מה הקשר שלך למשה או לסיפור? בני…" at bounding box center [730, 300] width 827 height 436
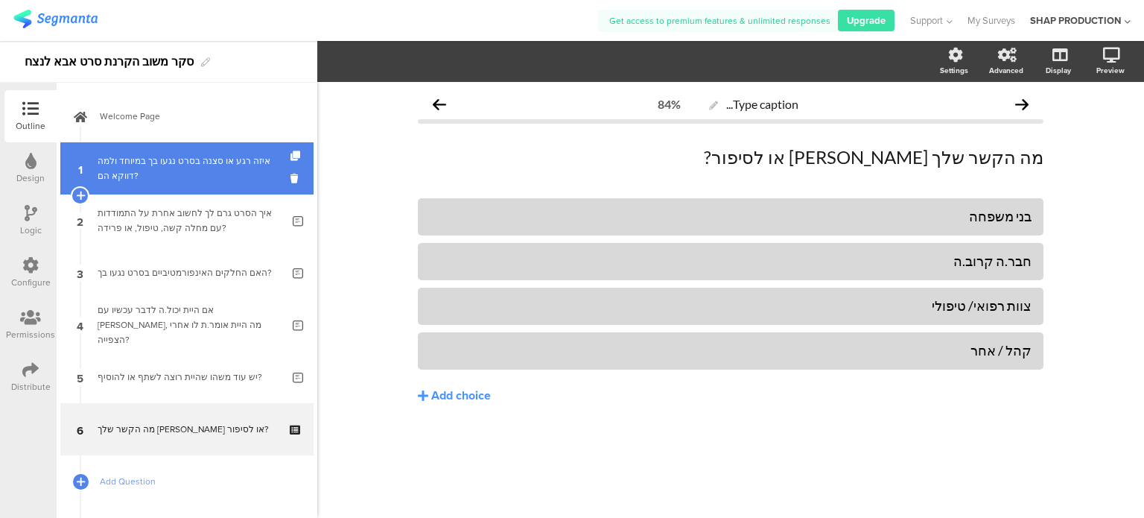
click at [211, 184] on link "1 איזה רגע או סצנה בסרט נגעו בך במיוחד ולמה דווקא הם?" at bounding box center [186, 168] width 253 height 52
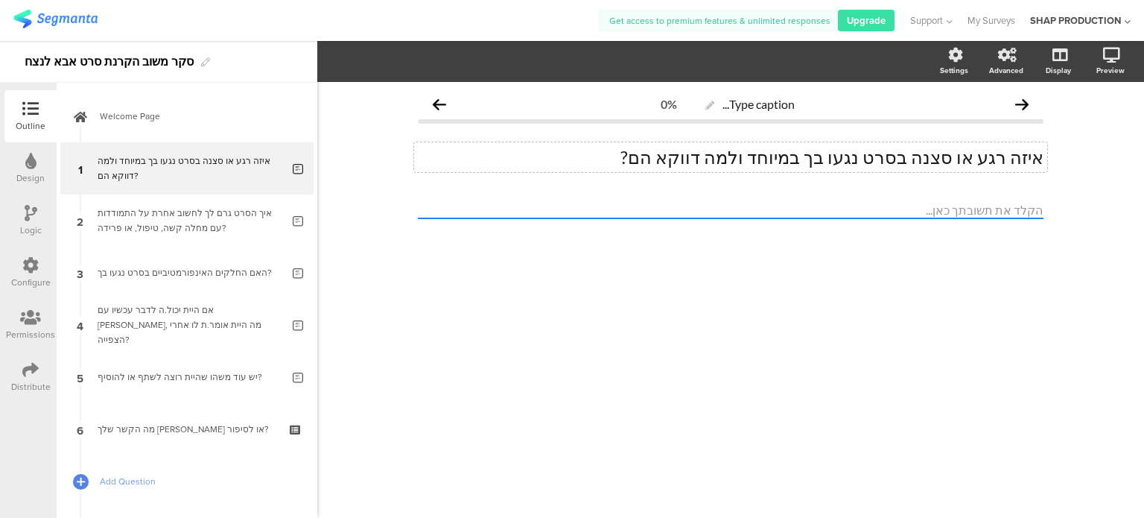
click at [1011, 157] on div "איזה רגע או סצנה בסרט נגעו בך במיוחד ולמה דווקא הם? איזה רגע או סצנה בסרט נגעו …" at bounding box center [730, 157] width 633 height 30
click at [915, 163] on p "איזה רגע או סצנה בסרט נגעו בך במיוחד ולמה דווקא הם?" at bounding box center [731, 157] width 626 height 22
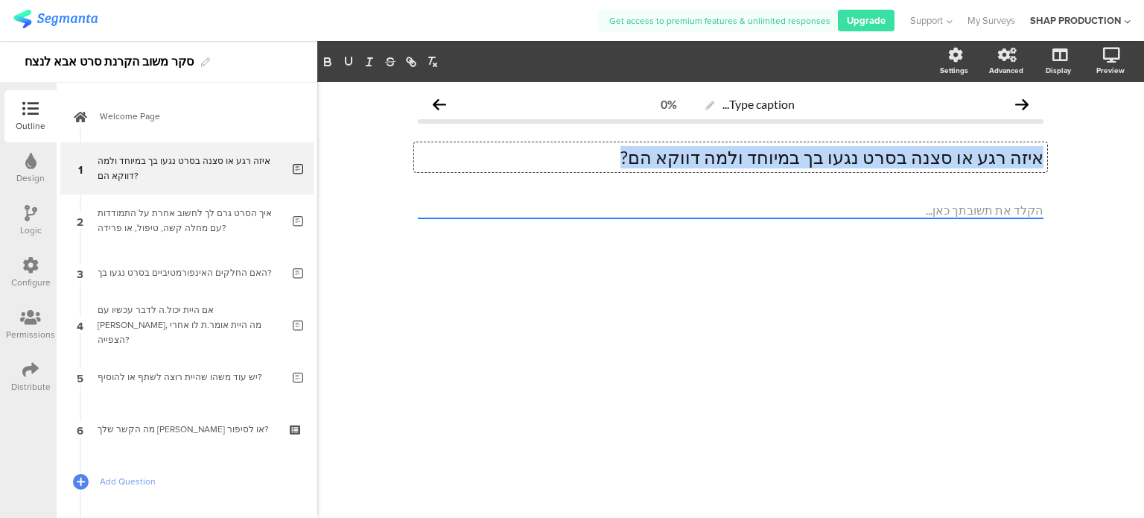
click at [915, 163] on p "איזה רגע או סצנה בסרט נגעו בך במיוחד ולמה דווקא הם?" at bounding box center [731, 157] width 626 height 22
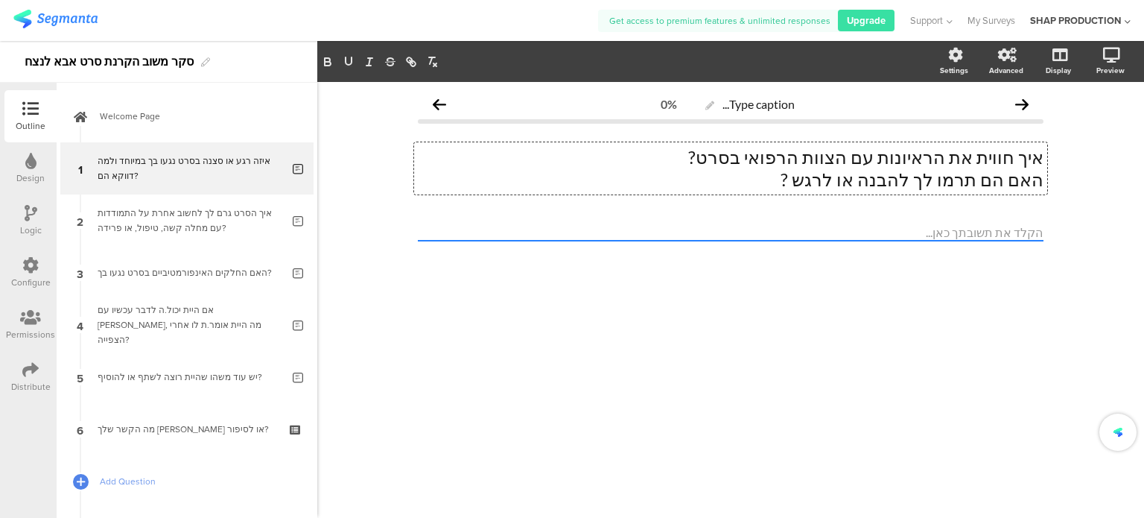
click at [917, 172] on p "האם הם תרמו לך להבנה או לרגש ?" at bounding box center [731, 179] width 626 height 22
click at [1106, 163] on div "Type caption... 0% איך חווית את הראיונות עם הצוות הרפואי בסרט? האם הם תרמו לך ל…" at bounding box center [730, 300] width 827 height 436
click at [1009, 184] on p "האם הם תרמו לך להבנה או לרגש ?" at bounding box center [731, 179] width 626 height 22
click at [916, 178] on p "האם הם תרמו לך להבנה או לרגש ?" at bounding box center [731, 179] width 626 height 22
drag, startPoint x: 846, startPoint y: 182, endPoint x: 897, endPoint y: 186, distance: 50.8
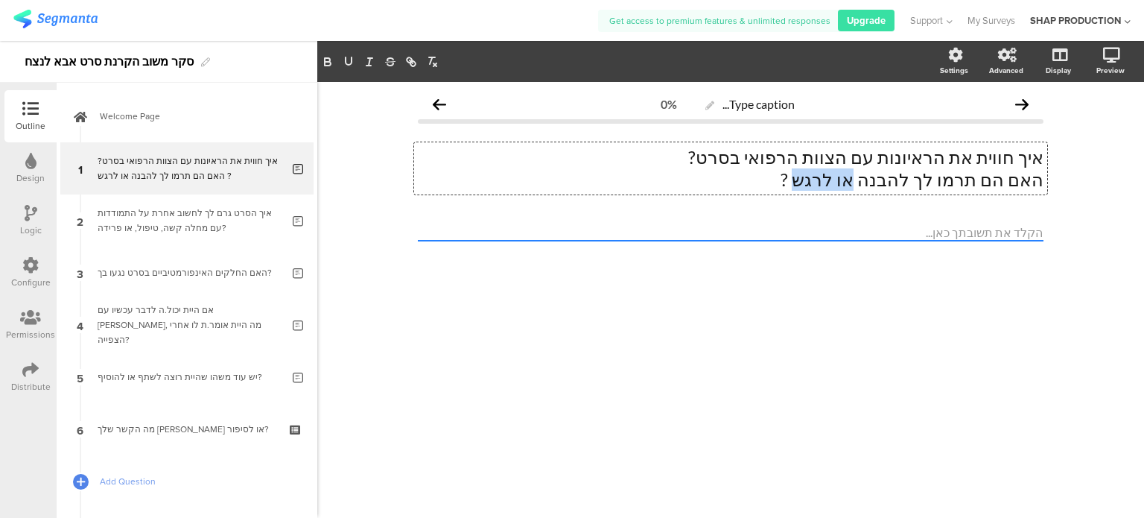
click at [897, 186] on p "האם הם תרמו לך להבנה או לרגש ?" at bounding box center [731, 179] width 626 height 22
click at [1014, 279] on div at bounding box center [731, 258] width 626 height 69
click at [936, 171] on p "האם הם תרמו לך להבנה ?" at bounding box center [731, 179] width 626 height 22
click at [872, 174] on p "האם הם תרמו לך להבנה ?" at bounding box center [731, 179] width 626 height 22
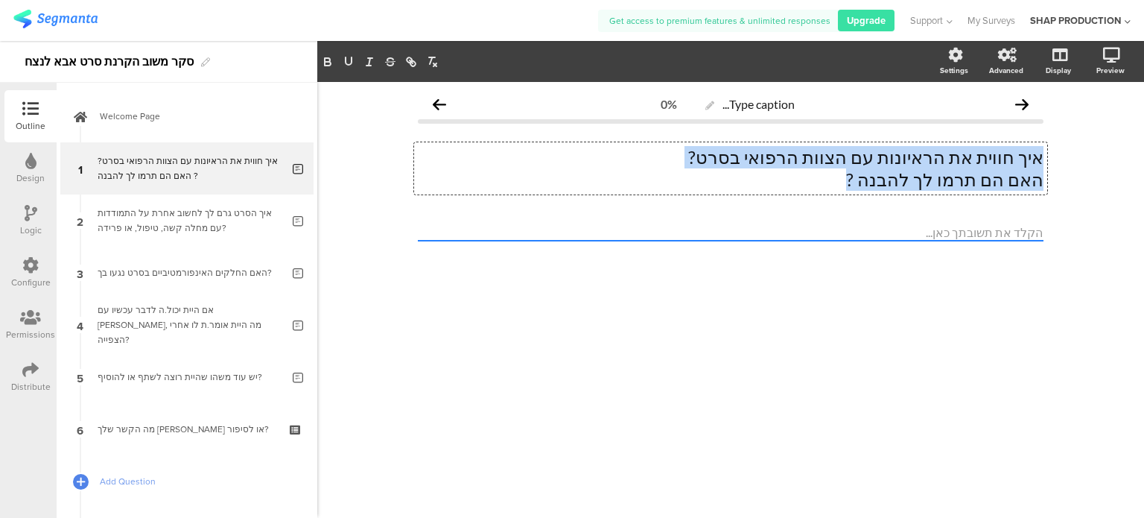
drag, startPoint x: 894, startPoint y: 177, endPoint x: 1050, endPoint y: 157, distance: 156.8
click at [1050, 157] on div "Type caption... 0% איך חווית את הראיונות עם הצוות הרפואי בסרט? האם הם תרמו לך ל…" at bounding box center [730, 191] width 655 height 219
copy div "איך חווית את הראיונות עם הצוות הרפואי בסרט? האם הם תרמו לך להבנה ?"
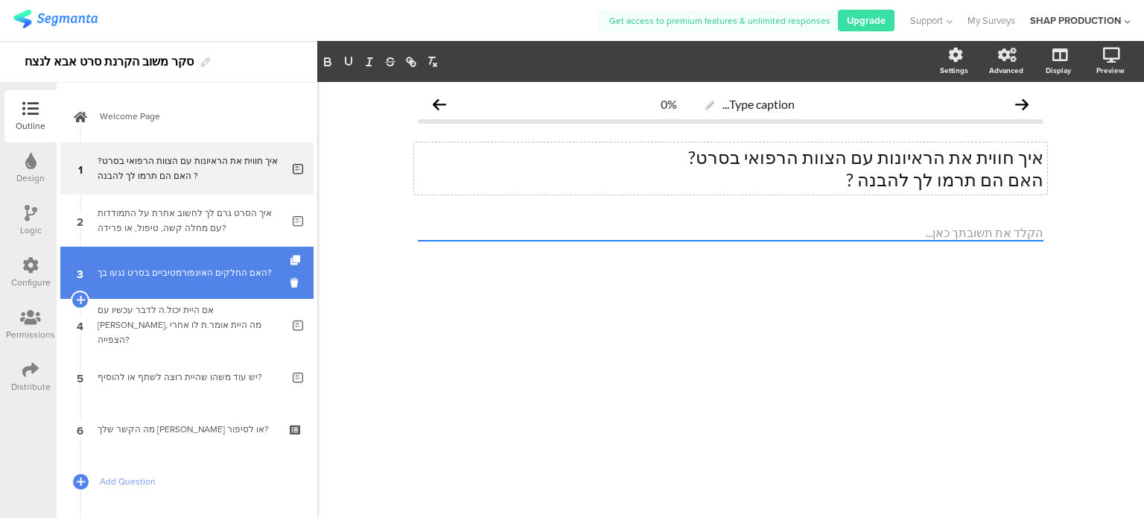
click at [160, 284] on link "3 האם החלקים האינפורמטיביים בסרט נגעו בך?" at bounding box center [186, 273] width 253 height 52
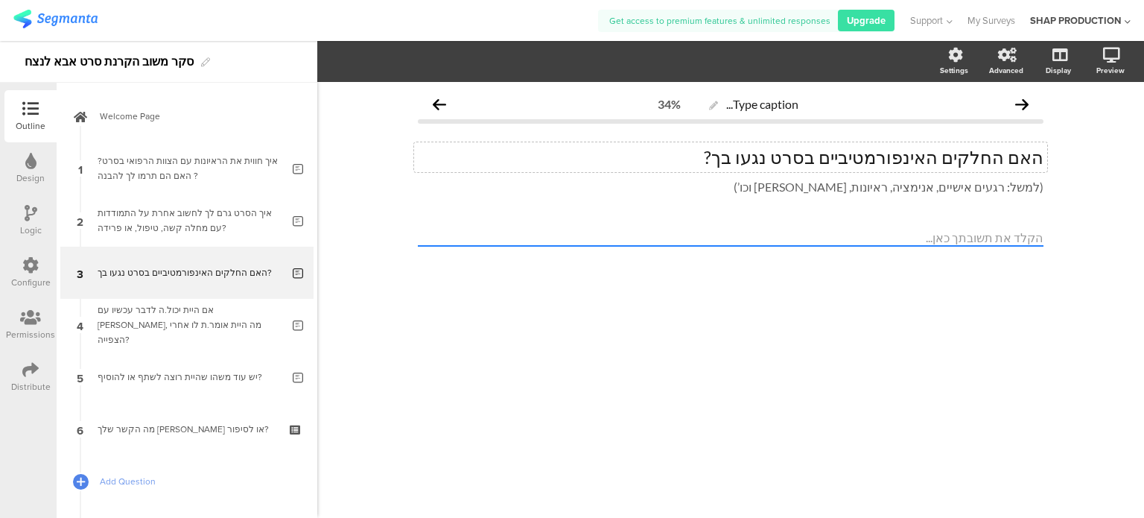
click at [879, 165] on div "האם החלקים האינפורמטיביים בסרט נגעו בך? האם החלקים האינפורמטיביים בסרט נגעו בך?" at bounding box center [730, 157] width 633 height 30
click at [879, 165] on p "האם החלקים האינפורמטיביים בסרט נגעו בך?" at bounding box center [731, 157] width 626 height 22
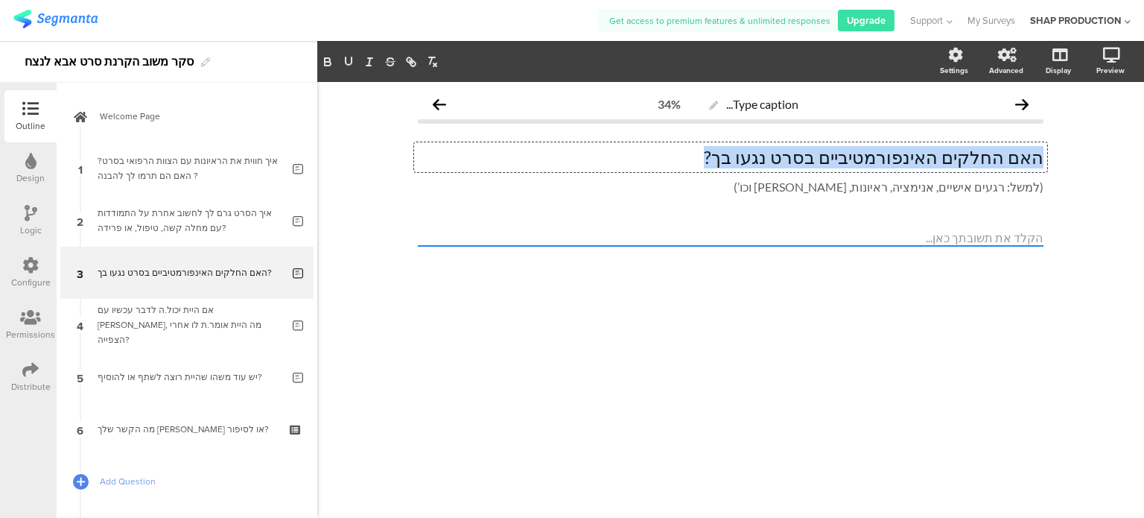
click at [879, 165] on p "האם החלקים האינפורמטיביים בסרט נגעו בך?" at bounding box center [731, 157] width 626 height 22
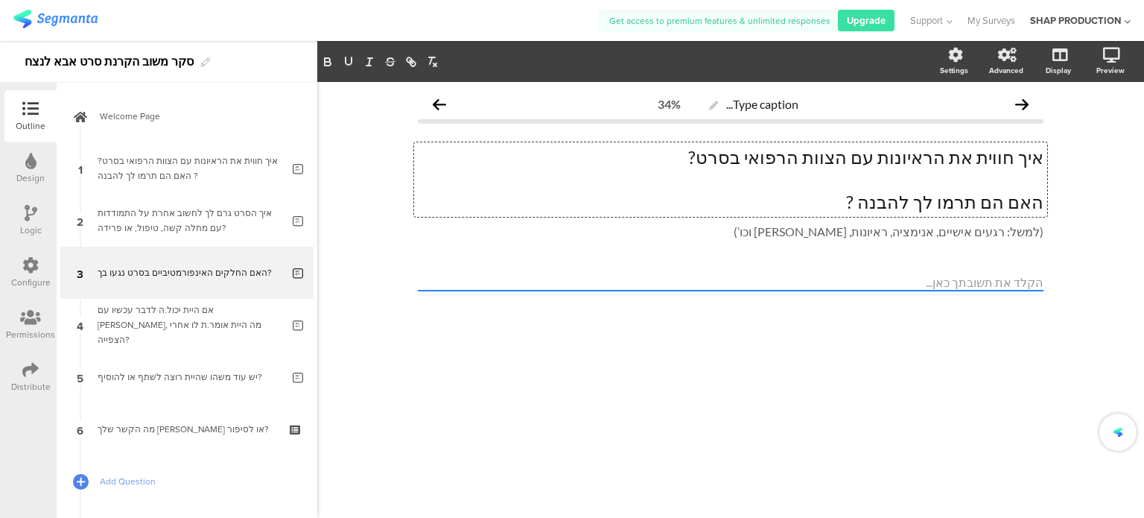
click at [1024, 189] on p at bounding box center [731, 179] width 626 height 22
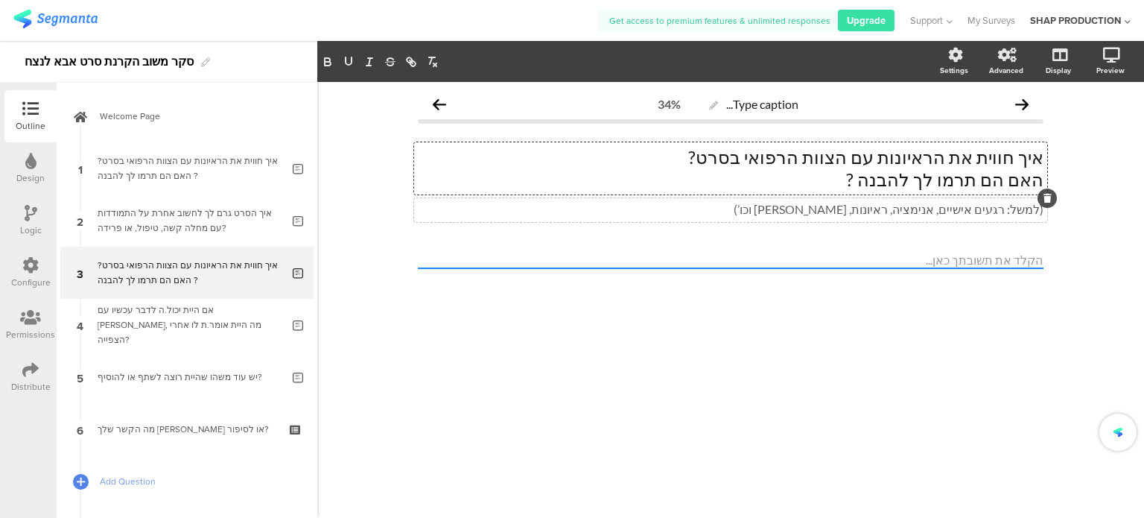
click at [1047, 201] on icon at bounding box center [1047, 198] width 8 height 9
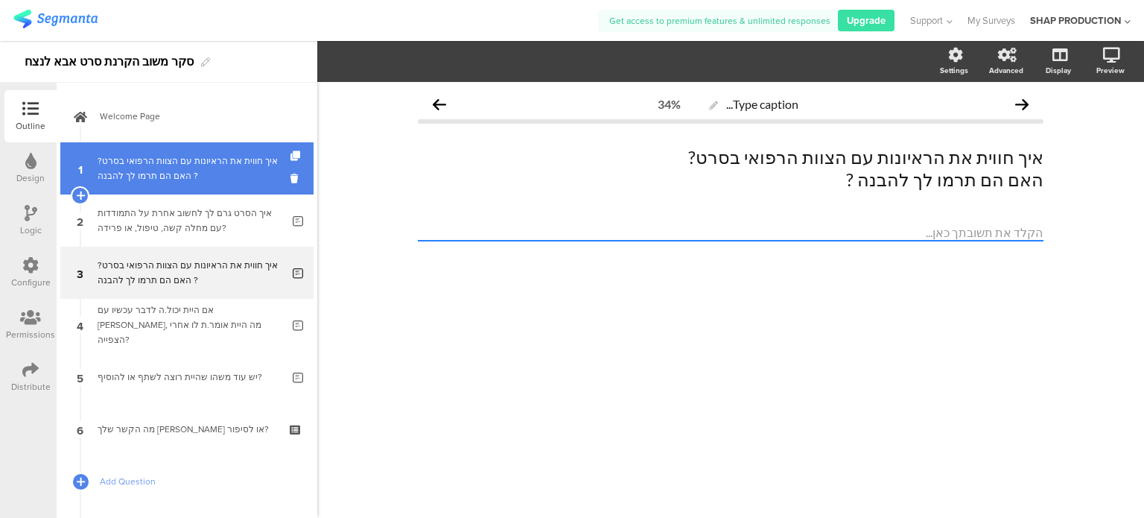
click at [241, 163] on div "איך חווית את הראיונות עם הצוות הרפואי בסרט?האם הם תרמו לך להבנה ?" at bounding box center [190, 168] width 184 height 30
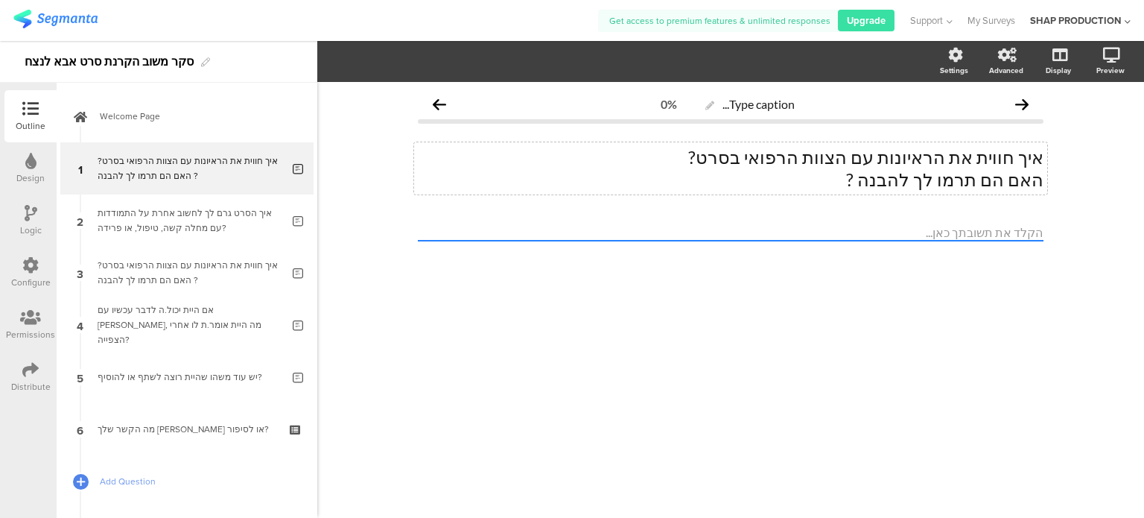
click at [952, 162] on div "איך חווית את הראיונות עם הצוות הרפואי בסרט? האם הם תרמו לך להבנה ? איך חווית את…" at bounding box center [730, 168] width 633 height 52
click at [952, 162] on p "איך חווית את הראיונות עם הצוות הרפואי בסרט?" at bounding box center [731, 157] width 626 height 22
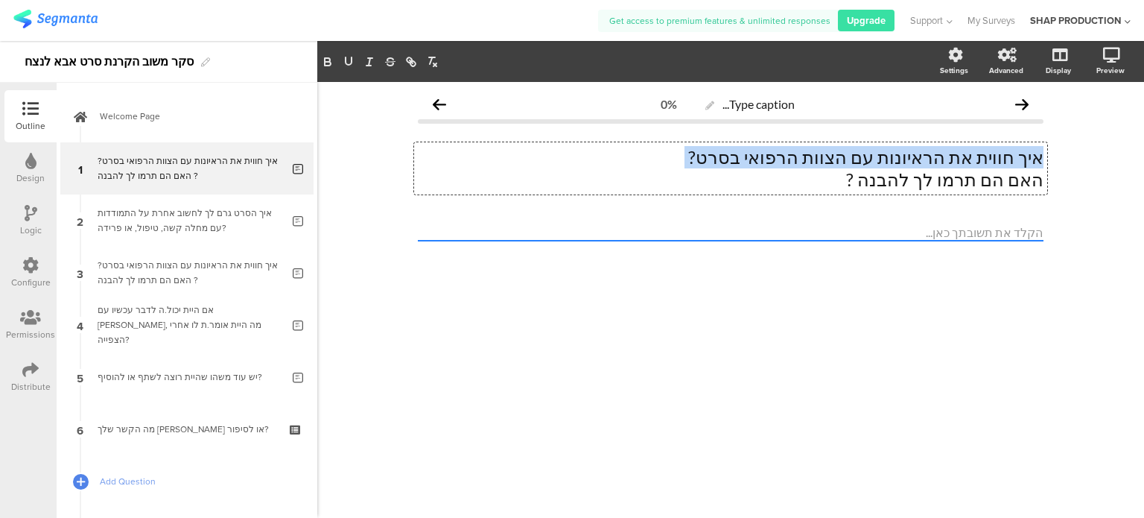
click at [952, 161] on p "איך חווית את הראיונות עם הצוות הרפואי בסרט?" at bounding box center [731, 157] width 626 height 22
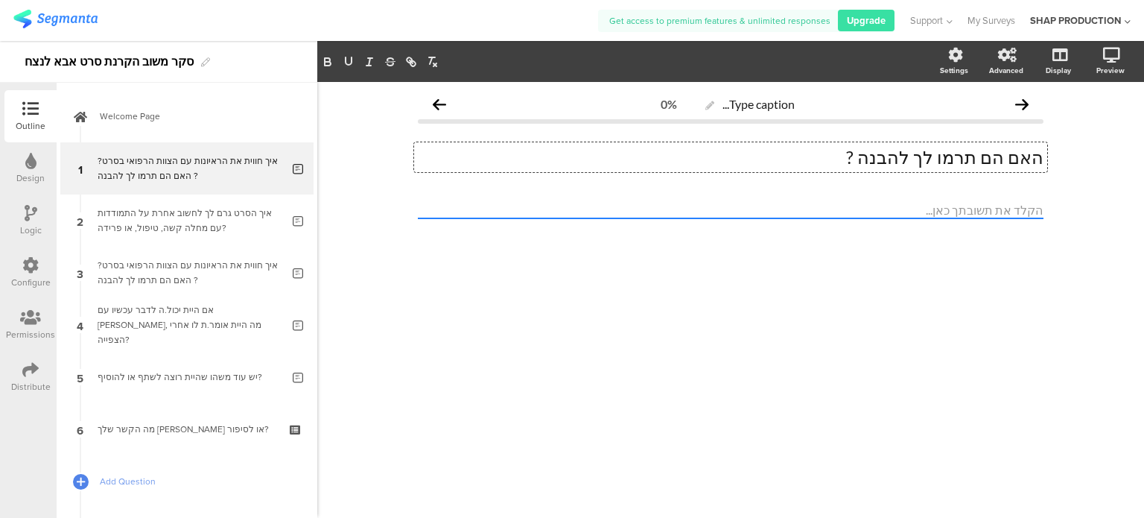
click at [971, 156] on p "האם הם תרמו לך להבנה ?" at bounding box center [731, 157] width 626 height 22
click at [973, 156] on p "האם הם תרמו לך להבנה ?" at bounding box center [731, 157] width 626 height 22
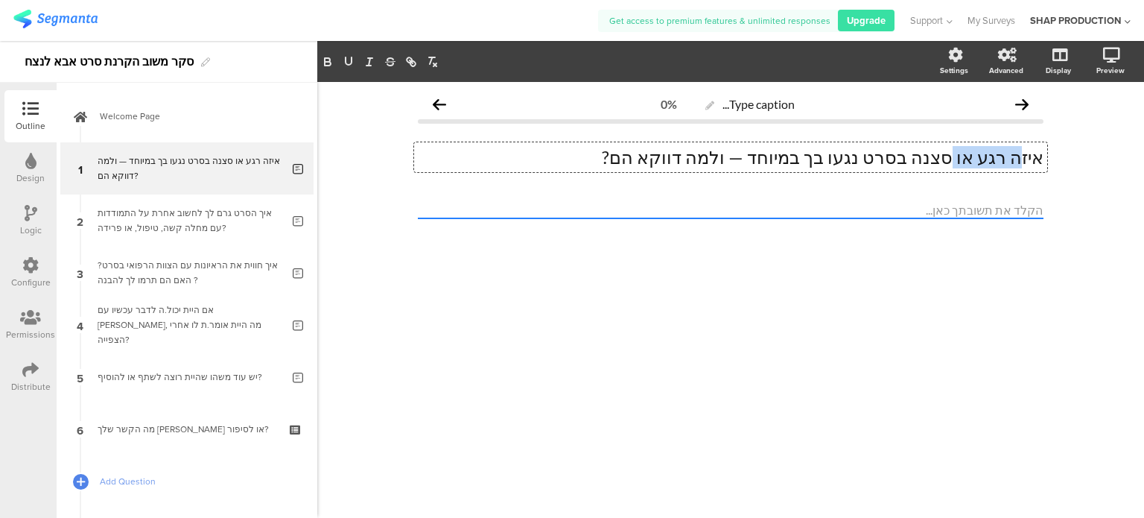
drag, startPoint x: 970, startPoint y: 159, endPoint x: 1022, endPoint y: 168, distance: 53.0
click at [1022, 168] on div "איזה רגע או סצנה בסרט נגעו בך במיוחד — ולמה דווקא הם? איזה רגע או סצנה בסרט נגע…" at bounding box center [730, 157] width 633 height 30
drag, startPoint x: 921, startPoint y: 159, endPoint x: 929, endPoint y: 160, distance: 7.5
click at [929, 160] on p "איזו סצנה בסרט נגעו בך במיוחד — ולמה דווקא הם?" at bounding box center [731, 157] width 626 height 22
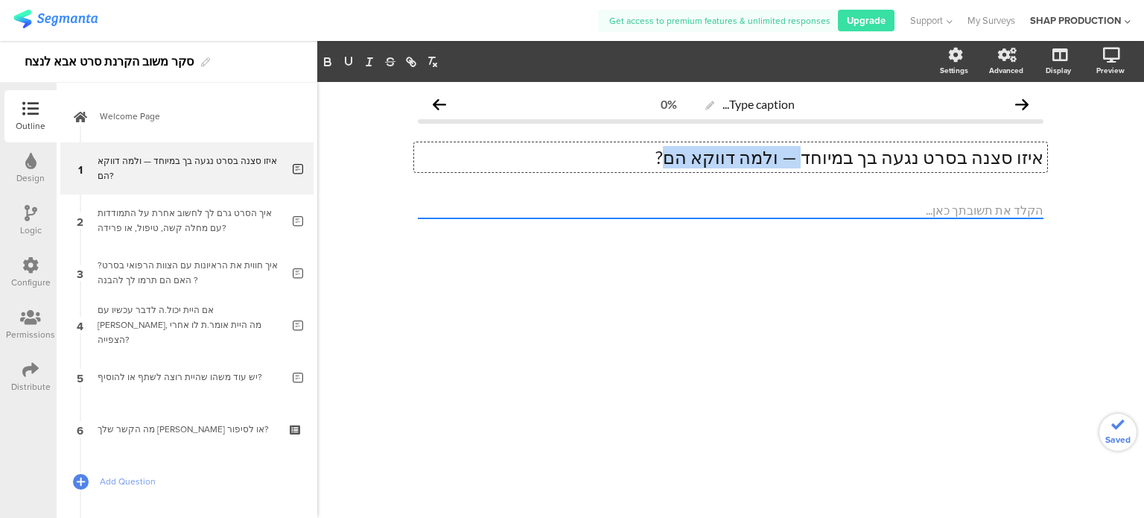
drag, startPoint x: 849, startPoint y: 157, endPoint x: 745, endPoint y: 156, distance: 104.3
click at [745, 156] on p "איזו סצנה בסרט נגעה בך במיוחד — ולמה דווקא הם?" at bounding box center [731, 157] width 626 height 22
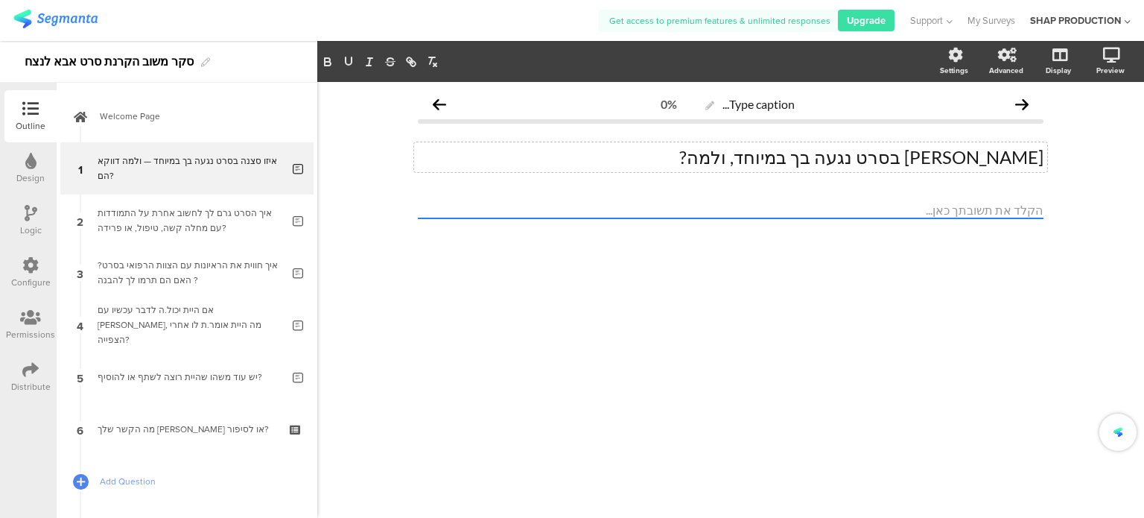
click at [909, 303] on div "Type caption... 0% איזו סצנה בסרט נגעה בך במיוחד, ולמה? איזו סצנה בסרט נגעה בך …" at bounding box center [730, 300] width 827 height 436
click at [845, 163] on div "איזו סצנה בסרט נגעה בך במיוחד, ולמה? איזו סצנה בסרט נגעה בך במיוחד, ולמה? איזו …" at bounding box center [730, 157] width 633 height 30
click at [852, 162] on p "איזו סצנה בסרט נגעה בך במיוחד, ולמה?" at bounding box center [731, 157] width 626 height 22
click at [846, 160] on p "איזו סצנה בסרט נגעה בך במיוחד, ולמה?" at bounding box center [731, 157] width 626 height 22
click at [855, 296] on div "Type caption... 0% איזו סצנה בסרט נגעה בך במיוחד, ולמה? איזו סצנה בסרט נגעה בך …" at bounding box center [730, 300] width 827 height 436
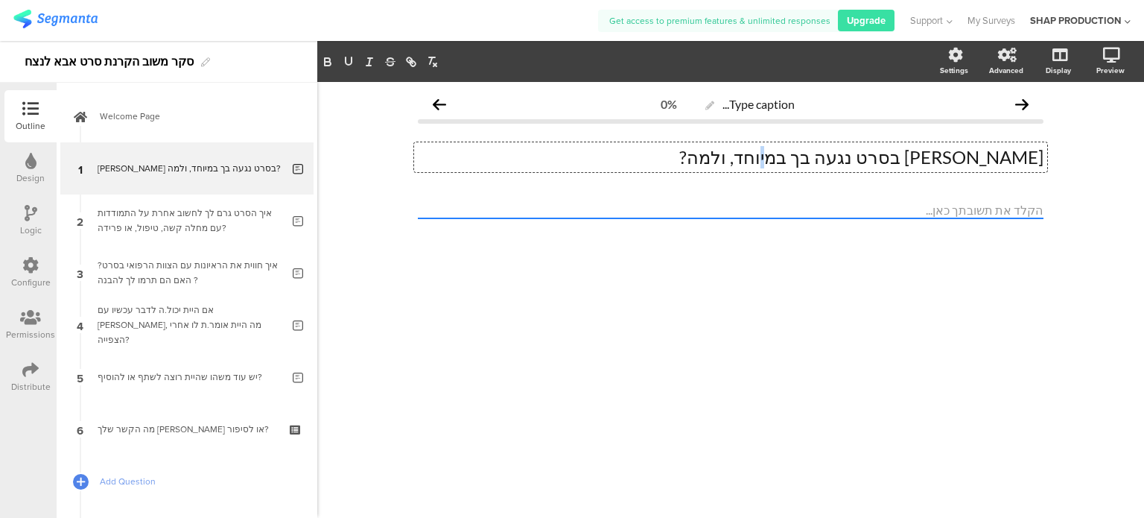
click at [852, 159] on div "איזו סצנה בסרט נגעה בך במיוחד, ולמה? איזו סצנה בסרט נגעה בך במיוחד, ולמה? איזו …" at bounding box center [730, 157] width 633 height 30
click at [859, 305] on div "Type caption... 0% איזו סצנה בסרט נגעה בך במיוחד, ולמה? איזו סצנה בסרט נגעה בך …" at bounding box center [730, 300] width 827 height 436
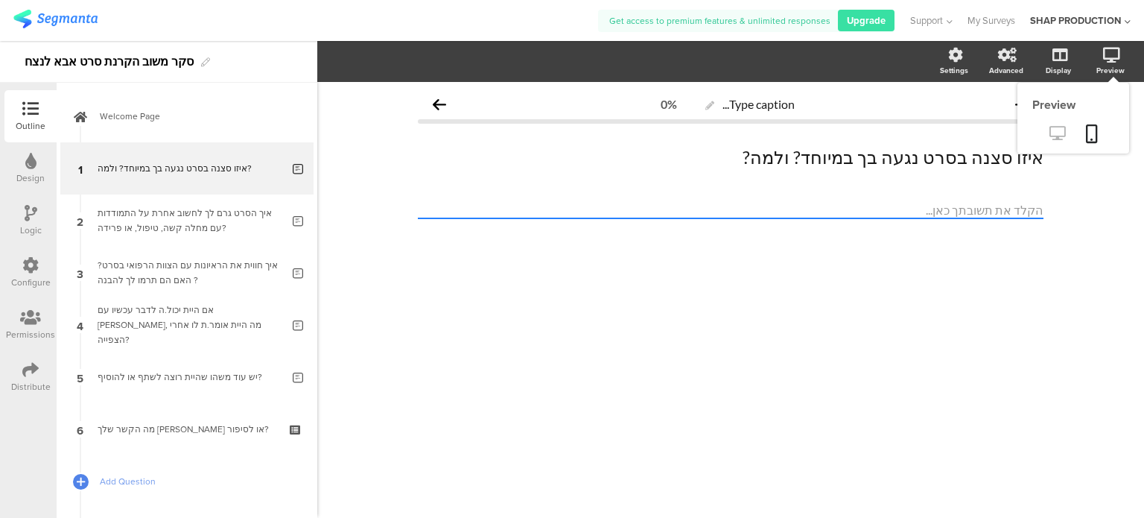
click at [1061, 127] on icon at bounding box center [1057, 133] width 16 height 14
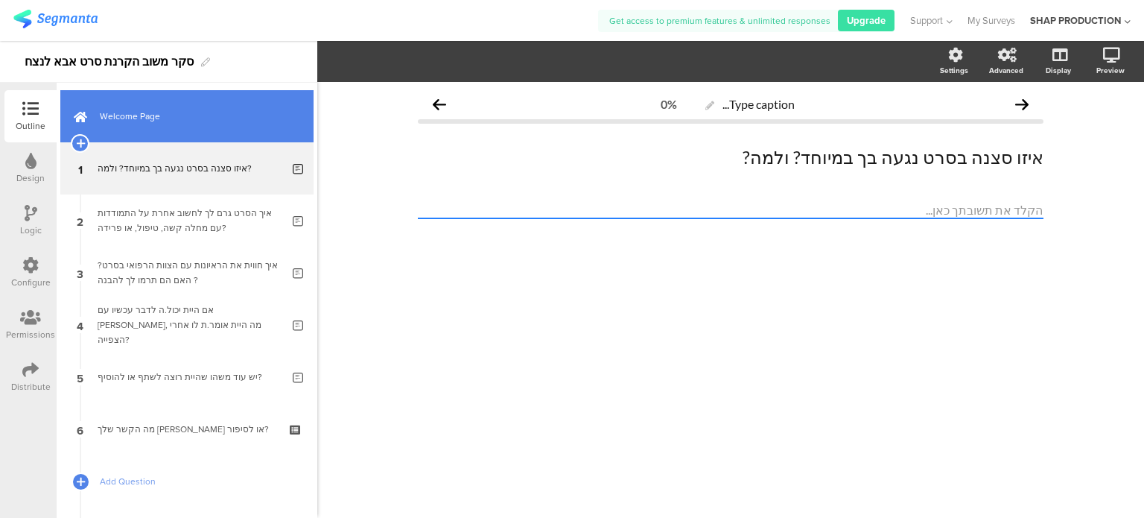
click at [123, 126] on link "Welcome Page" at bounding box center [186, 116] width 253 height 52
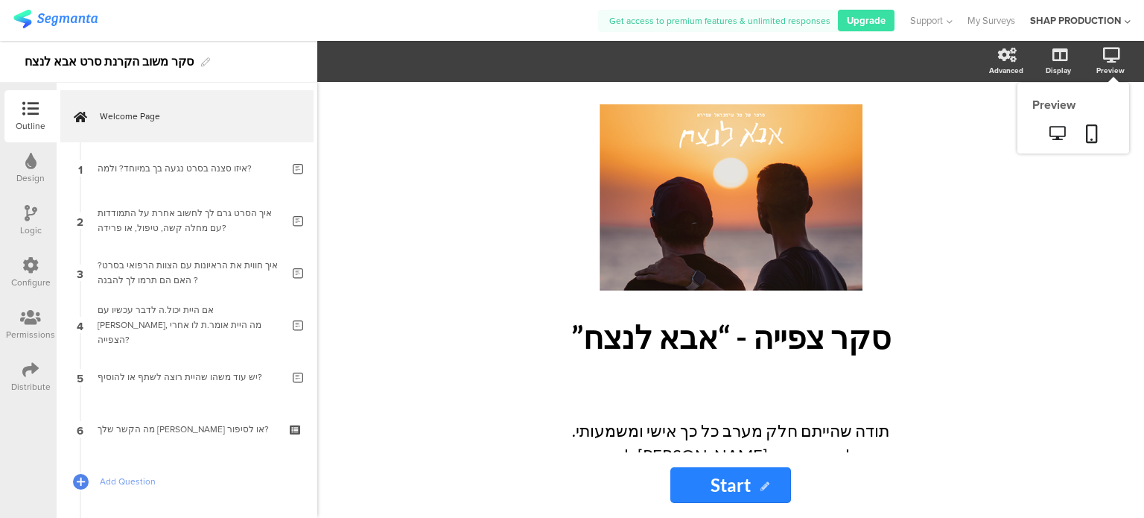
click at [1106, 65] on div "Preview" at bounding box center [1110, 70] width 28 height 11
click at [1061, 139] on icon at bounding box center [1057, 133] width 16 height 14
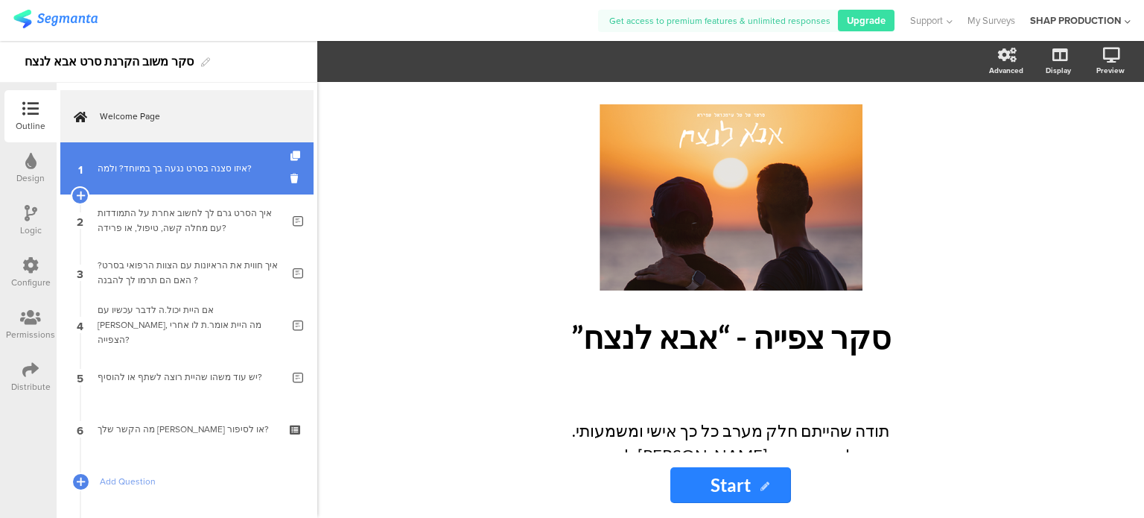
click at [189, 168] on div "איזו סצנה בסרט נגעה בך במיוחד? ולמה?" at bounding box center [190, 168] width 184 height 15
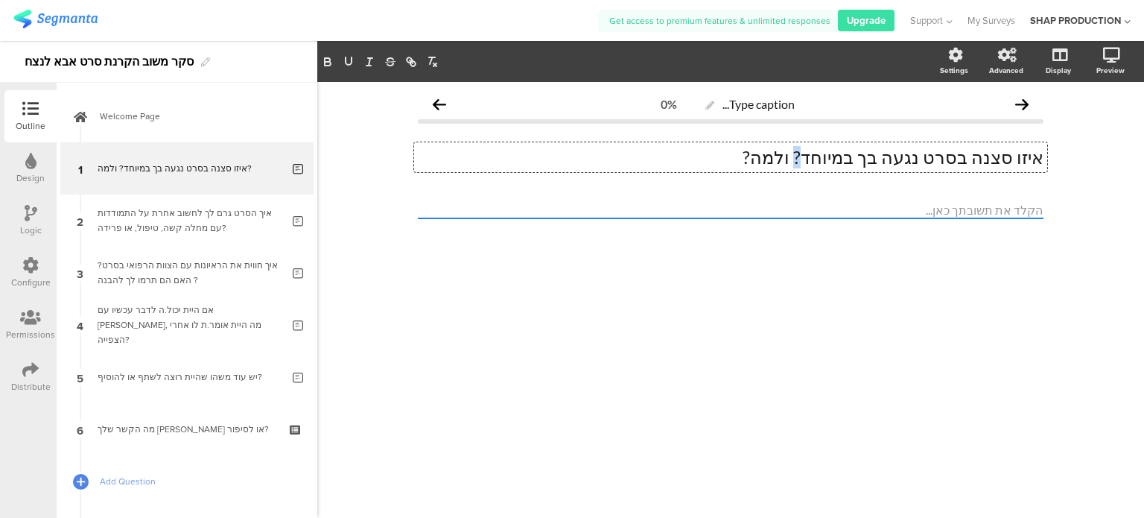
click at [845, 156] on div "איזו סצנה בסרט נגעה בך במיוחד? ולמה? איזו סצנה בסרט נגעה בך במיוחד? ולמה? איזו …" at bounding box center [730, 157] width 633 height 30
click at [906, 333] on div "Type caption... 0% איזו סצנה בסרט נגעה בך במיוחד ולמה? איזו סצנה בסרט נגעה בך ב…" at bounding box center [730, 300] width 827 height 436
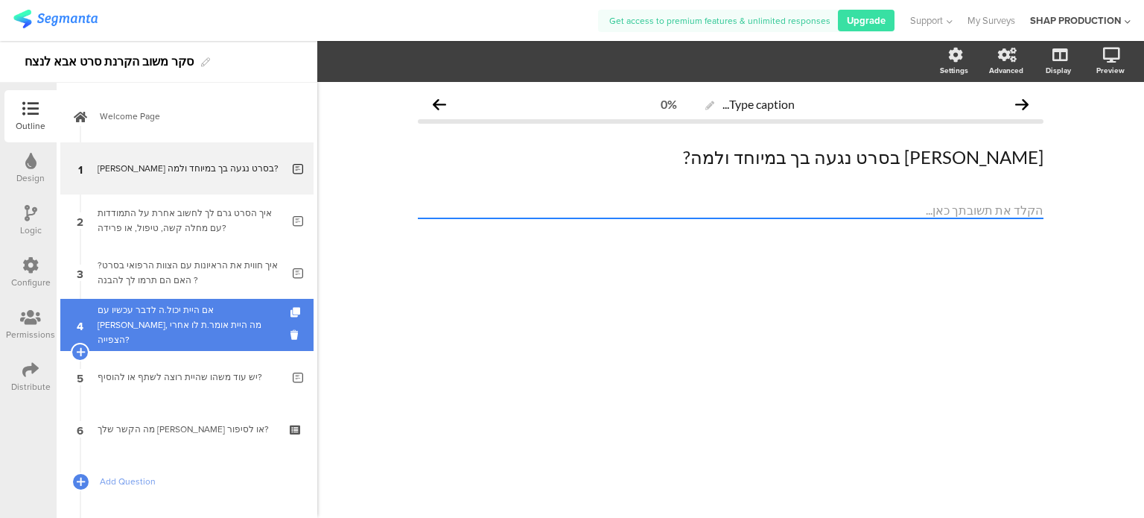
click at [214, 328] on div "אם היית יכול.ה לדבר עכשיו עם משה, מה היית אומר.ת לו אחרי הצפייה?" at bounding box center [190, 324] width 184 height 45
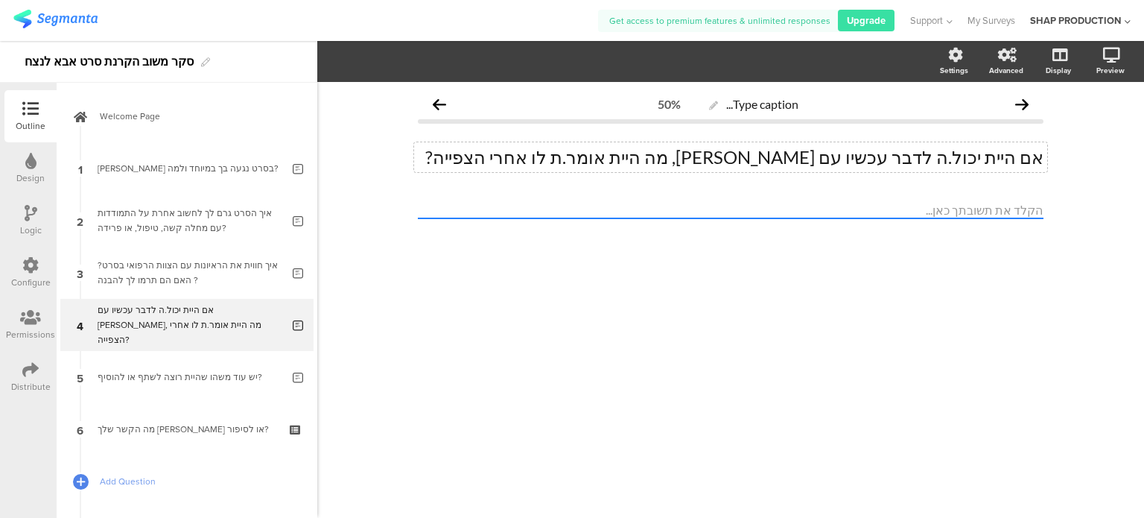
click at [761, 160] on p "אם היית יכול.ה לדבר עכשיו עם משה, מה היית אומר.ת לו אחרי הצפייה?" at bounding box center [731, 157] width 626 height 22
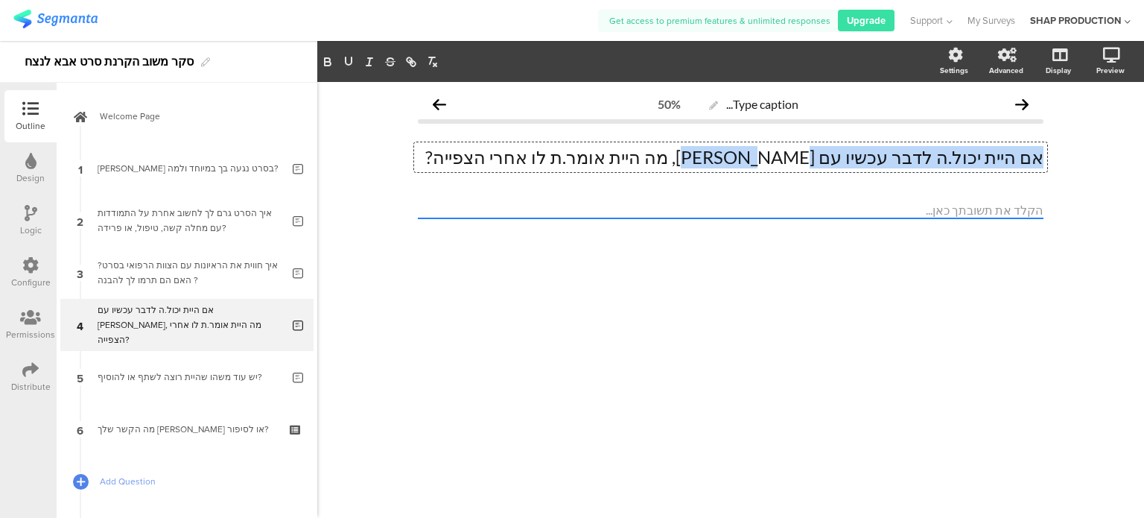
drag, startPoint x: 1041, startPoint y: 161, endPoint x: 795, endPoint y: 151, distance: 246.0
click at [795, 151] on p "אם היית יכול.ה לדבר עכשיו עם משה, מה היית אומר.ת לו אחרי הצפייה?" at bounding box center [731, 157] width 626 height 22
click at [792, 160] on p "אם היית יכול.ה לדבר עכשיו עם משה, מה היית אומר.ת לו אחרי הצפייה?" at bounding box center [731, 157] width 626 height 22
click at [722, 165] on p "אם היית יכול.ה לדבר עכשיו עם משה, מה היית אומר.ת לו אחרי הצפייה?" at bounding box center [731, 157] width 626 height 22
click at [611, 156] on p "אם היית יכול.ה לדבר עכשיו עם משה, מה היית אומר.ת לו אחרי הצפייה?" at bounding box center [731, 157] width 626 height 22
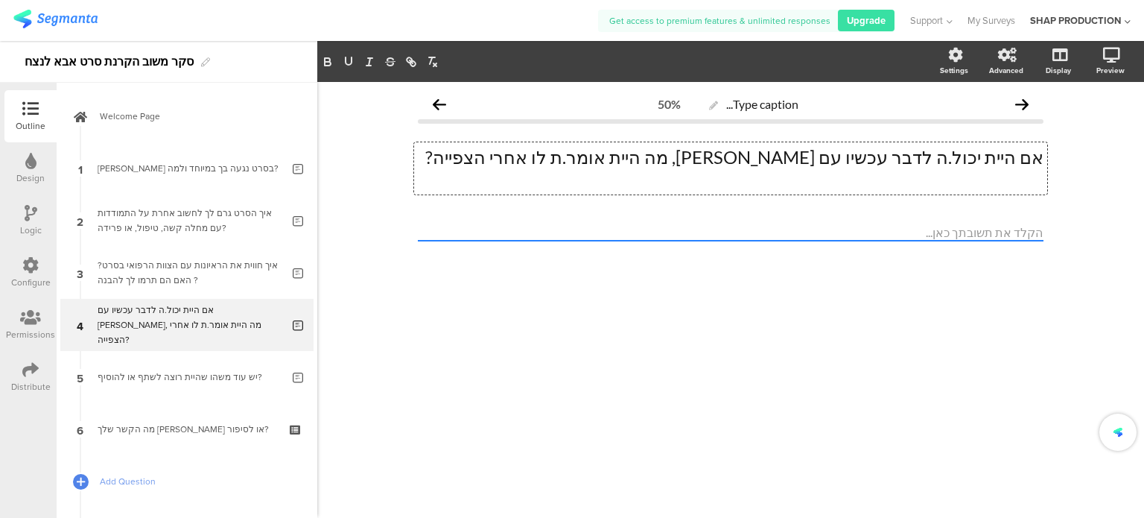
click at [935, 178] on p at bounding box center [731, 179] width 626 height 22
click at [976, 159] on p "אם היית יכול.ה לדבר עכשיו עם משה, מה היית אומר.ת לו אחרי הצפייה?" at bounding box center [731, 157] width 626 height 22
drag, startPoint x: 860, startPoint y: 157, endPoint x: 1043, endPoint y: 159, distance: 183.2
click at [1043, 159] on div "אם היית יכול.ה לדבר עכשיו עם משה, מה היית אומר.ת לו אחרי הצפייה? אם היית יכול.ה…" at bounding box center [730, 168] width 633 height 52
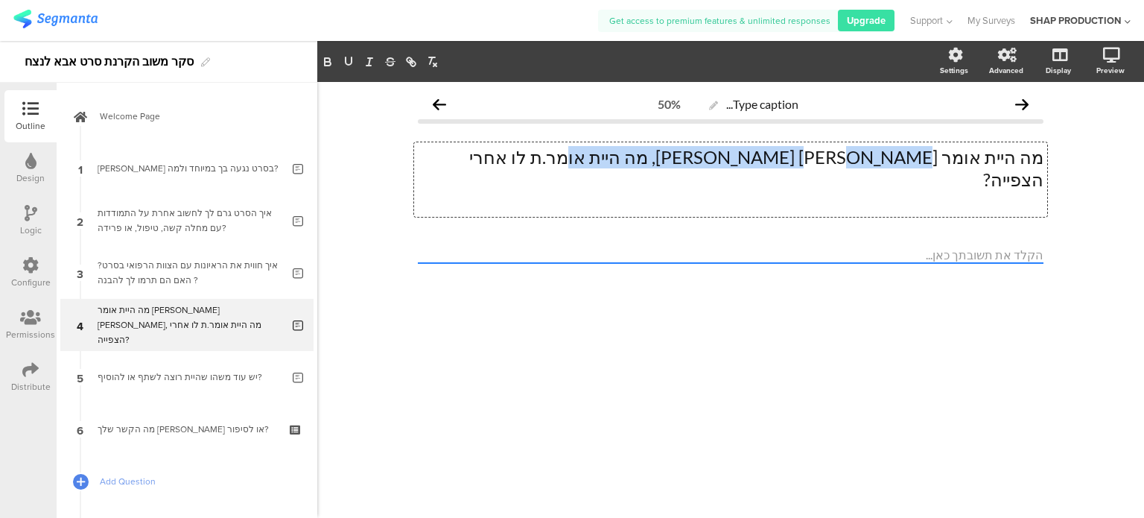
drag, startPoint x: 918, startPoint y: 163, endPoint x: 694, endPoint y: 156, distance: 224.3
click at [694, 156] on p "מה היית אומר למשה משה, מה היית אומר.ת לו אחרי הצפייה?" at bounding box center [731, 168] width 626 height 45
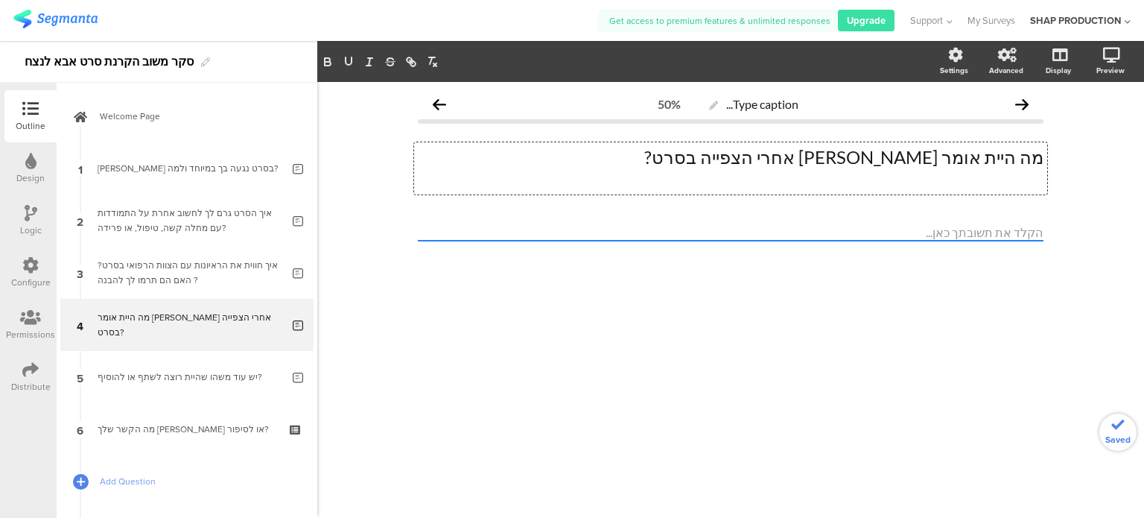
click at [1040, 181] on p at bounding box center [731, 179] width 626 height 22
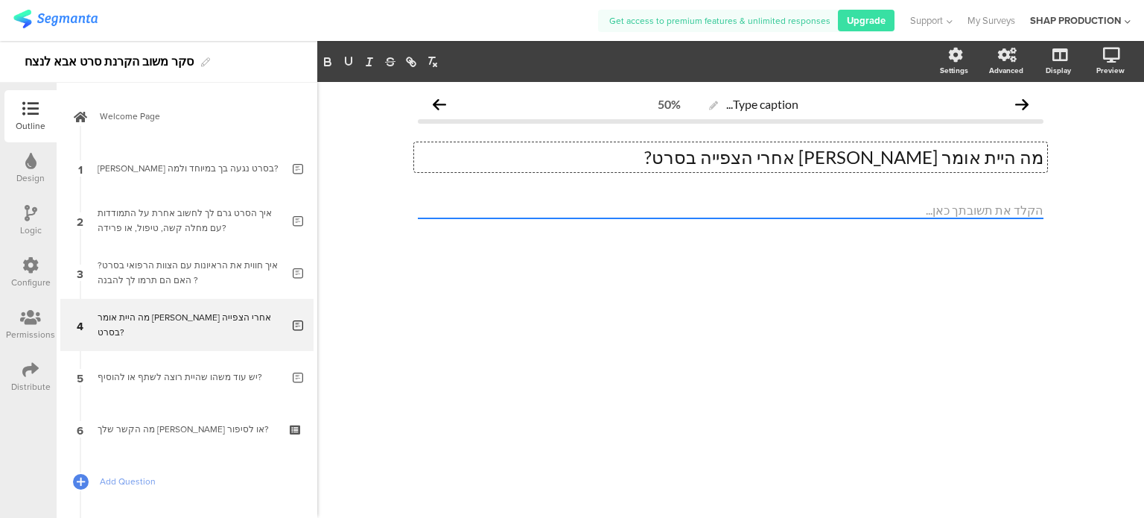
click at [964, 151] on p "מה היית אומר למשה אחרי הצפייה בסרט?" at bounding box center [731, 157] width 626 height 22
click at [970, 157] on p "מה היית אומר.ת למשה אחרי הצפייה בסרט?" at bounding box center [731, 157] width 626 height 22
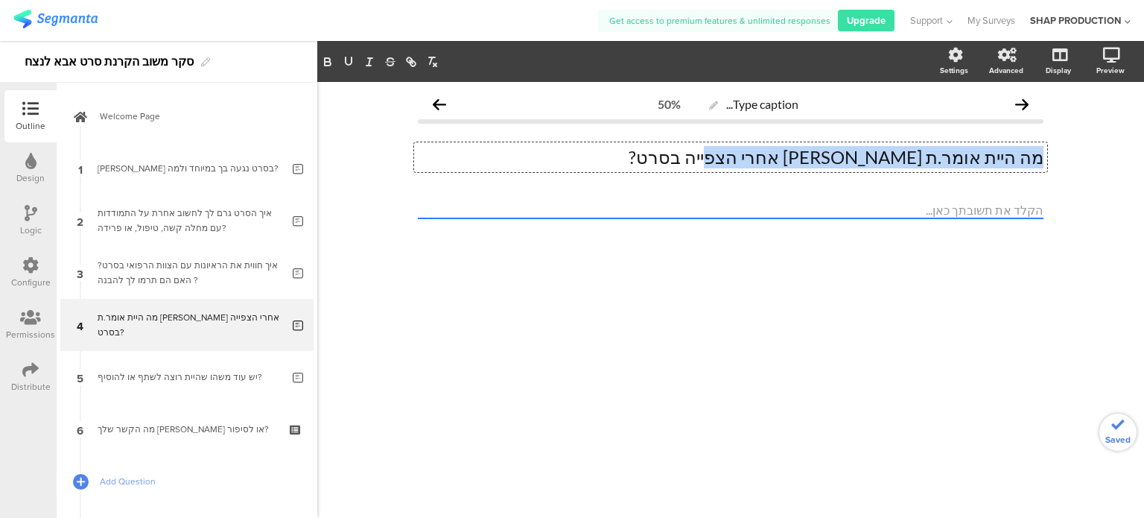
click at [970, 157] on p "מה היית אומר.ת למשה אחרי הצפייה בסרט?" at bounding box center [731, 157] width 626 height 22
copy p "מה היית אומר.ת למשה אחרי הצפייה בסרט?"
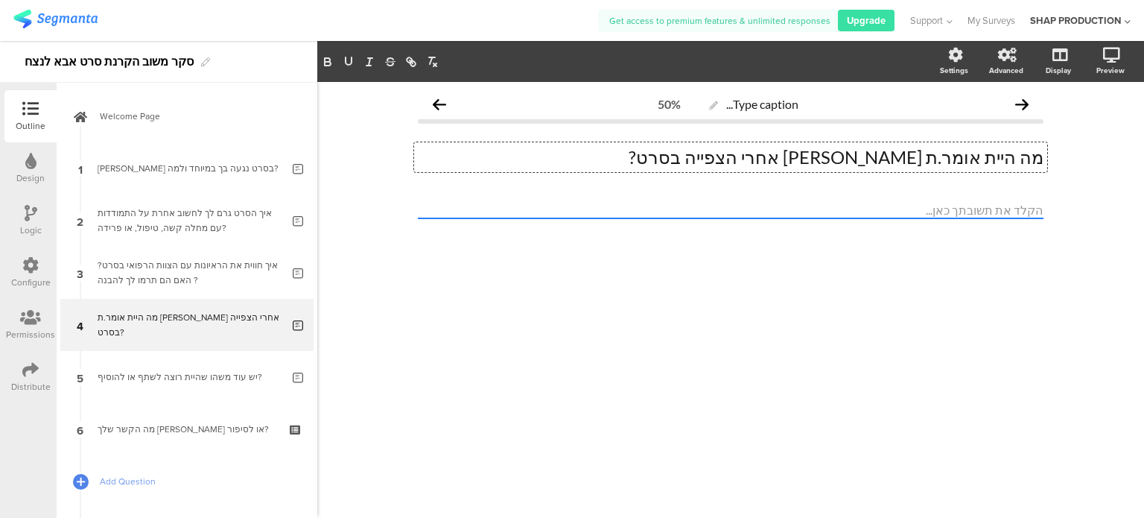
click at [798, 257] on div at bounding box center [731, 236] width 626 height 69
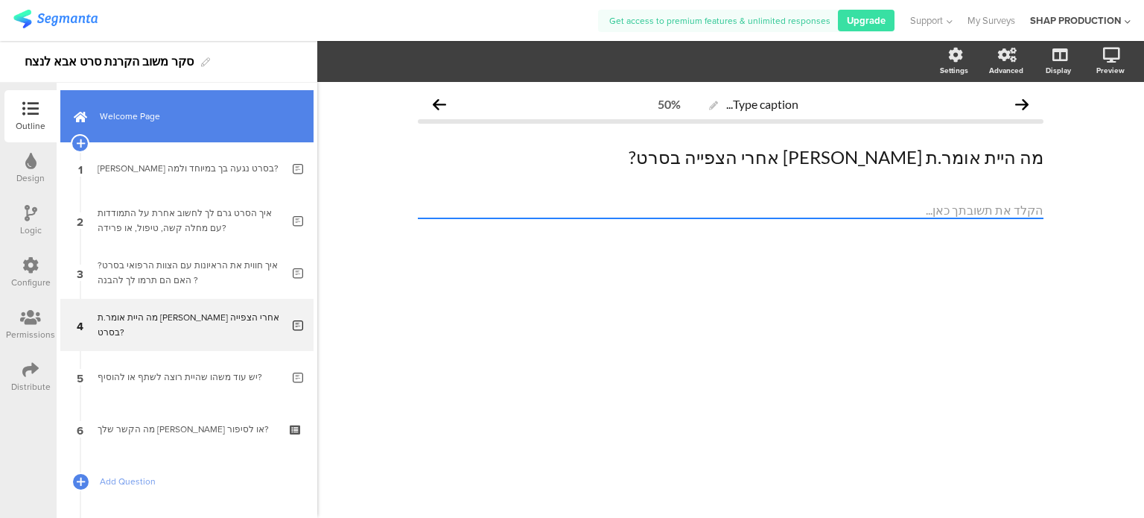
click at [167, 130] on link "Welcome Page" at bounding box center [186, 116] width 253 height 52
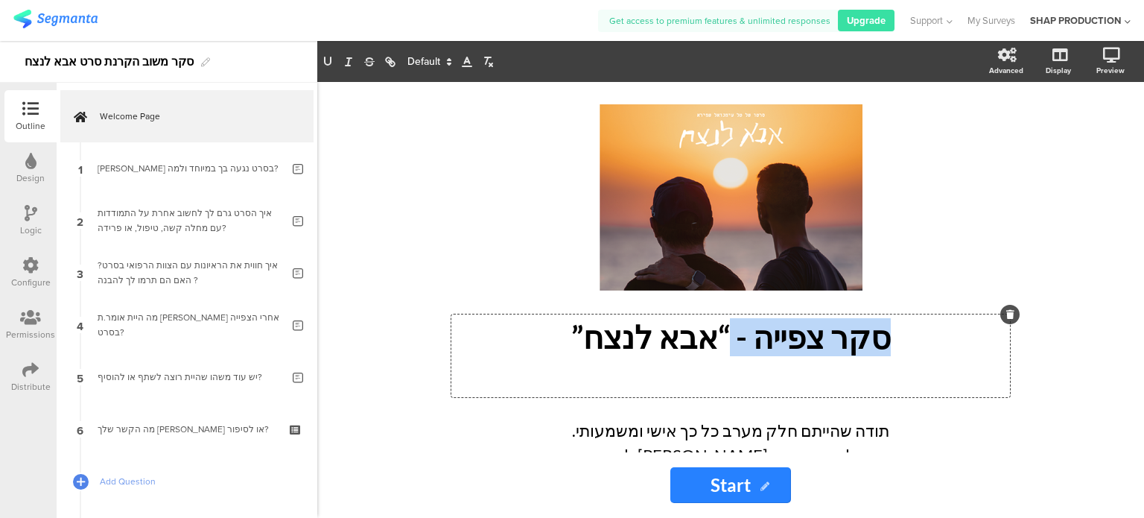
drag, startPoint x: 734, startPoint y: 267, endPoint x: 888, endPoint y: 299, distance: 157.6
click at [891, 298] on div "/ סקר צפייה - “אבא לנצח” סקר צפייה - “אבא לנצח” סקר צפייה - “אבא לנצח” תודה שהי…" at bounding box center [730, 317] width 551 height 427
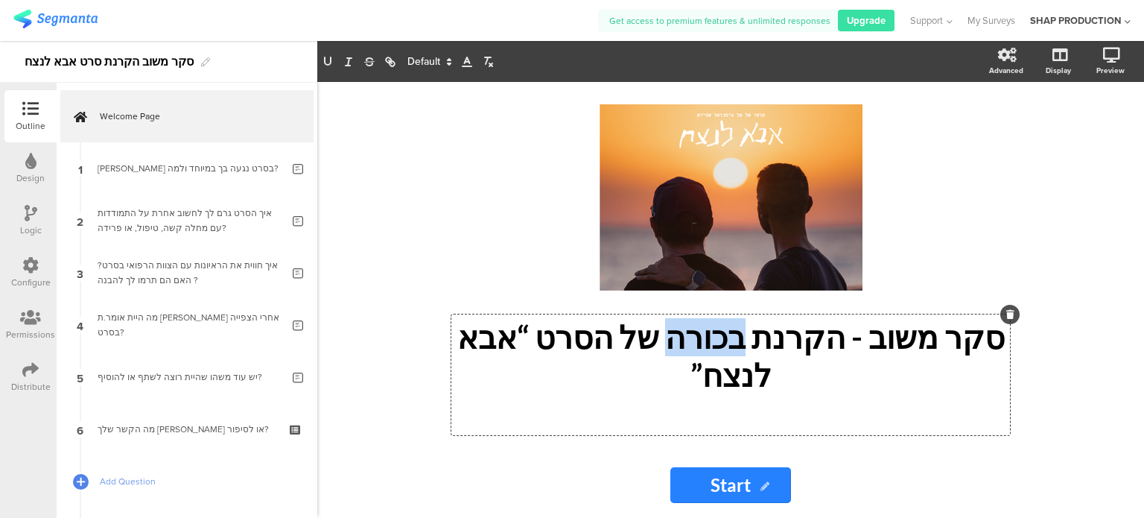
drag, startPoint x: 722, startPoint y: 339, endPoint x: 787, endPoint y: 348, distance: 65.4
click at [787, 348] on p "סקר משוב - הקרנת בכורה של הסרט “אבא לנצח”" at bounding box center [730, 356] width 551 height 76
click at [834, 394] on p at bounding box center [730, 412] width 551 height 37
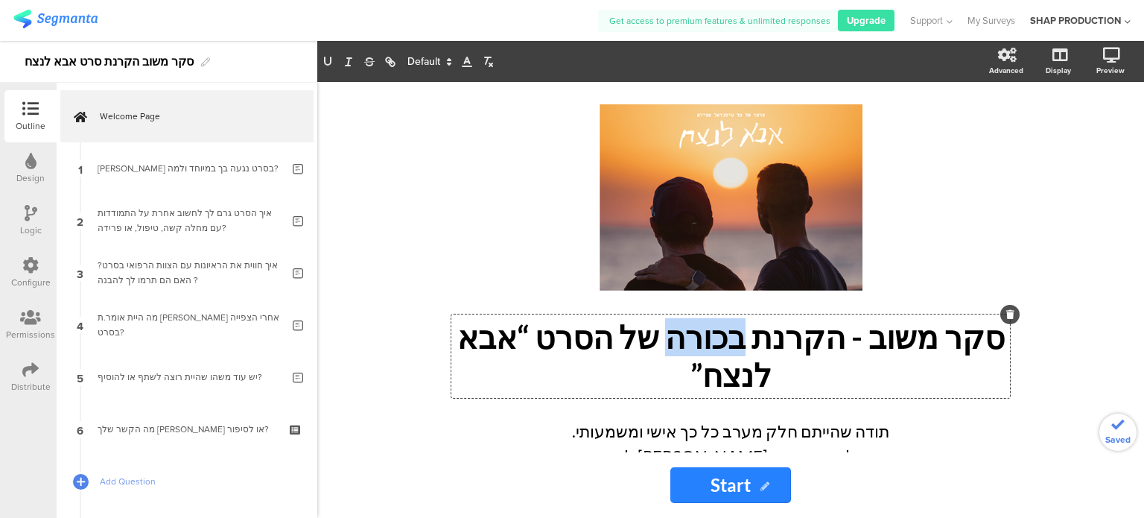
drag, startPoint x: 719, startPoint y: 339, endPoint x: 783, endPoint y: 345, distance: 65.1
click at [783, 345] on p "סקר משוב - הקרנת בכורה של הסרט “אבא לנצח”" at bounding box center [730, 356] width 551 height 76
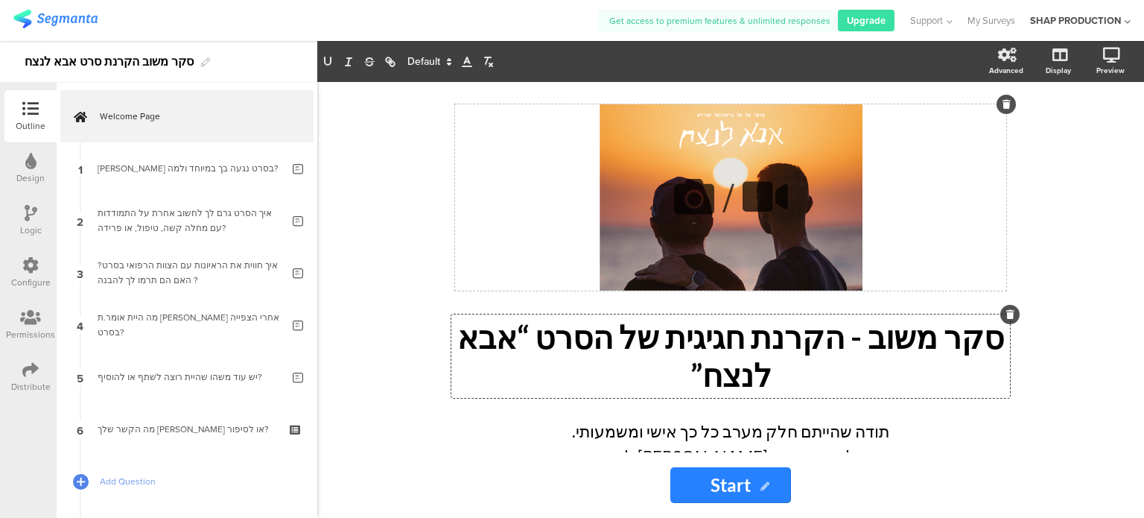
click at [988, 211] on div "/" at bounding box center [730, 197] width 551 height 186
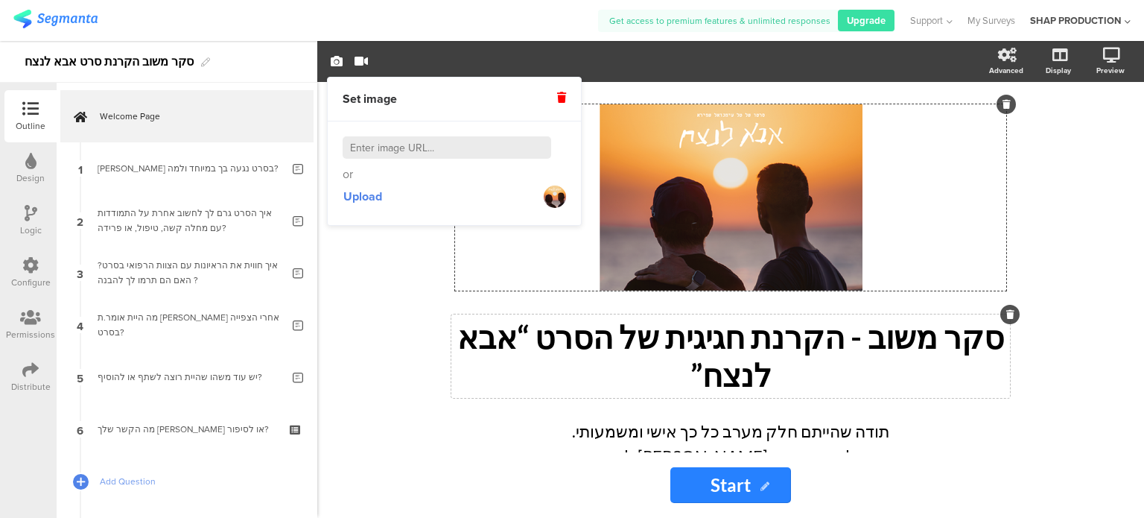
scroll to position [63, 0]
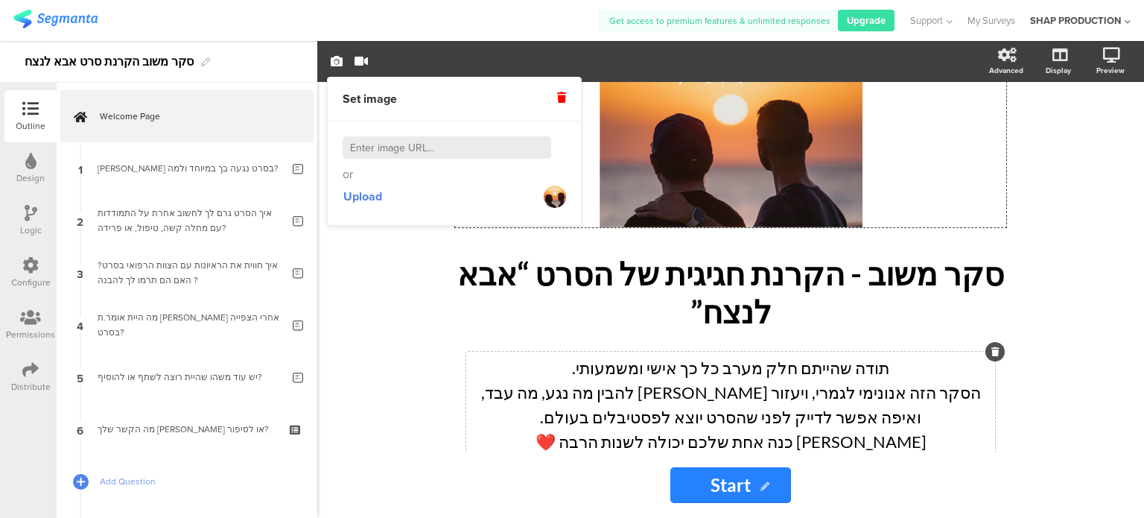
click at [602, 352] on div "תודה שהייתם חלק מערב כל כך אישי ומשמעותי. הסקר הזה אנונימי לגמרי, ויעזור לי להב…" at bounding box center [730, 405] width 529 height 106
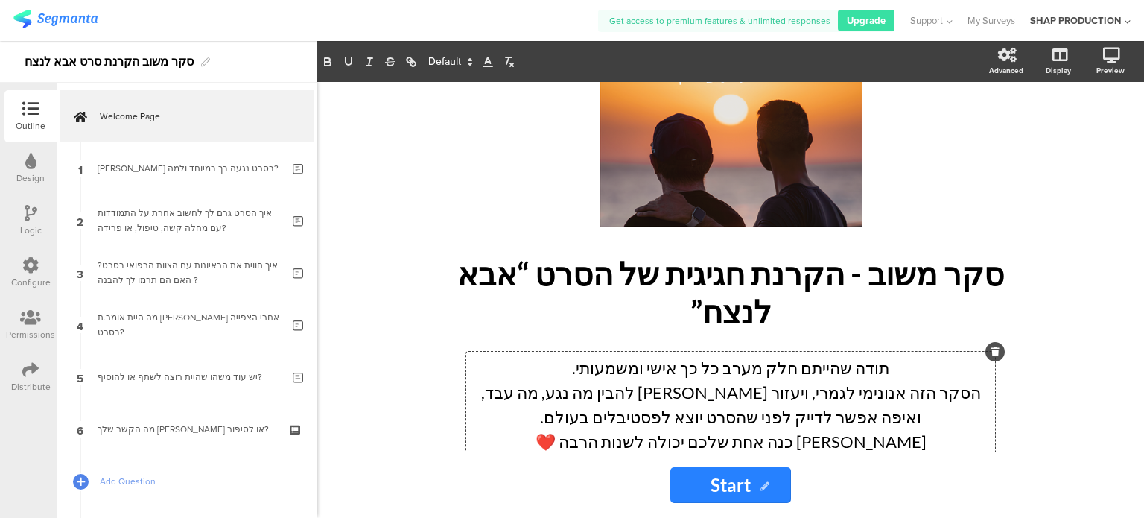
click at [34, 363] on icon at bounding box center [30, 369] width 16 height 16
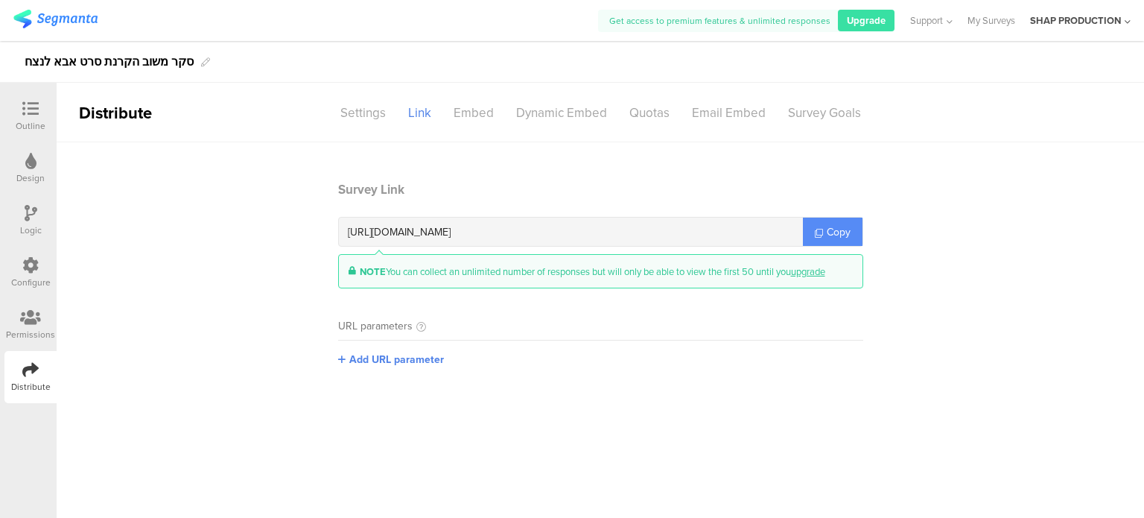
click at [820, 235] on icon at bounding box center [819, 233] width 8 height 8
click at [51, 14] on img at bounding box center [55, 19] width 84 height 19
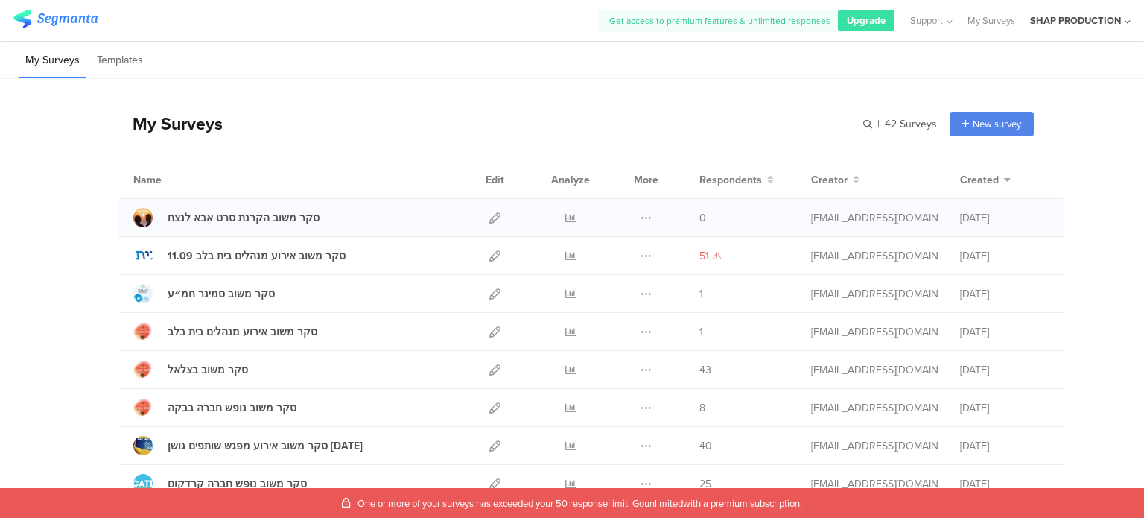
click at [481, 218] on div at bounding box center [495, 217] width 32 height 37
click at [489, 220] on icon at bounding box center [494, 217] width 11 height 11
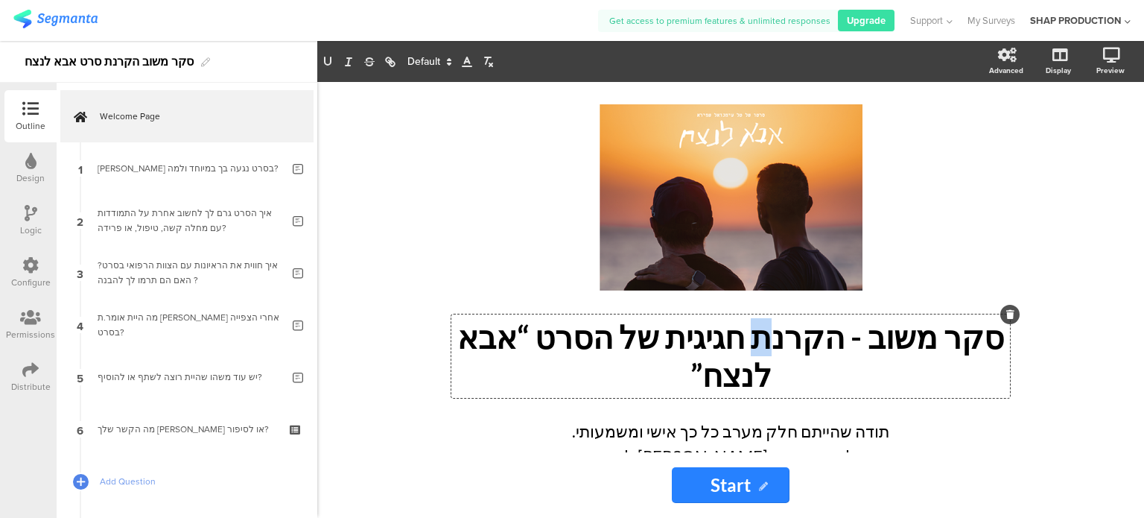
click at [806, 346] on div "סקר משוב - הקרנת חגיגית של הסרט “אבא לנצח” סקר משוב - הקרנת חגיגית של הסרט “אבא…" at bounding box center [730, 355] width 559 height 83
click at [1023, 184] on div "/ סקר משוב - הקרנה חגיגית של הסרט “אבא לנצח” סקר משוב - הקרנה חגיגית של הסרט “א…" at bounding box center [731, 267] width 596 height 370
click at [866, 24] on span "Upgrade" at bounding box center [866, 20] width 39 height 14
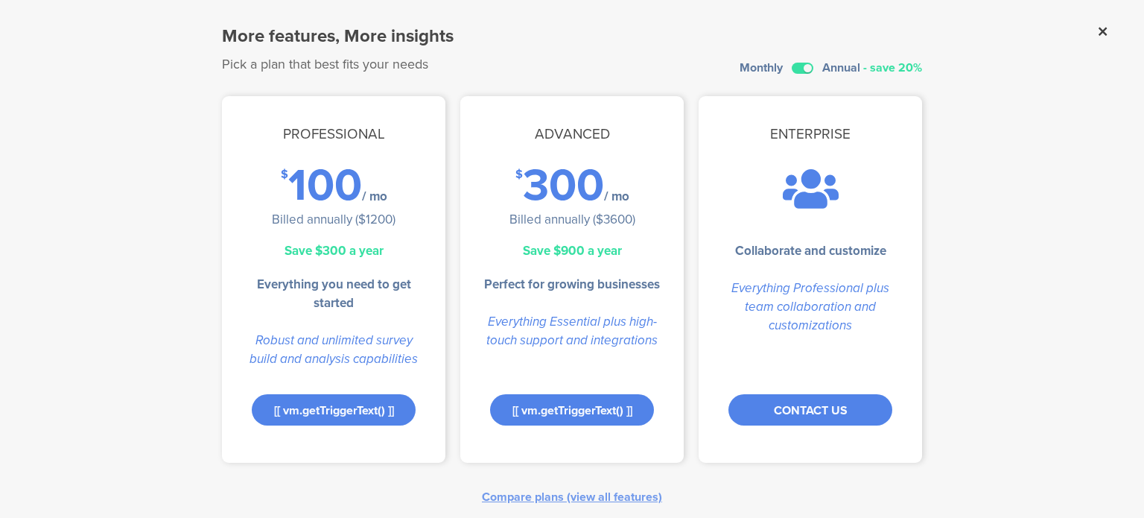
click at [1098, 35] on icon at bounding box center [1102, 31] width 8 height 13
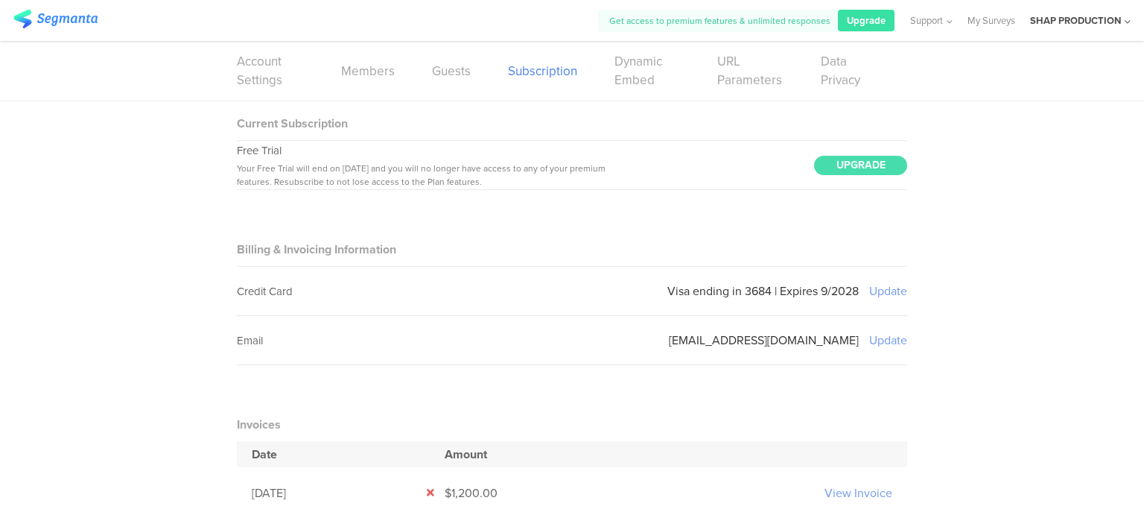
click at [83, 21] on img at bounding box center [55, 19] width 84 height 19
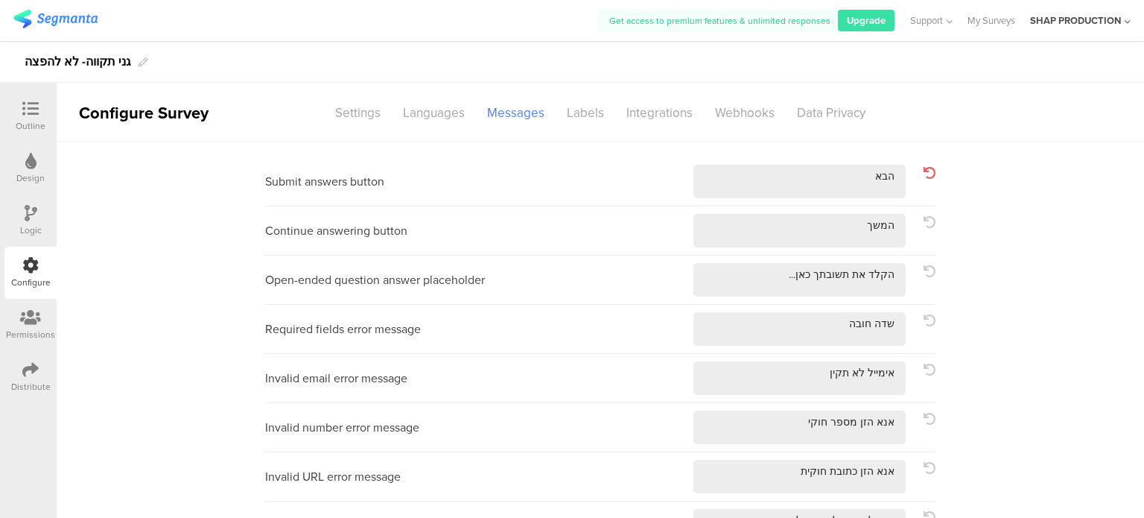
drag, startPoint x: 42, startPoint y: 115, endPoint x: 41, endPoint y: 101, distance: 14.2
click at [42, 115] on div at bounding box center [31, 110] width 30 height 19
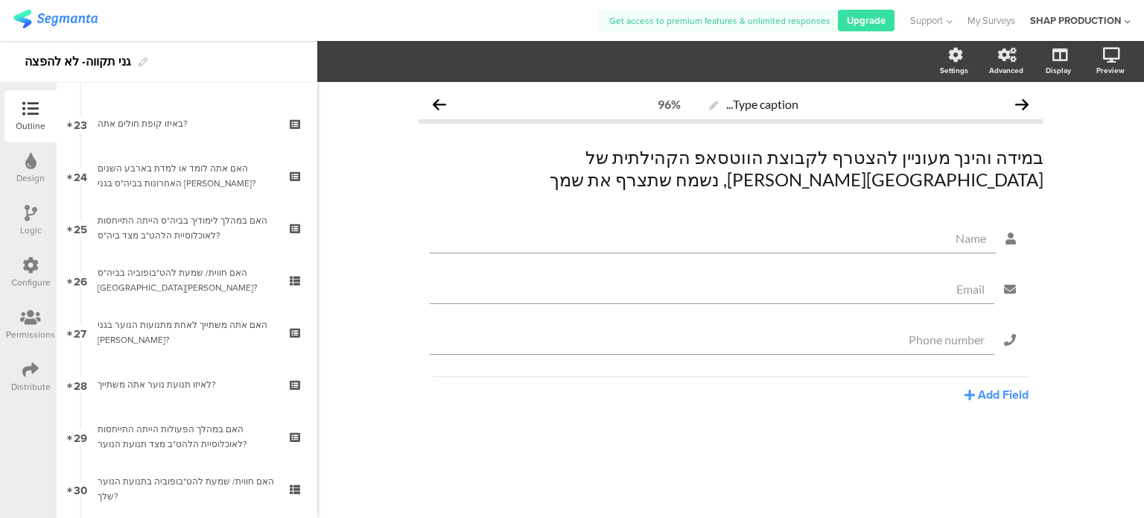
scroll to position [1603, 0]
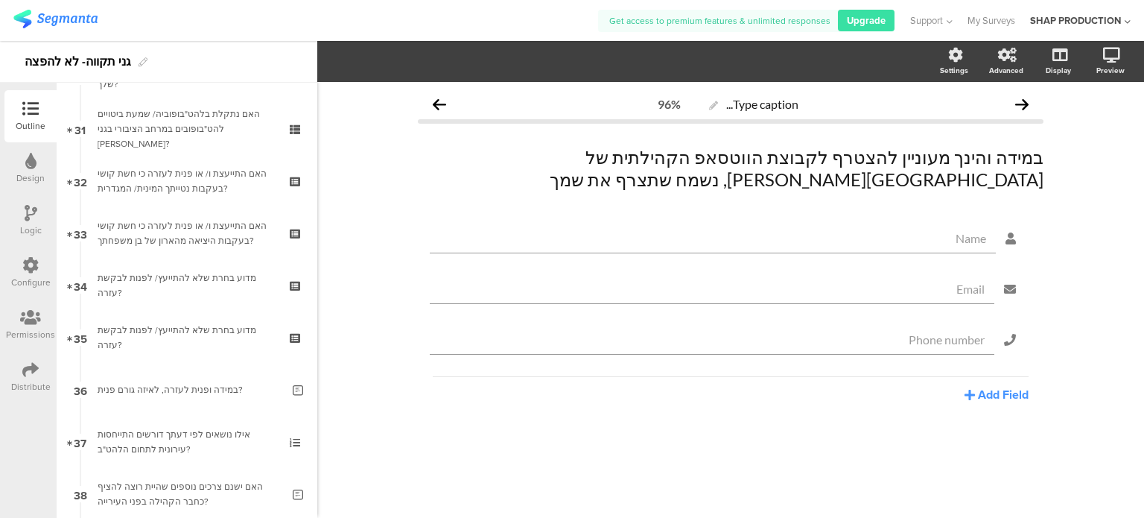
click at [51, 23] on img at bounding box center [55, 19] width 84 height 19
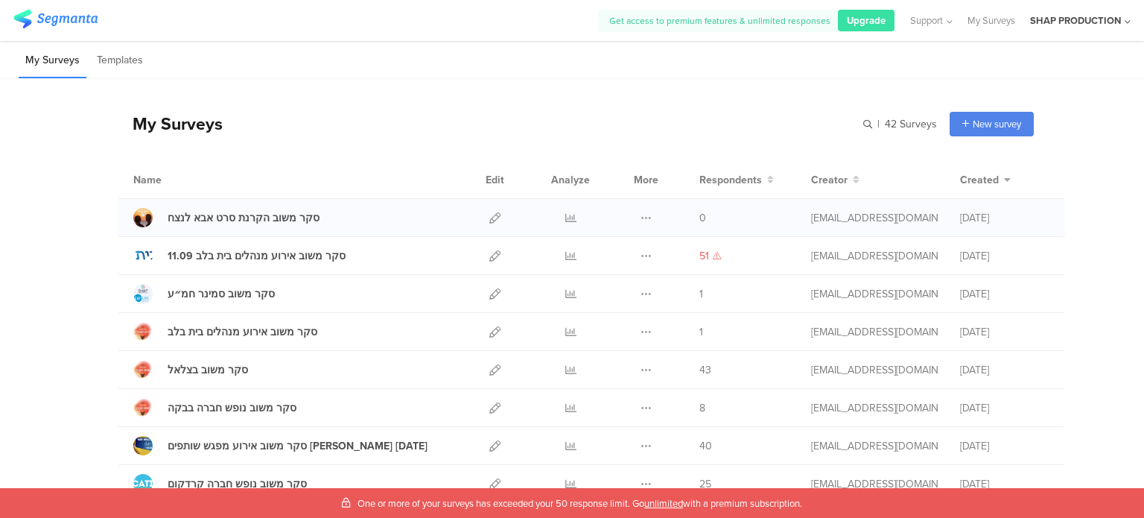
click at [481, 214] on div at bounding box center [495, 217] width 32 height 37
click at [489, 216] on icon at bounding box center [494, 217] width 11 height 11
click at [1112, 22] on div "SHAP PRODUCTION" at bounding box center [1075, 20] width 91 height 14
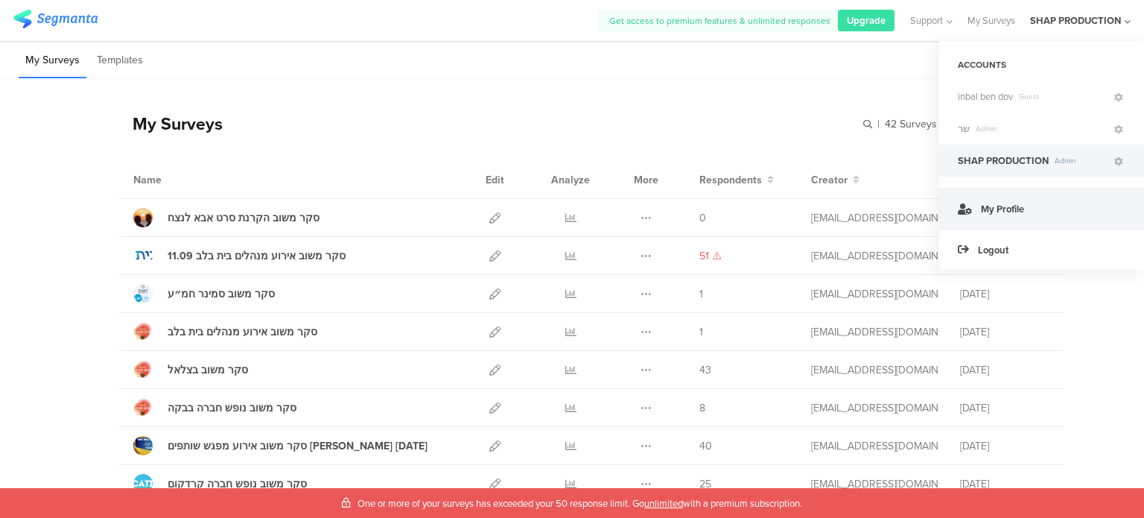
click at [1061, 211] on link "My Profile" at bounding box center [1041, 208] width 205 height 41
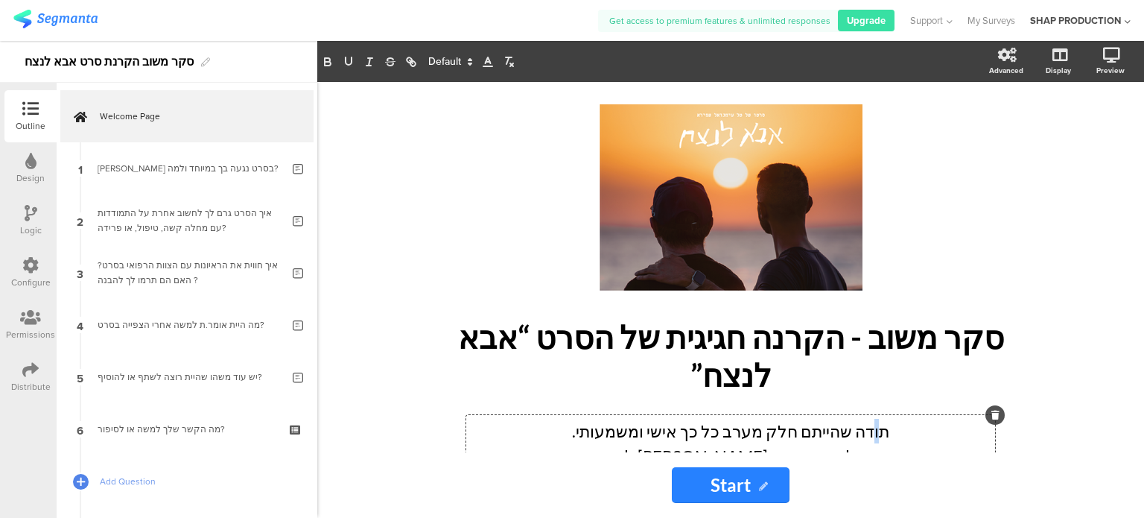
drag, startPoint x: 854, startPoint y: 355, endPoint x: 861, endPoint y: 366, distance: 12.4
click at [861, 366] on div "/ סקר משוב - הקרנה חגיגית של הסרט “אבא לנצח” סקר משוב - הקרנה חגיגית של הסרט “א…" at bounding box center [730, 317] width 551 height 427
click at [852, 443] on p "הסקר הזה אנונימי לגמרי, ויעזור [PERSON_NAME] להבין מה נגע, מה עבד, ואיפה אפשר ל…" at bounding box center [730, 467] width 521 height 49
drag, startPoint x: 845, startPoint y: 415, endPoint x: 870, endPoint y: 422, distance: 26.4
click at [870, 443] on p "הסקר הזה אנונימי לגמרי, ויעזור [PERSON_NAME] להבין מה נגע, מה עבד, ואיפה אפשר ל…" at bounding box center [730, 467] width 521 height 49
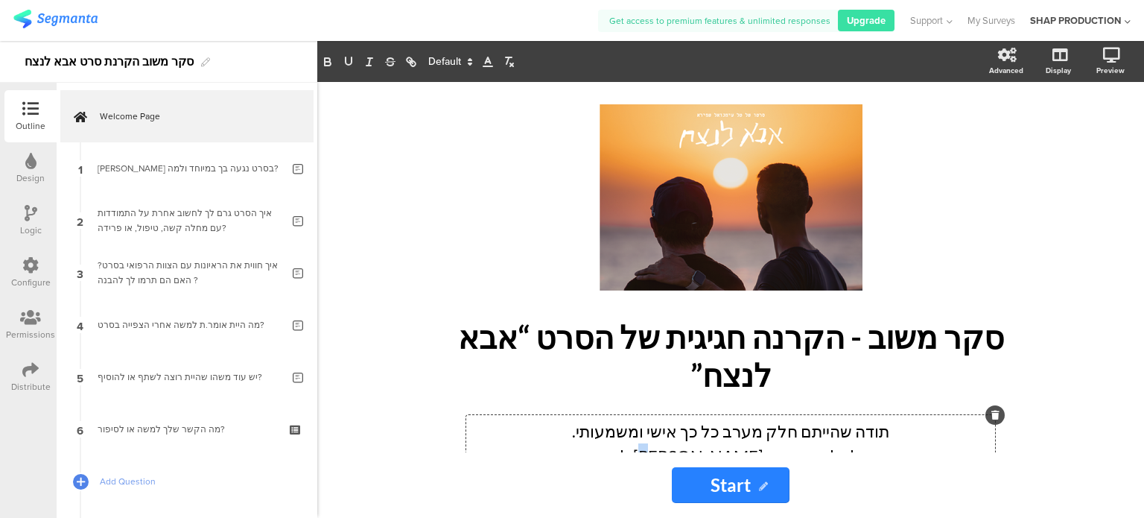
click at [791, 443] on p "הסקר הזה אנונימי לחלוטין ויעזור [PERSON_NAME] להבין מה נגע, מה עבד, ואיפה אפשר …" at bounding box center [730, 467] width 521 height 49
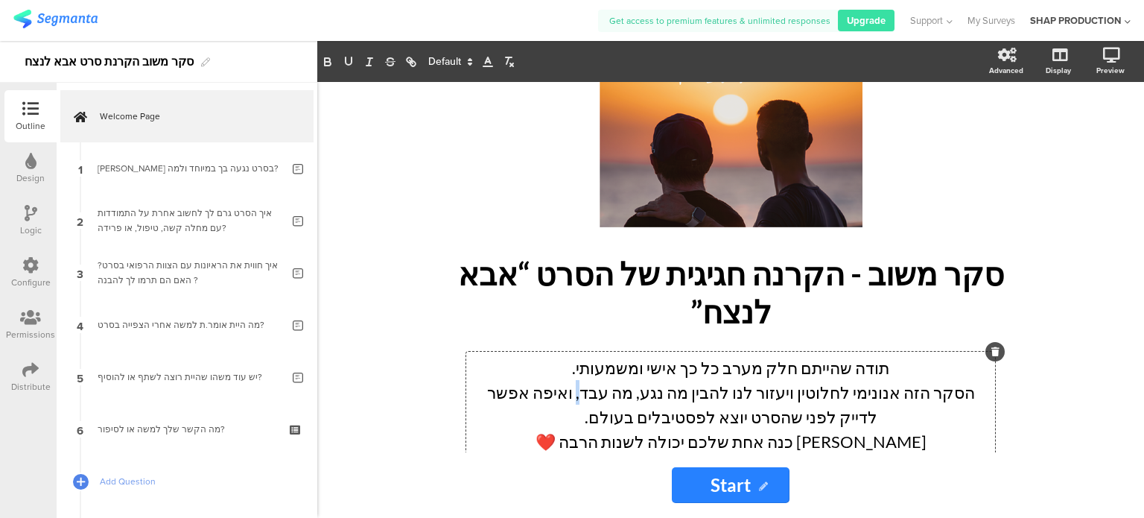
click at [664, 380] on p "הסקר הזה אנונימי לחלוטין ויעזור לנו להבין מה נגע, מה עבד, ואיפה אפשר לדייק לפני…" at bounding box center [730, 404] width 521 height 49
drag, startPoint x: 780, startPoint y: 381, endPoint x: 795, endPoint y: 381, distance: 14.9
click at [795, 381] on p "הסקר הזה אנונימי לחלוטין ויעזור לנו להבין מה נגע, מה עבד ואיפה אפשר לדייק לפני …" at bounding box center [730, 404] width 521 height 49
click at [786, 380] on p "הסקר הזה אנונימי לחלוטין ויעזור לנו להבין מה נגע, מה עבד ואיפה אפשר לדייק לפני …" at bounding box center [730, 404] width 521 height 49
drag, startPoint x: 767, startPoint y: 381, endPoint x: 792, endPoint y: 386, distance: 25.9
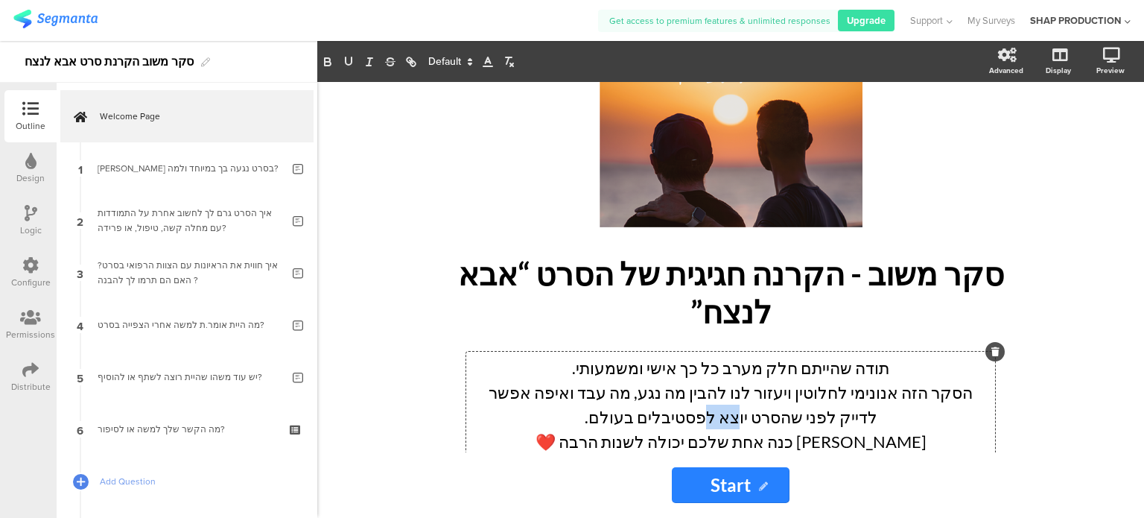
click at [792, 386] on p "הסקר הזה אנונימי לחלוטין ויעזור לנו להבין מה נגע, מה עבד ואיפה אפשר לדייק לפני …" at bounding box center [730, 404] width 521 height 49
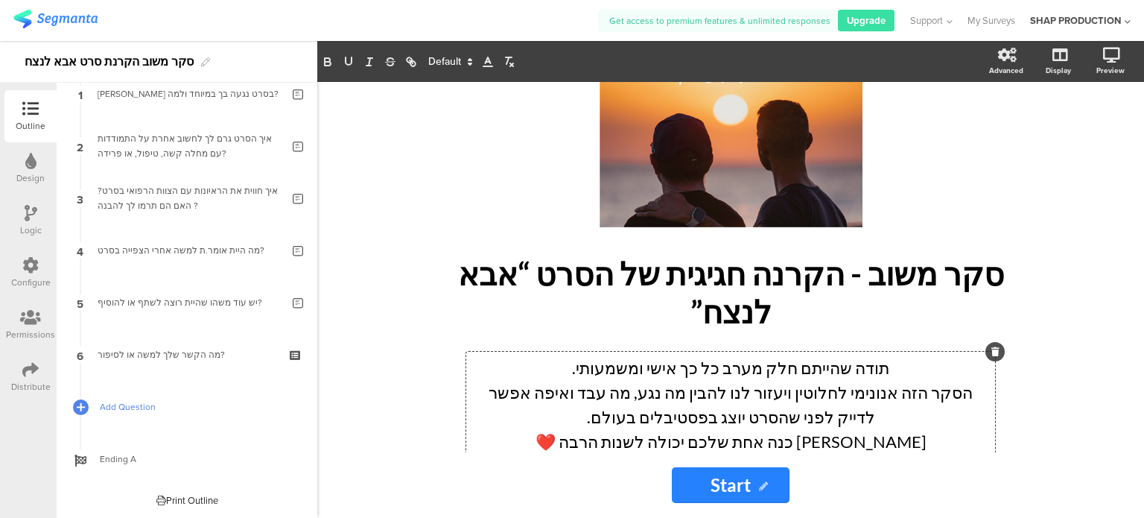
scroll to position [74, 0]
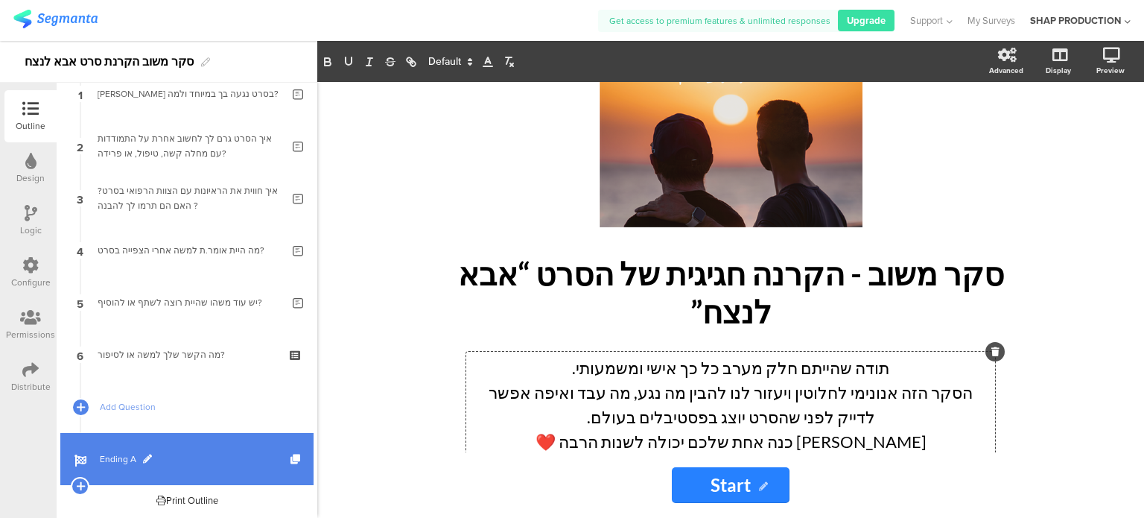
click at [158, 471] on link "Ending A" at bounding box center [186, 459] width 253 height 52
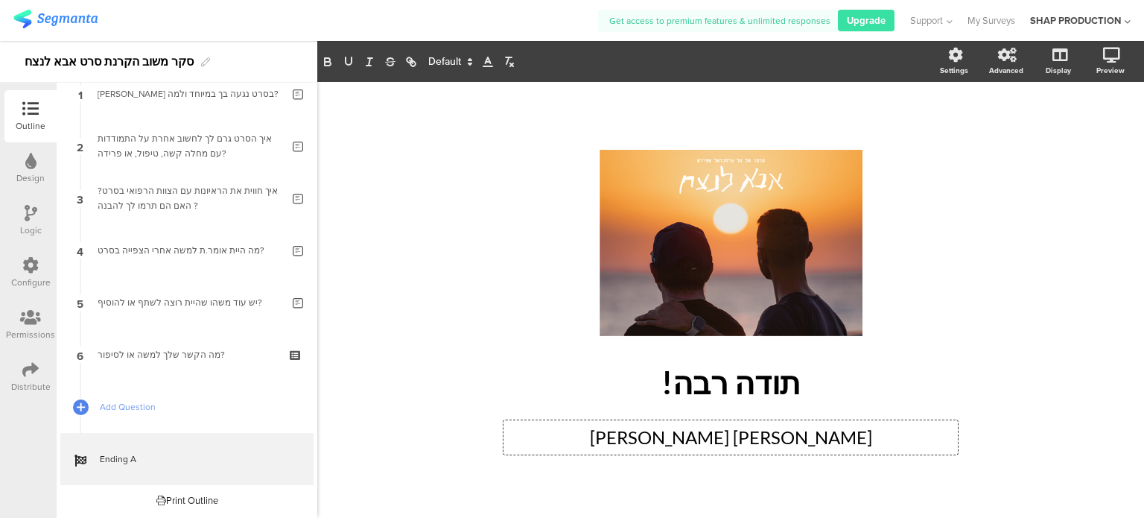
click at [744, 440] on div "טל עימנואל שפירא טל עימנואל שפירא טל עימנואל שפירא" at bounding box center [730, 437] width 454 height 34
click at [744, 440] on p "טל עימנואל שפירא" at bounding box center [730, 437] width 447 height 27
click at [1013, 368] on div "/ תודה רבה! תודה רבה! טל עימנואל שפירא טל עימנואל שפירא טל עימנואל שפירא" at bounding box center [731, 300] width 596 height 346
click at [715, 449] on div "טל עימנואל שפירא טל עימנואל שפירא" at bounding box center [730, 437] width 454 height 34
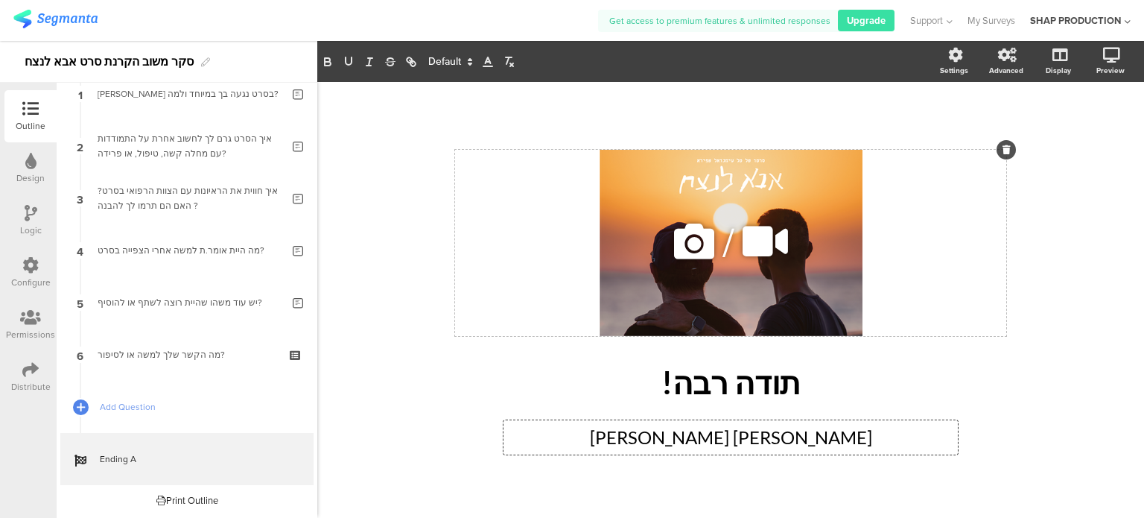
click at [536, 320] on div "/" at bounding box center [730, 243] width 551 height 186
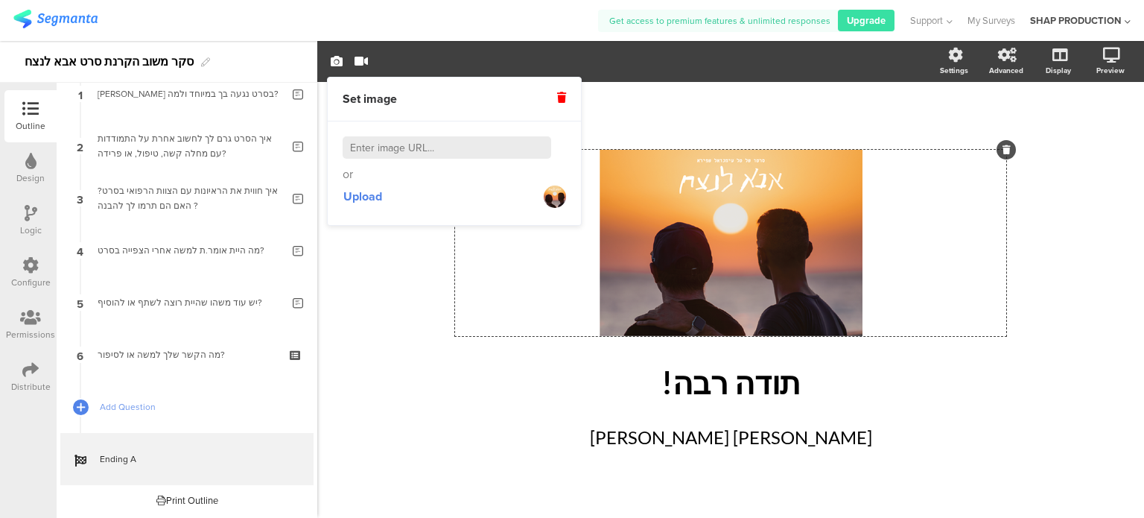
click at [839, 454] on div "/ תודה רבה! תודה רבה! טל עימנואל שפירא טל עימנואל שפירא" at bounding box center [731, 300] width 596 height 346
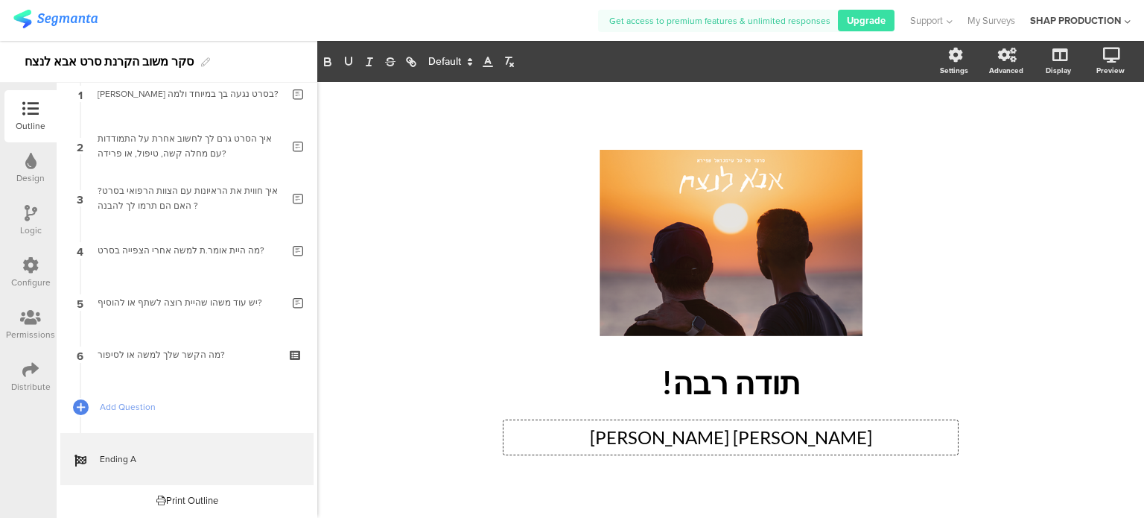
click at [831, 442] on div "טל עימנואל שפירא טל עימנואל שפירא טל עימנואל שפירא" at bounding box center [730, 437] width 454 height 34
click at [792, 439] on p "טל עימנואל שפירא" at bounding box center [730, 437] width 447 height 27
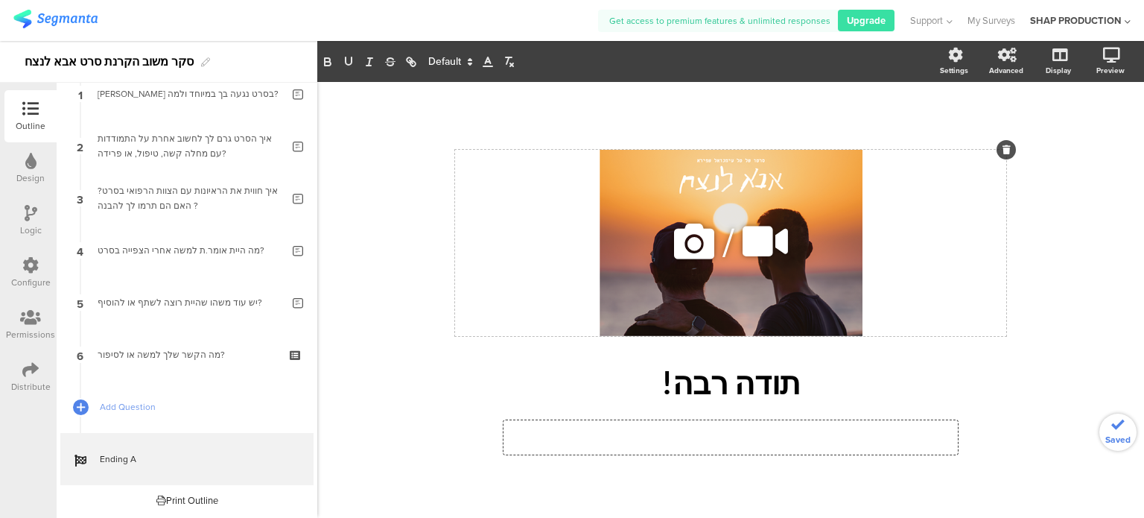
click at [956, 315] on div "/" at bounding box center [730, 243] width 551 height 186
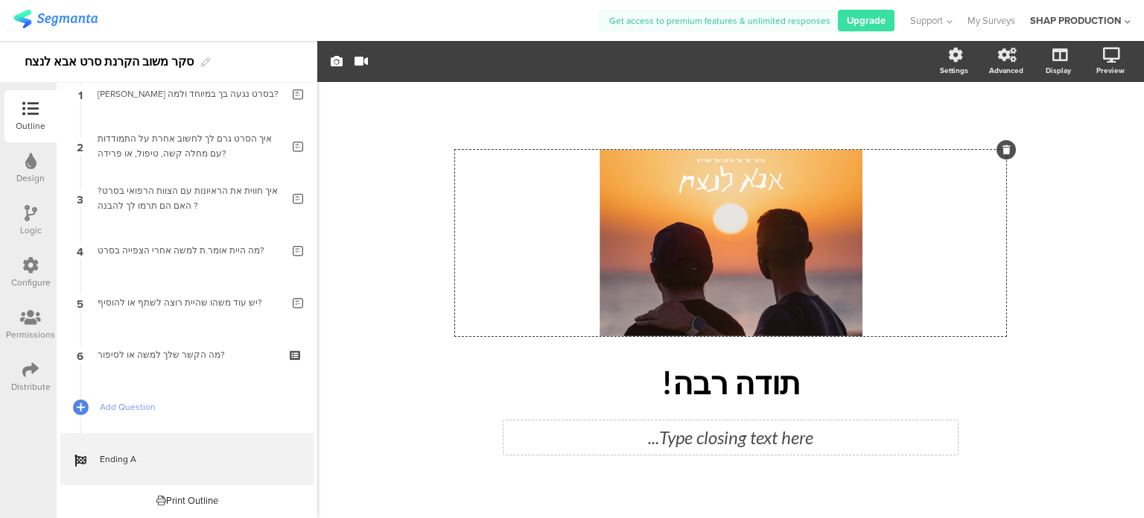
click at [823, 442] on div "Type closing text here..." at bounding box center [730, 437] width 454 height 34
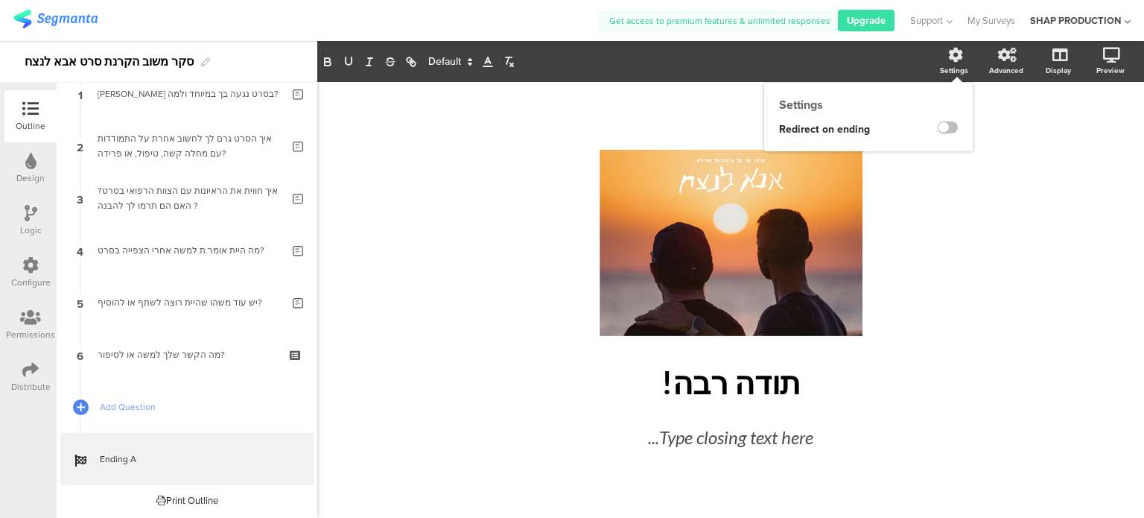
click at [962, 60] on div "Settings" at bounding box center [961, 61] width 52 height 37
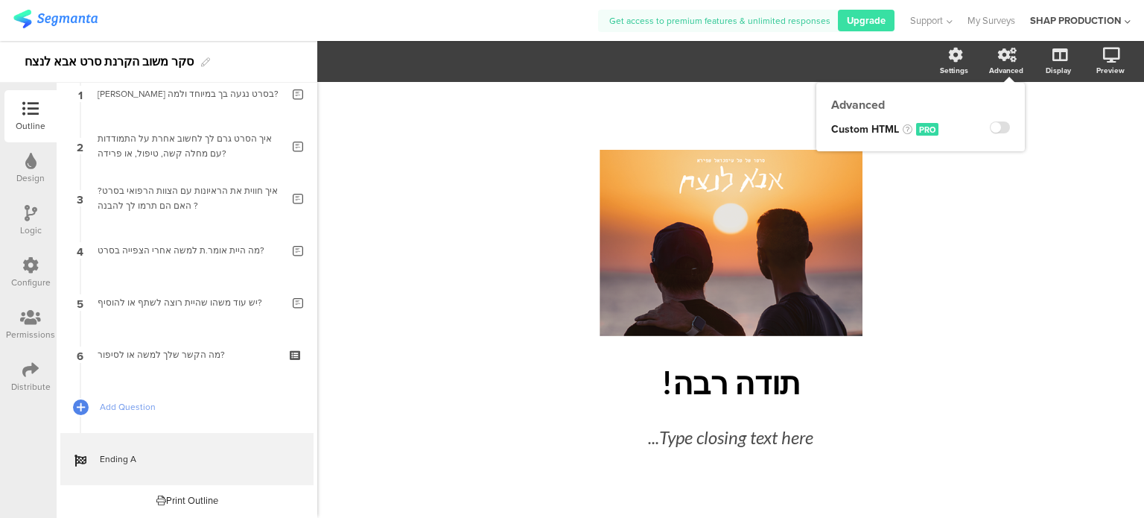
click at [998, 54] on icon at bounding box center [1007, 55] width 19 height 15
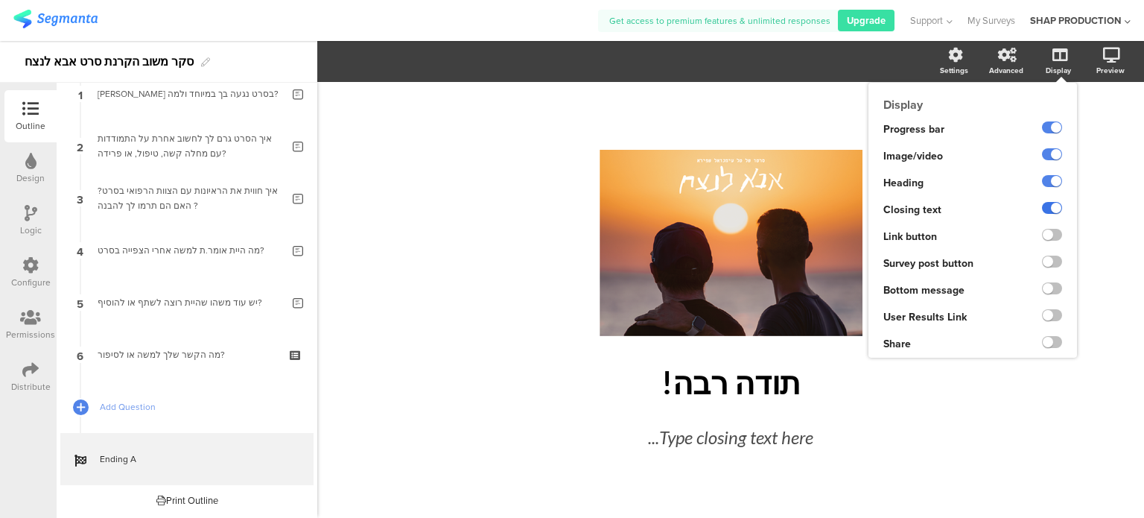
click at [1050, 203] on label at bounding box center [1052, 208] width 20 height 12
click at [0, 0] on input "checkbox" at bounding box center [0, 0] width 0 height 0
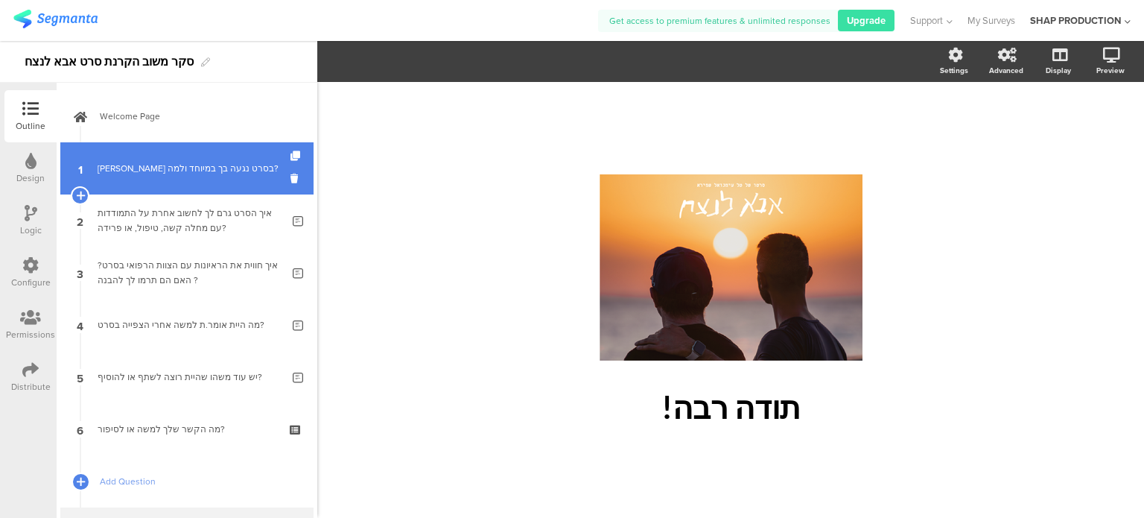
click at [140, 174] on div "איזו סצנה בסרט נגעה בך במיוחד ולמה?" at bounding box center [190, 168] width 184 height 15
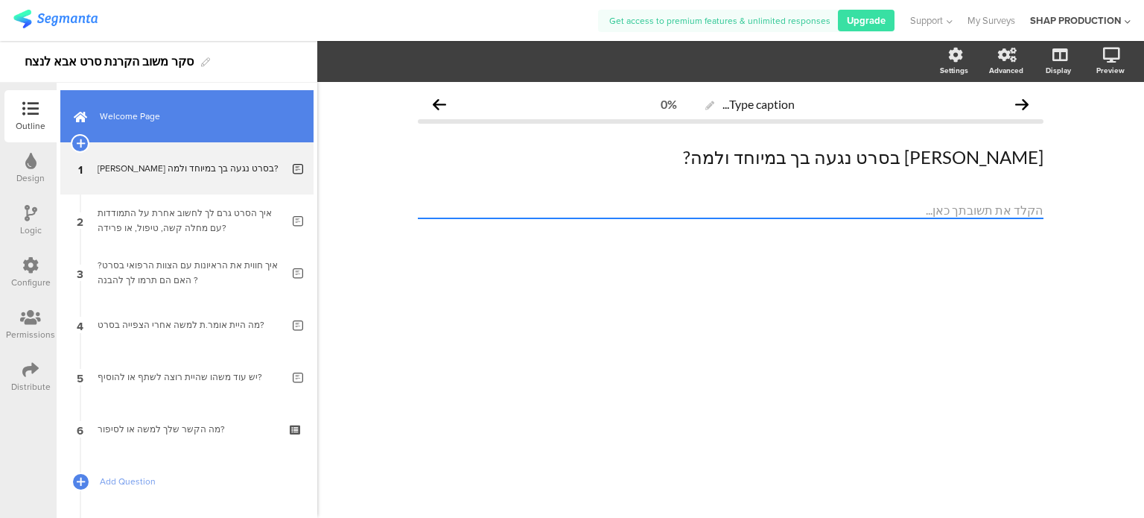
click at [170, 112] on span "Welcome Page" at bounding box center [195, 116] width 191 height 15
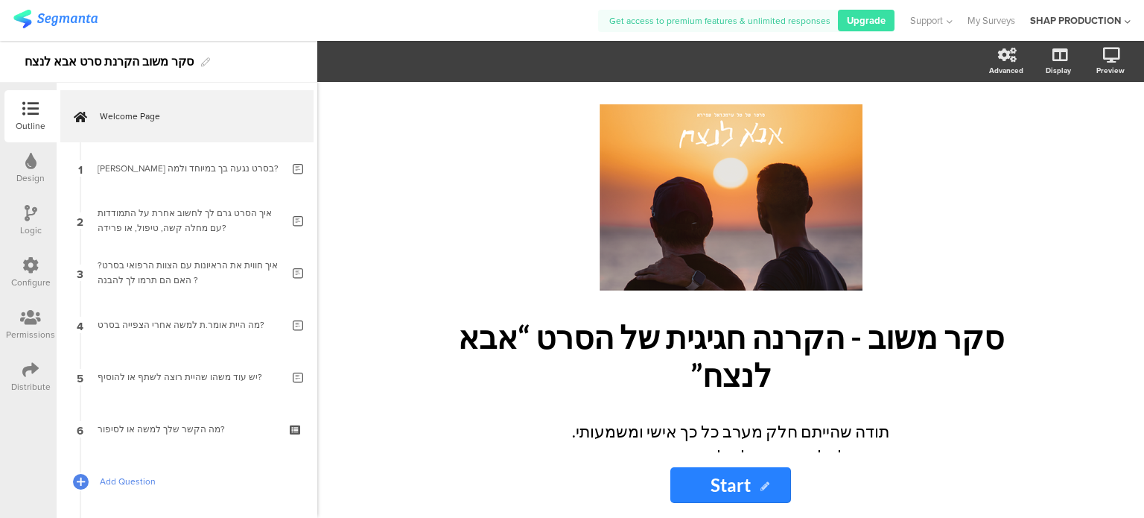
click at [88, 474] on div at bounding box center [80, 481] width 16 height 52
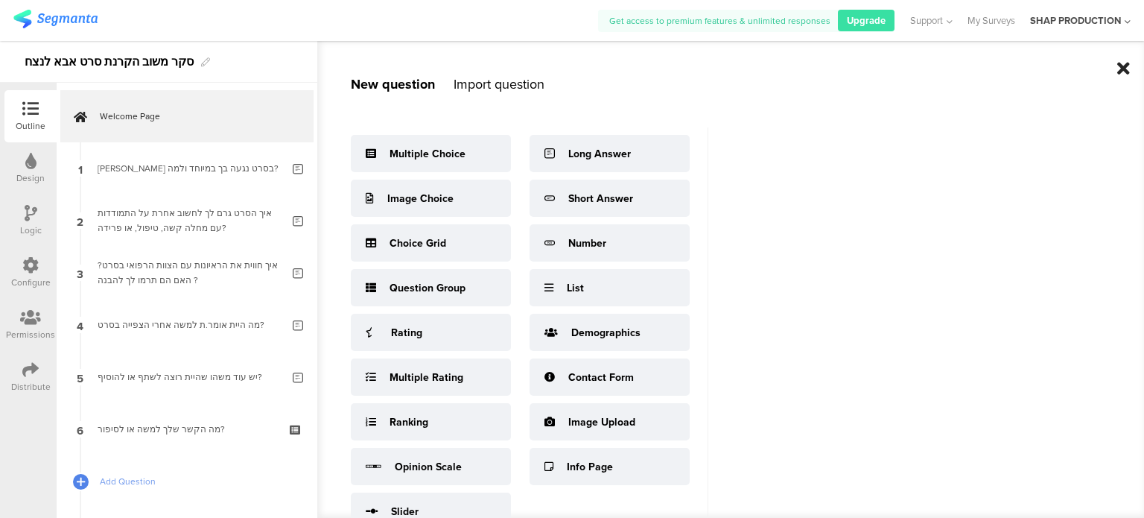
click at [1121, 71] on icon at bounding box center [1123, 69] width 13 height 18
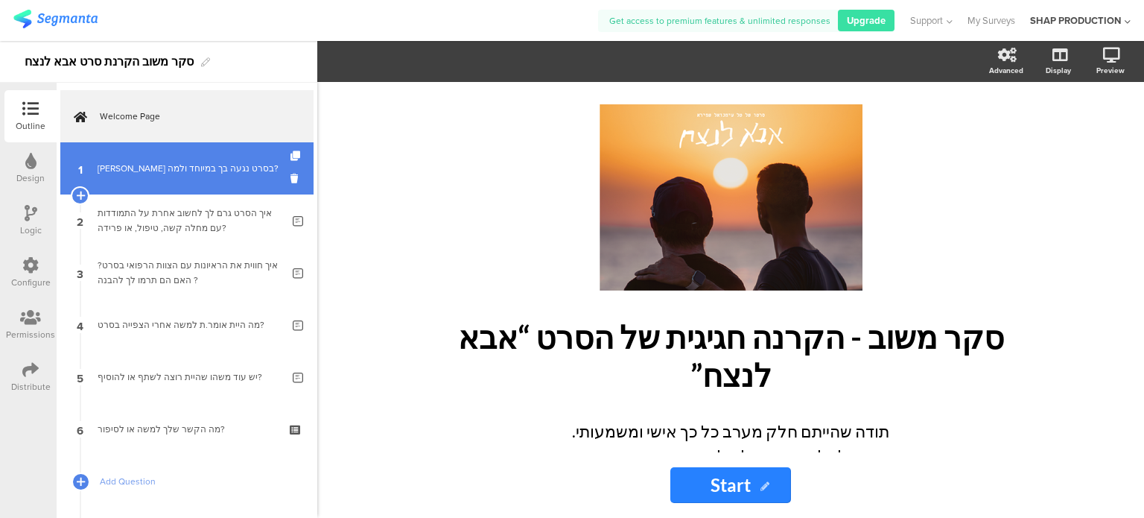
click at [277, 159] on link "1 איזו סצנה בסרט נגעה בך במיוחד ולמה?" at bounding box center [186, 168] width 253 height 52
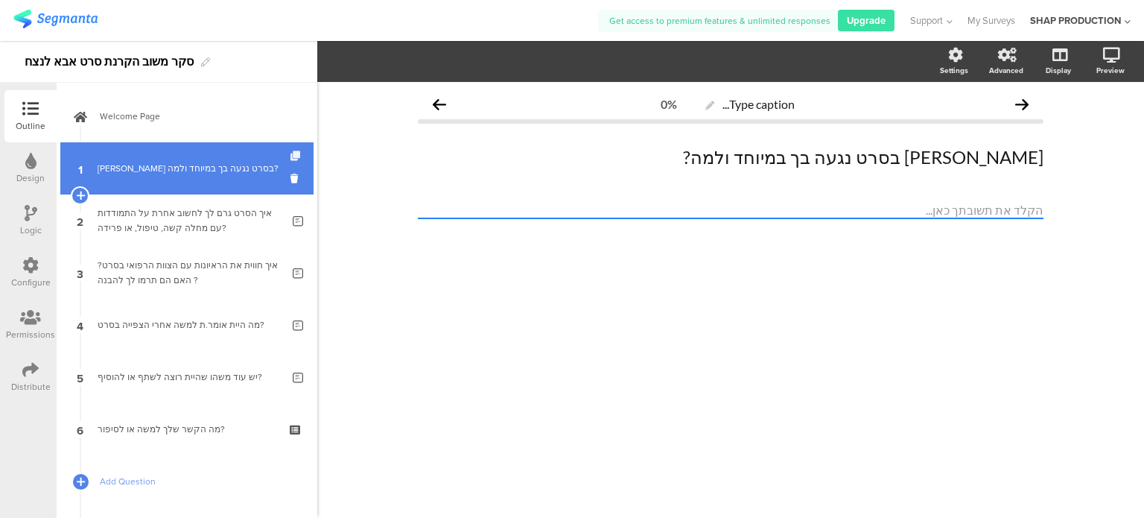
click at [290, 151] on icon at bounding box center [296, 156] width 13 height 10
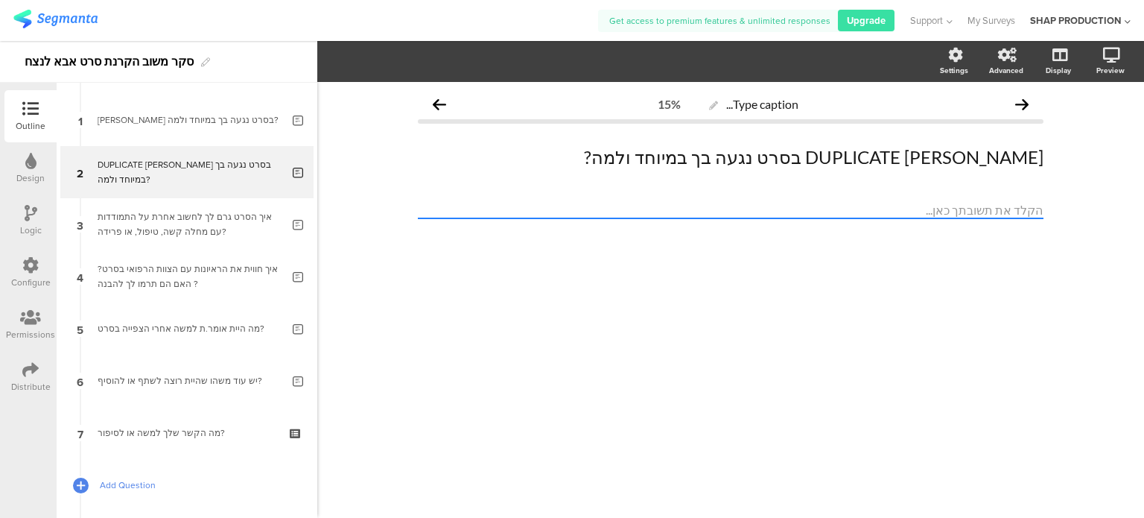
scroll to position [74, 0]
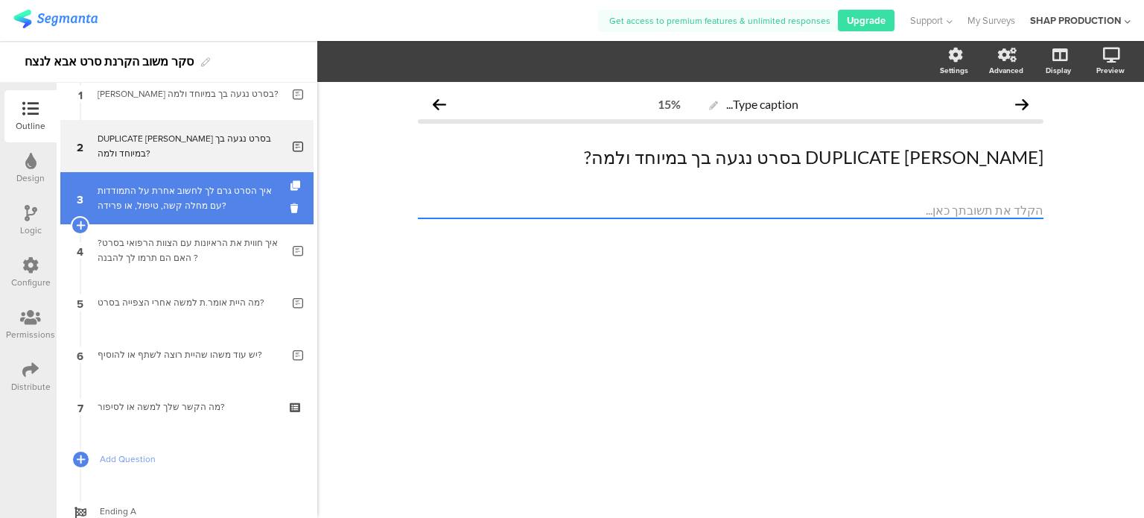
click at [204, 210] on div "איך הסרט גרם לך לחשוב אחרת על התמודדות עם מחלה קשה, טיפול, או פרידה?" at bounding box center [190, 198] width 184 height 30
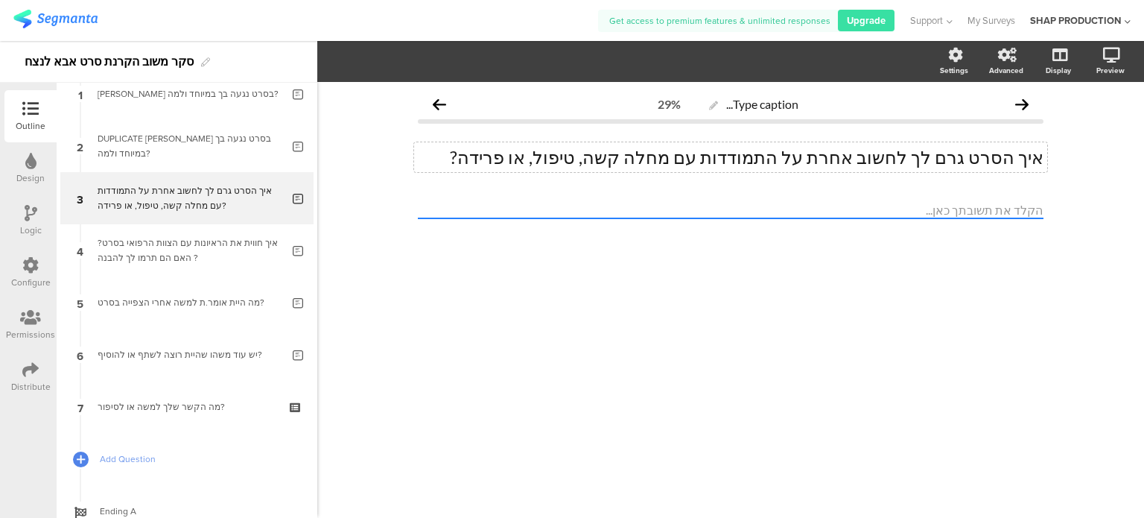
click at [892, 153] on p "איך הסרט גרם לך לחשוב אחרת על התמודדות עם מחלה קשה, טיפול, או פרידה?" at bounding box center [731, 157] width 626 height 22
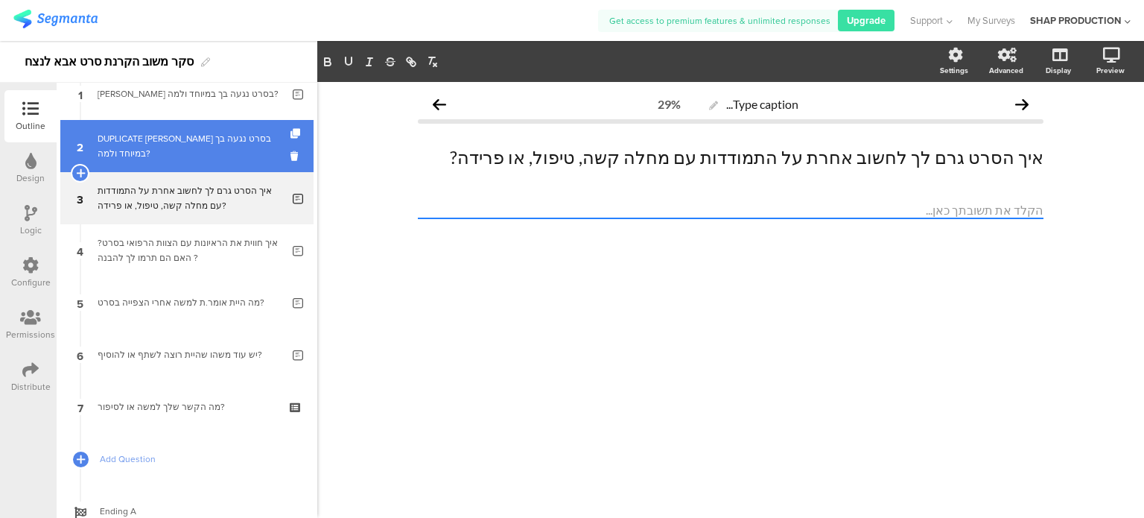
click at [136, 149] on div "DUPLICATE איזו סצנה בסרט נגעה בך במיוחד ולמה?" at bounding box center [190, 146] width 184 height 30
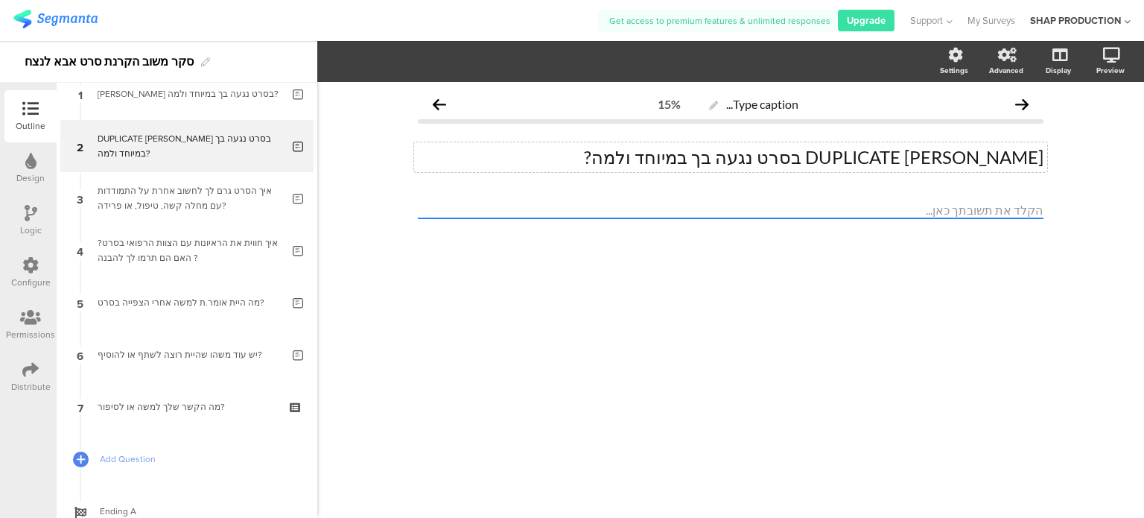
click at [835, 166] on div "DUPLICATE איזו סצנה בסרט נגעה בך במיוחד ולמה? DUPLICATE איזו סצנה בסרט נגעה בך …" at bounding box center [730, 157] width 633 height 30
click at [835, 166] on p "DUPLICATE איזו סצנה בסרט נגעה בך במיוחד ולמה?" at bounding box center [731, 157] width 626 height 22
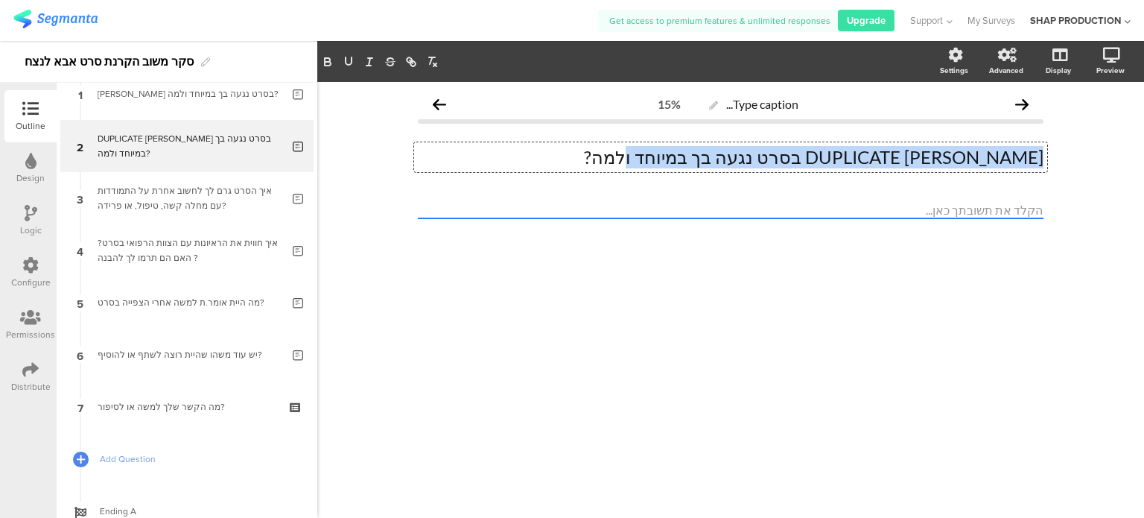
click at [835, 166] on p "DUPLICATE איזו סצנה בסרט נגעה בך במיוחד ולמה?" at bounding box center [731, 157] width 626 height 22
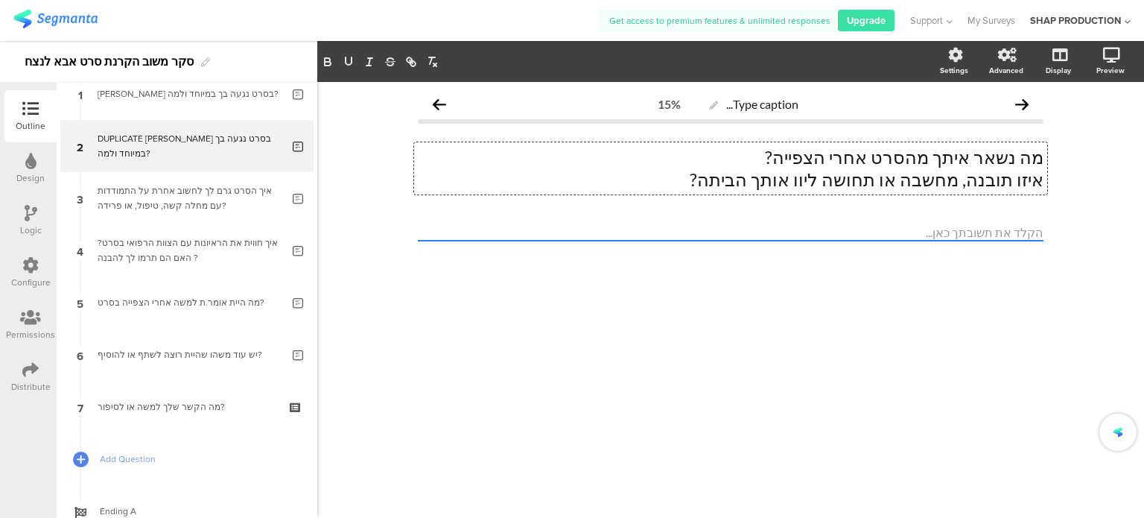
click at [1014, 308] on div "Type caption... 15% מה נשאר איתך מהסרט אחרי הצפייה? איזו תובנה, מחשבה או תחושה …" at bounding box center [730, 300] width 827 height 436
click at [483, 359] on div "Type caption... 15% מה נשאר איתך מהסרט אחרי הצפייה? איזו תובנה, מחשבה או תחושה …" at bounding box center [730, 300] width 827 height 436
click at [469, 375] on div "Type caption... 15% מה נשאר איתך מהסרט אחרי הצפייה? איזו תובנה, מחשבה או תחושה …" at bounding box center [730, 300] width 827 height 436
click at [26, 380] on div "Distribute" at bounding box center [30, 386] width 39 height 13
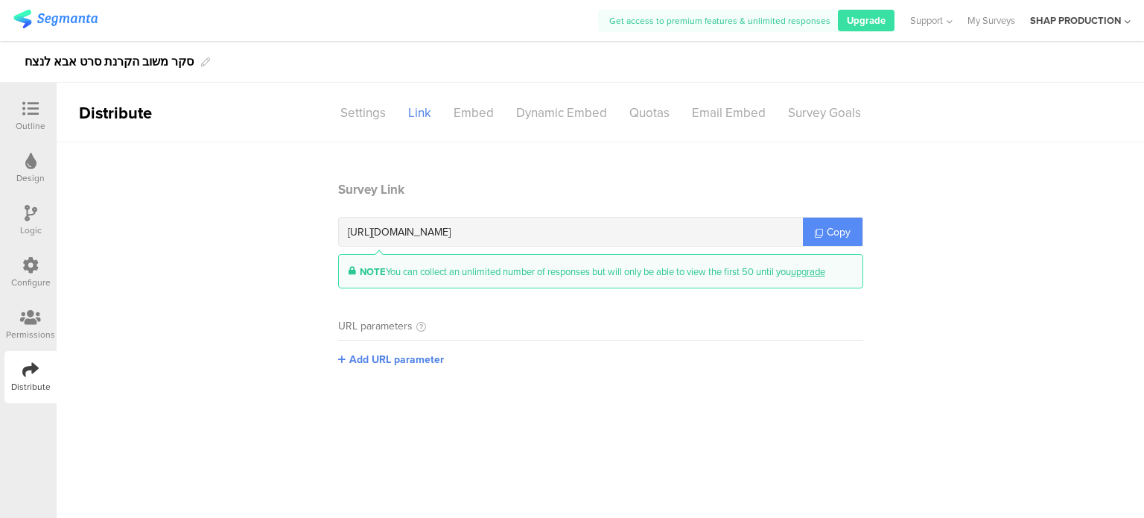
click at [815, 233] on icon at bounding box center [819, 233] width 8 height 8
click at [36, 28] on link at bounding box center [55, 21] width 84 height 23
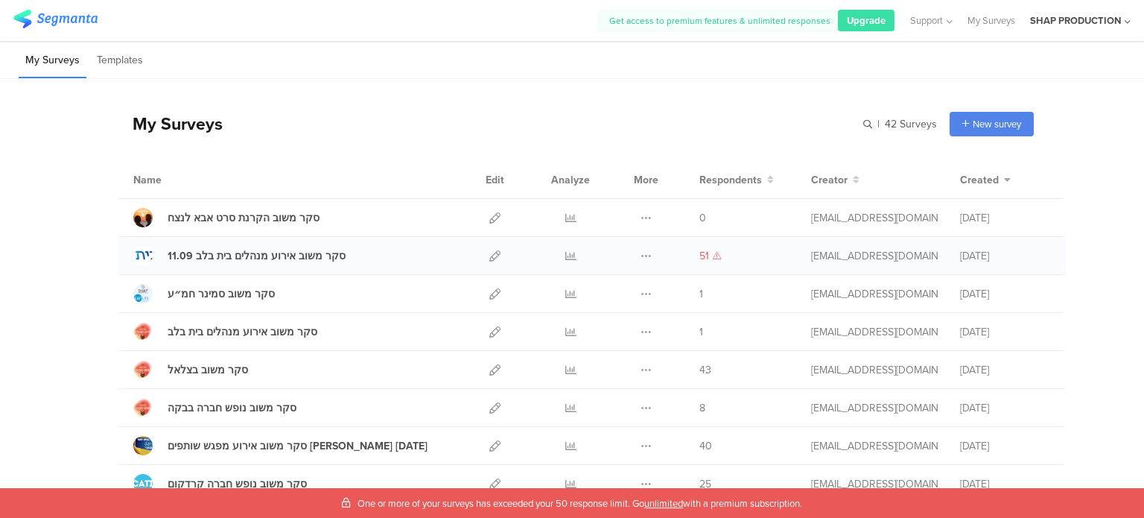
click at [710, 251] on body "You are using an unsupported version of Internet Explorer. Unsupported browsers…" at bounding box center [572, 259] width 1144 height 518
click at [713, 255] on icon at bounding box center [717, 255] width 8 height 7
drag, startPoint x: 677, startPoint y: 72, endPoint x: 707, endPoint y: 258, distance: 188.7
click at [707, 258] on span "51" at bounding box center [710, 256] width 22 height 16
click at [697, 115] on div "My Surveys | 42 Surveys New survey Start from scratch Choose from templates" at bounding box center [576, 124] width 916 height 60
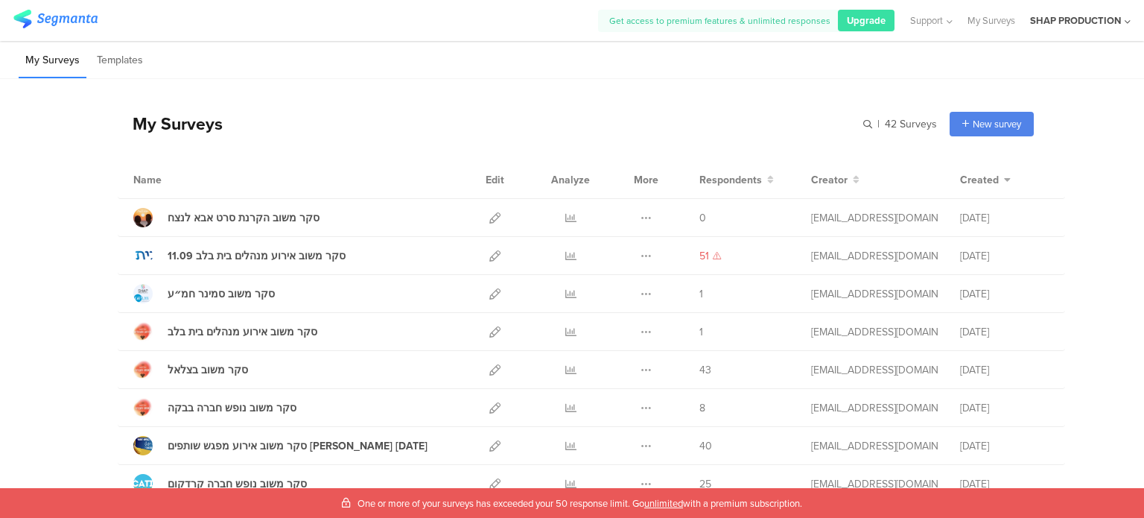
click at [1123, 19] on div "SHAP PRODUCTION" at bounding box center [1080, 20] width 101 height 41
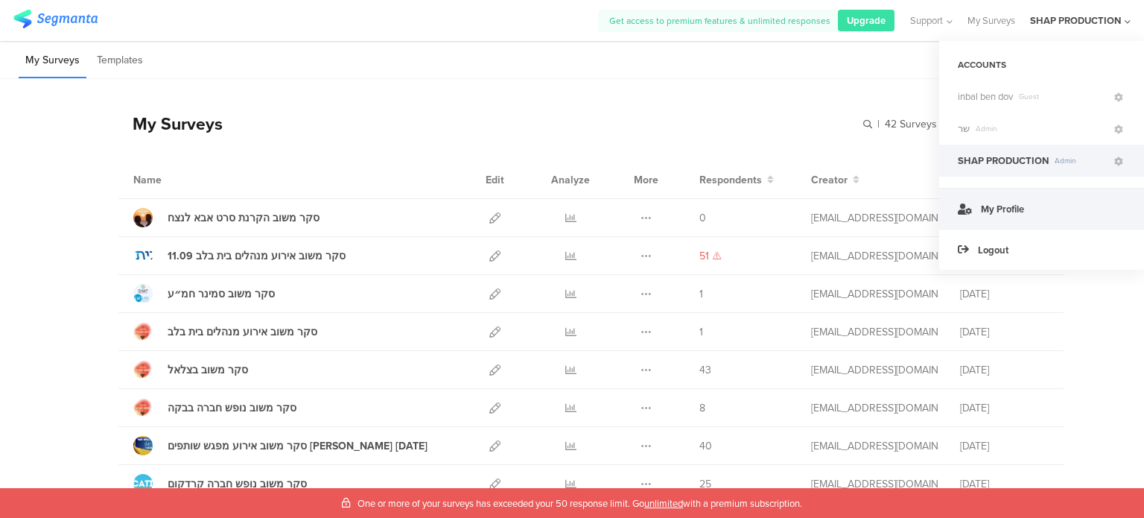
click at [1037, 217] on link "My Profile" at bounding box center [1041, 208] width 205 height 41
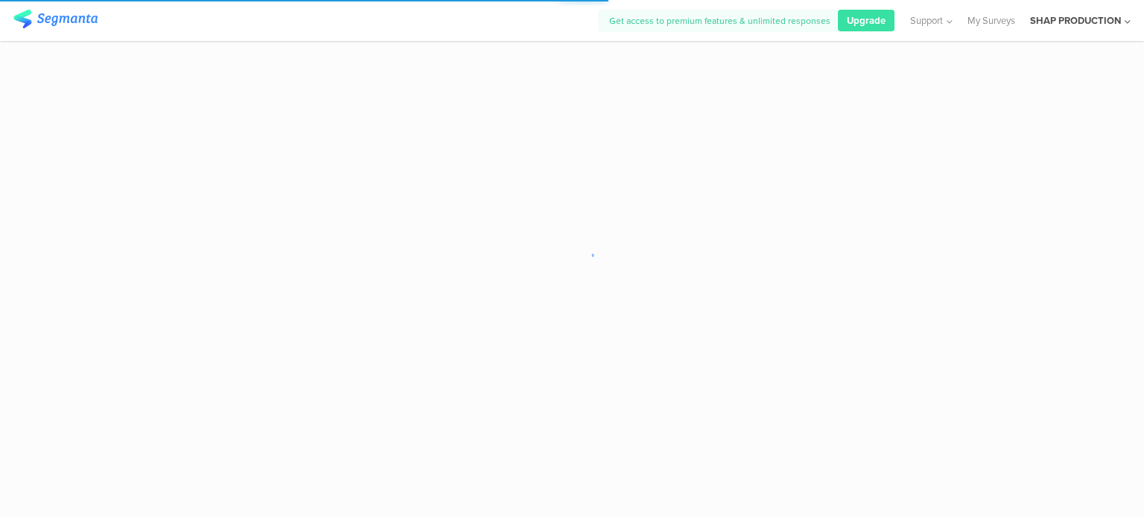
click at [1117, 18] on div "SHAP PRODUCTION" at bounding box center [1075, 20] width 91 height 14
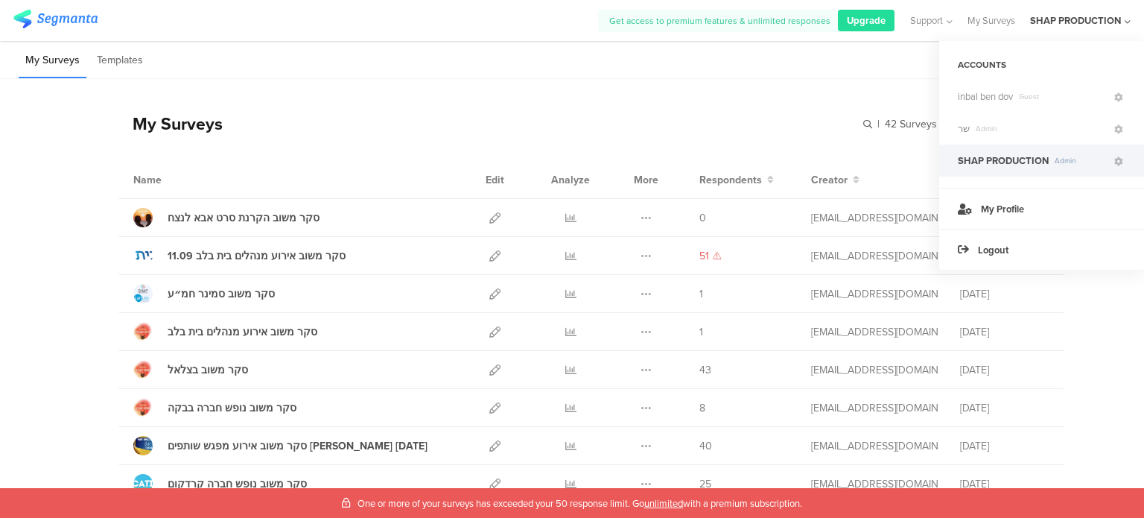
click at [853, 28] on div "Upgrade" at bounding box center [866, 21] width 57 height 22
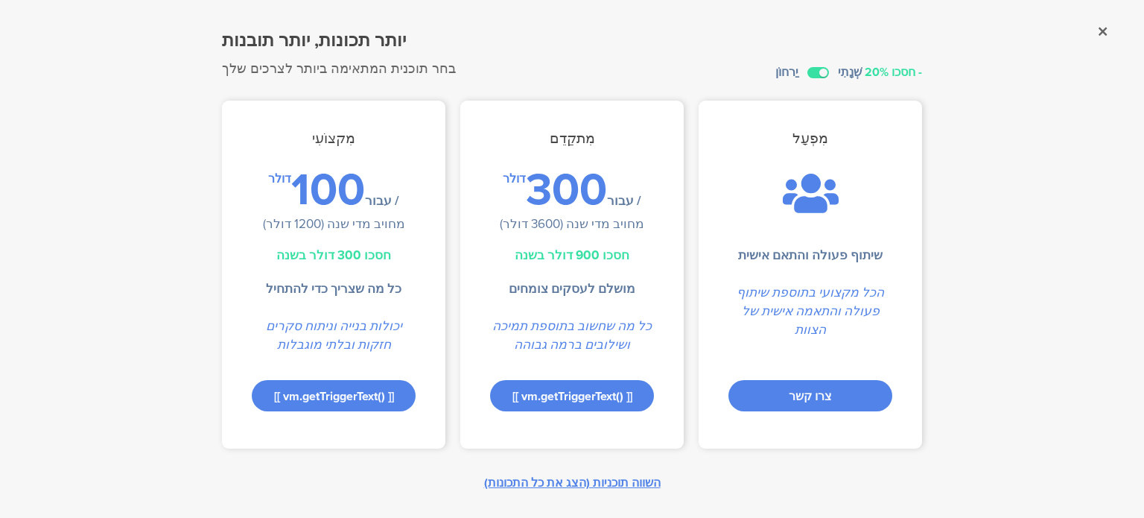
click at [554, 482] on font "השווה תוכניות (הצג את כל התכונות)" at bounding box center [572, 482] width 177 height 17
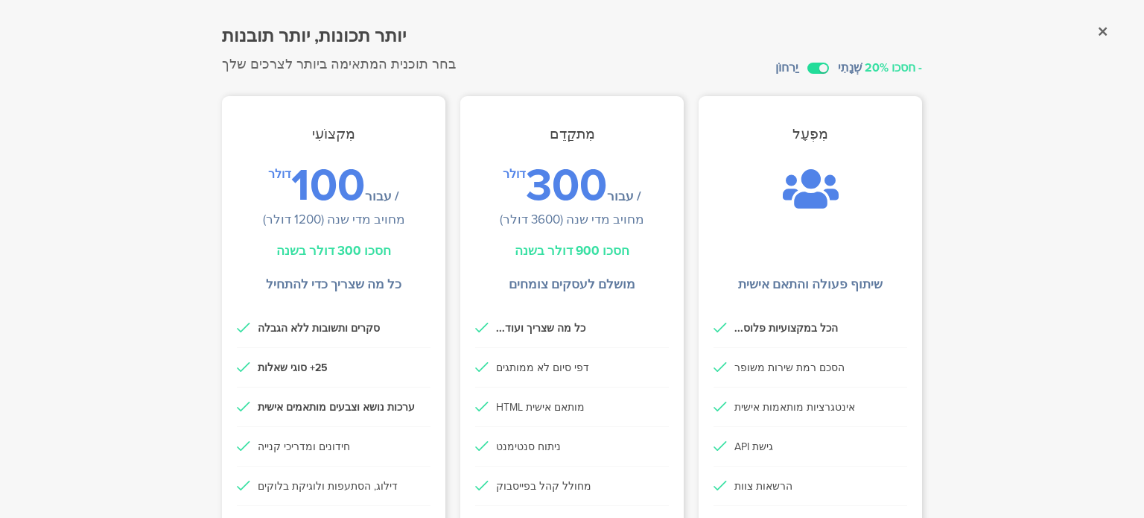
click at [807, 65] on label at bounding box center [818, 68] width 22 height 11
click at [0, 0] on input "checkbox" at bounding box center [0, 0] width 0 height 0
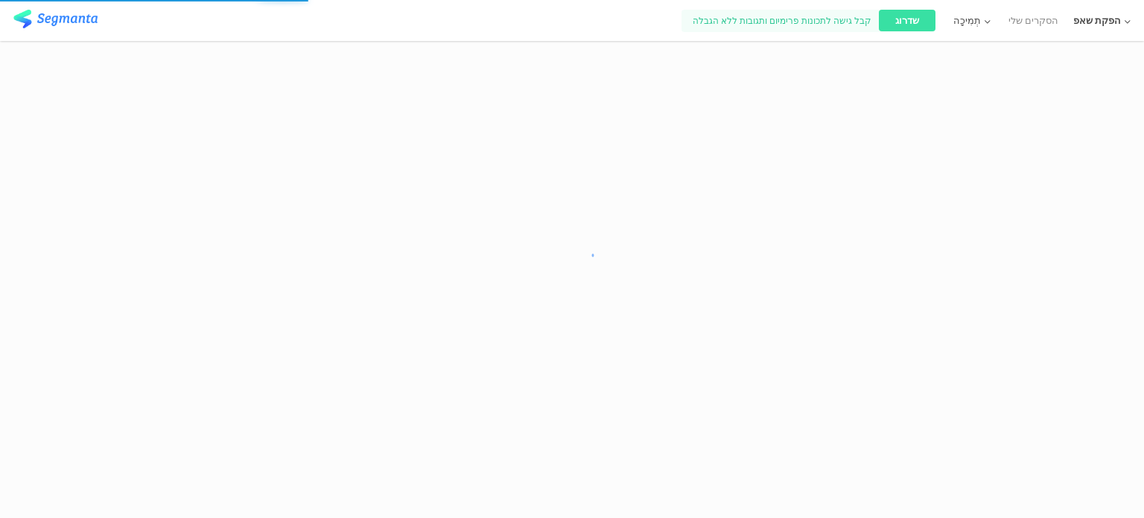
click at [993, 28] on div "תְמִיכָה" at bounding box center [971, 20] width 43 height 41
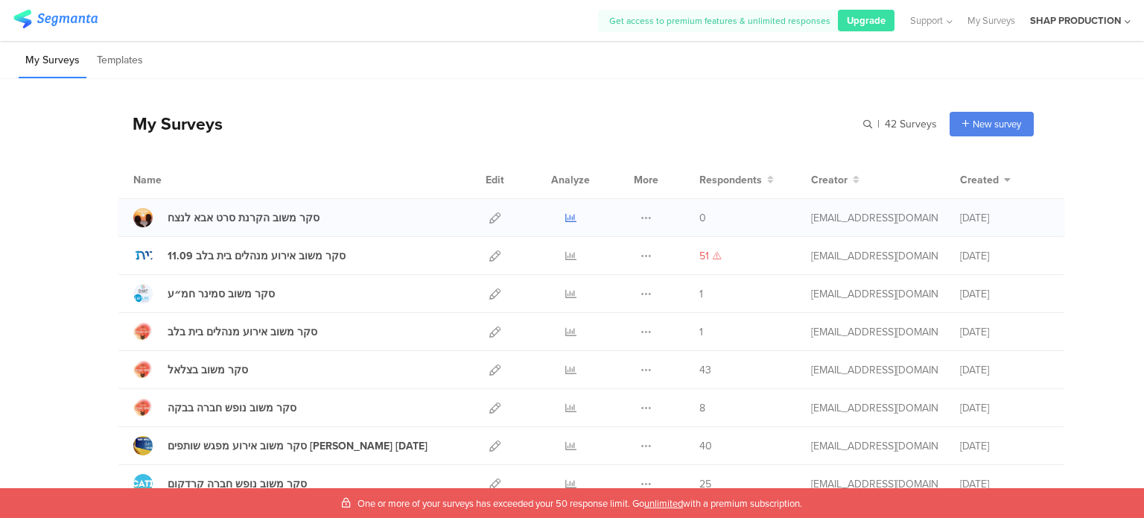
click at [567, 217] on icon at bounding box center [570, 217] width 11 height 11
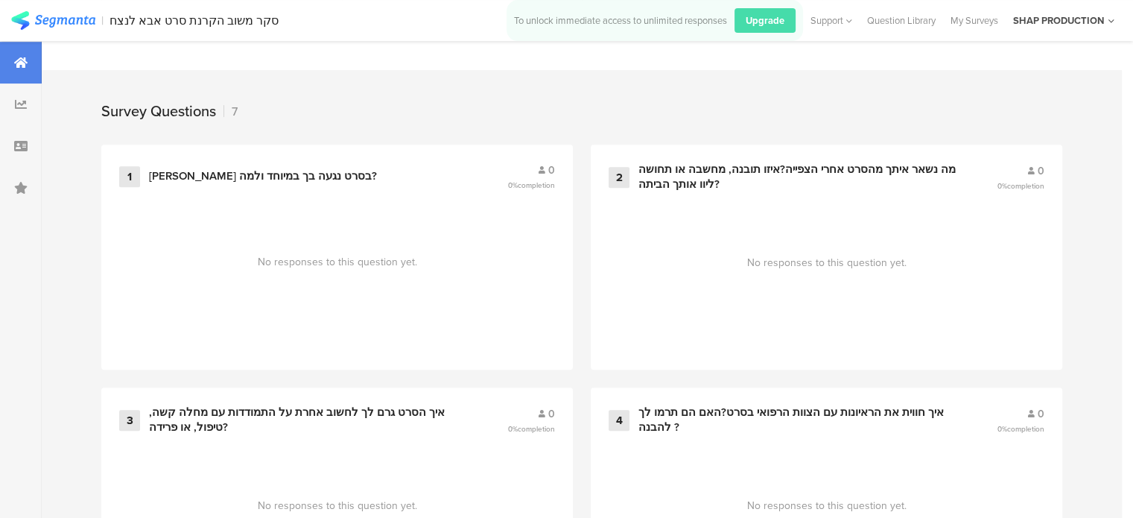
scroll to position [512, 0]
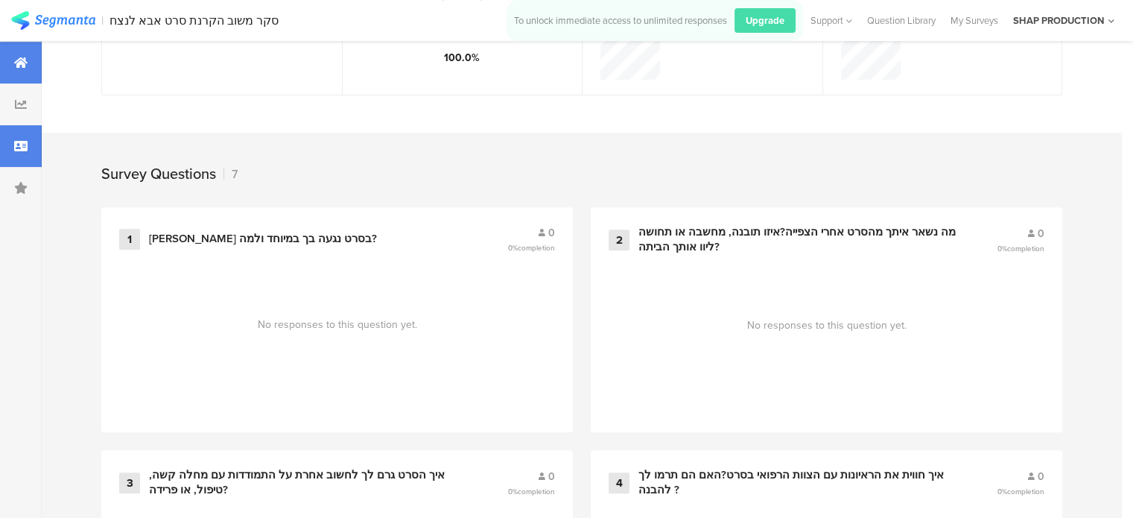
click at [15, 149] on icon at bounding box center [20, 146] width 13 height 12
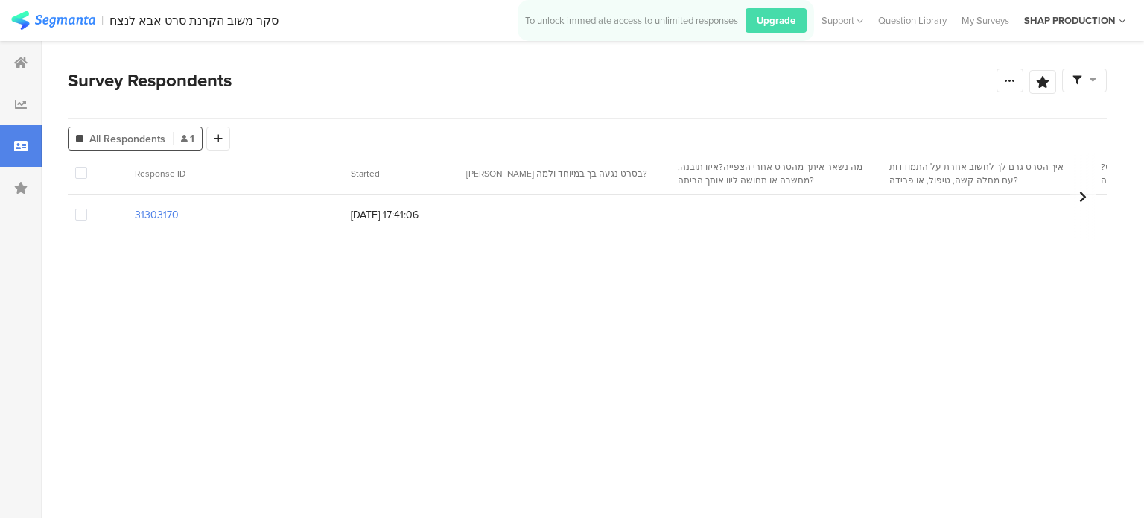
click at [80, 216] on span at bounding box center [81, 215] width 12 height 12
click at [87, 209] on input "checkbox" at bounding box center [87, 209] width 0 height 0
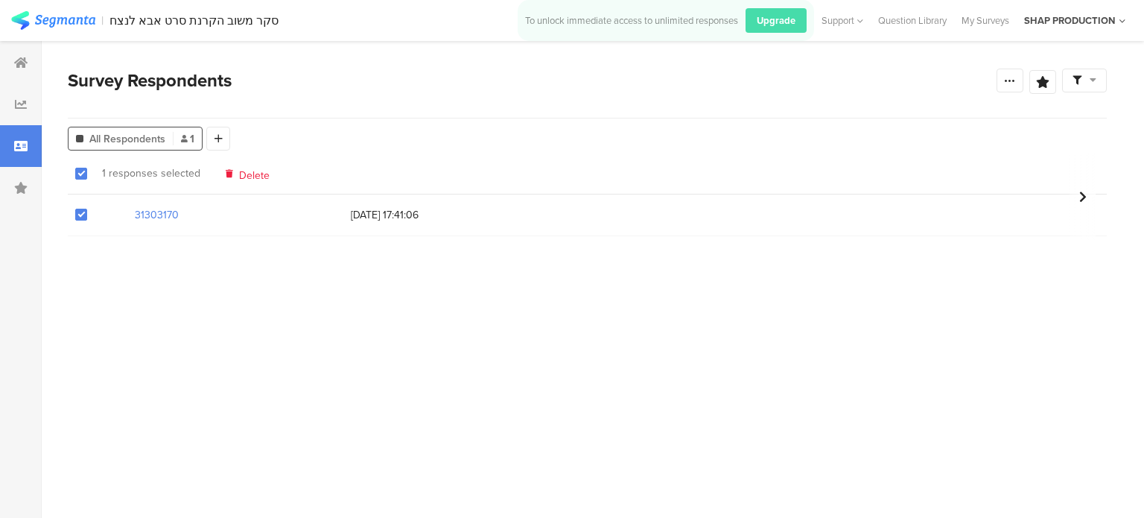
click at [253, 175] on span "Delete" at bounding box center [254, 173] width 31 height 11
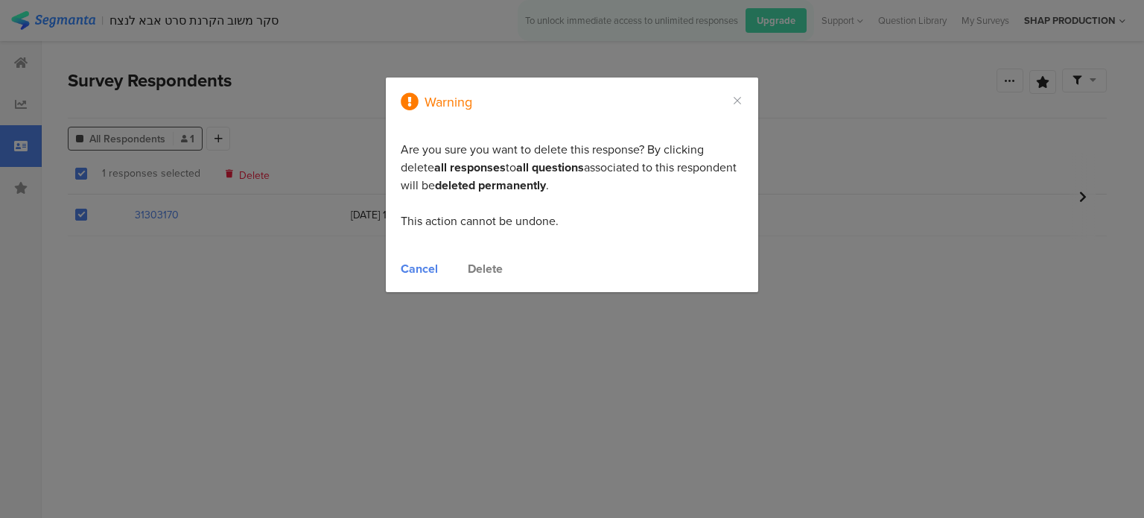
click at [495, 270] on div "Delete" at bounding box center [485, 268] width 35 height 17
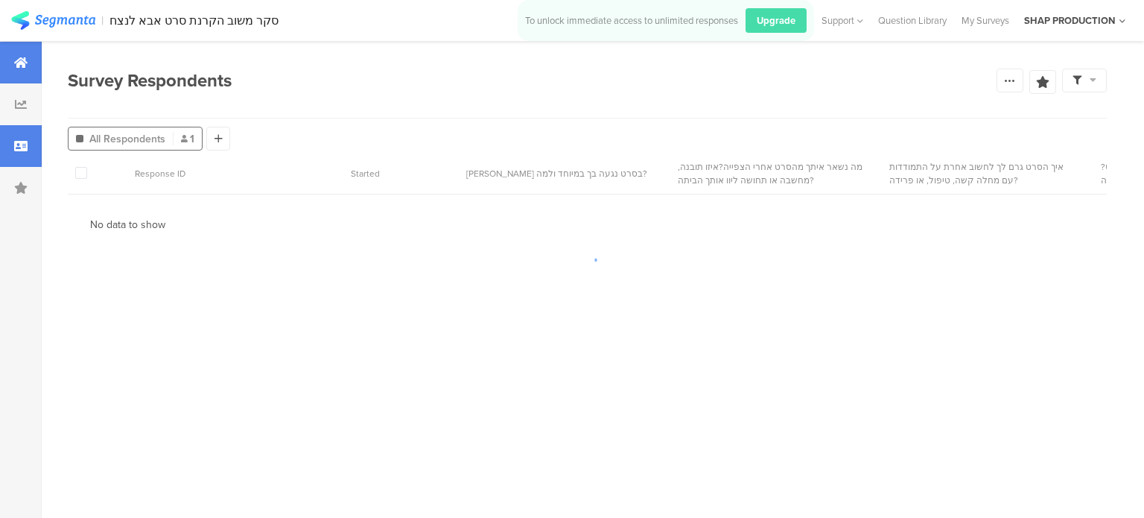
click at [33, 71] on div at bounding box center [21, 63] width 42 height 42
